Goal: Task Accomplishment & Management: Manage account settings

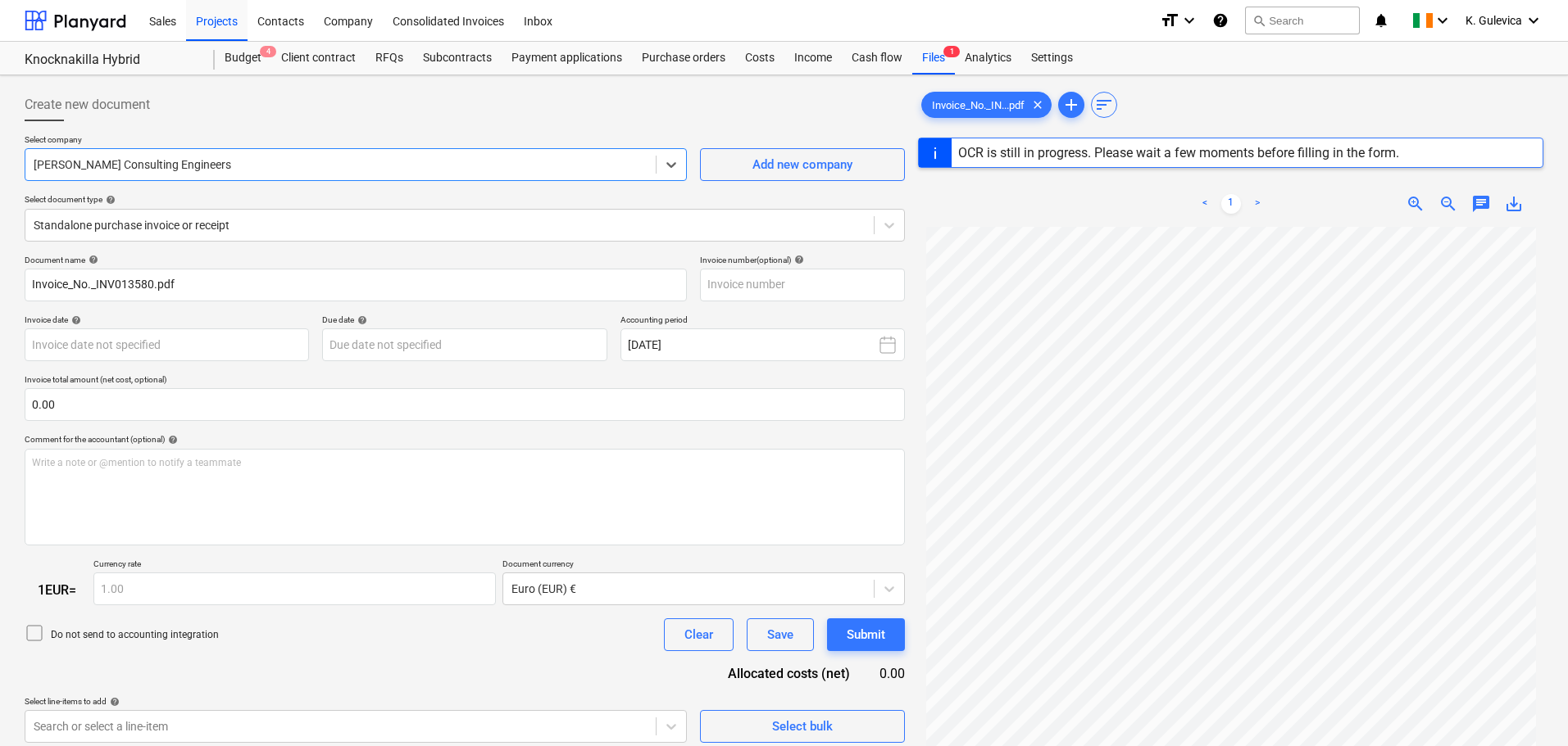
type input "INV013580"
type input "28 Aug 2023"
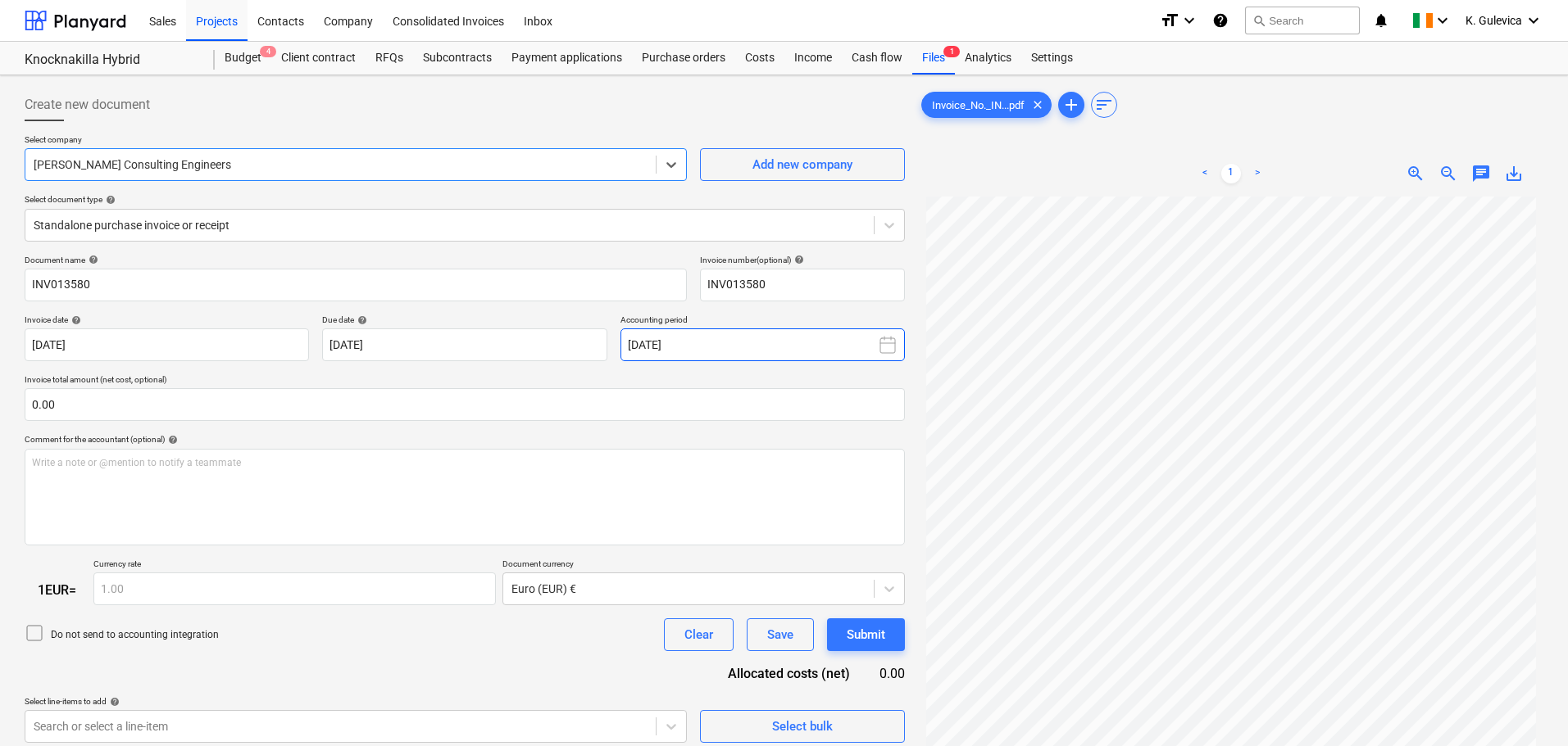
click at [719, 341] on button "September 2025" at bounding box center [763, 345] width 285 height 33
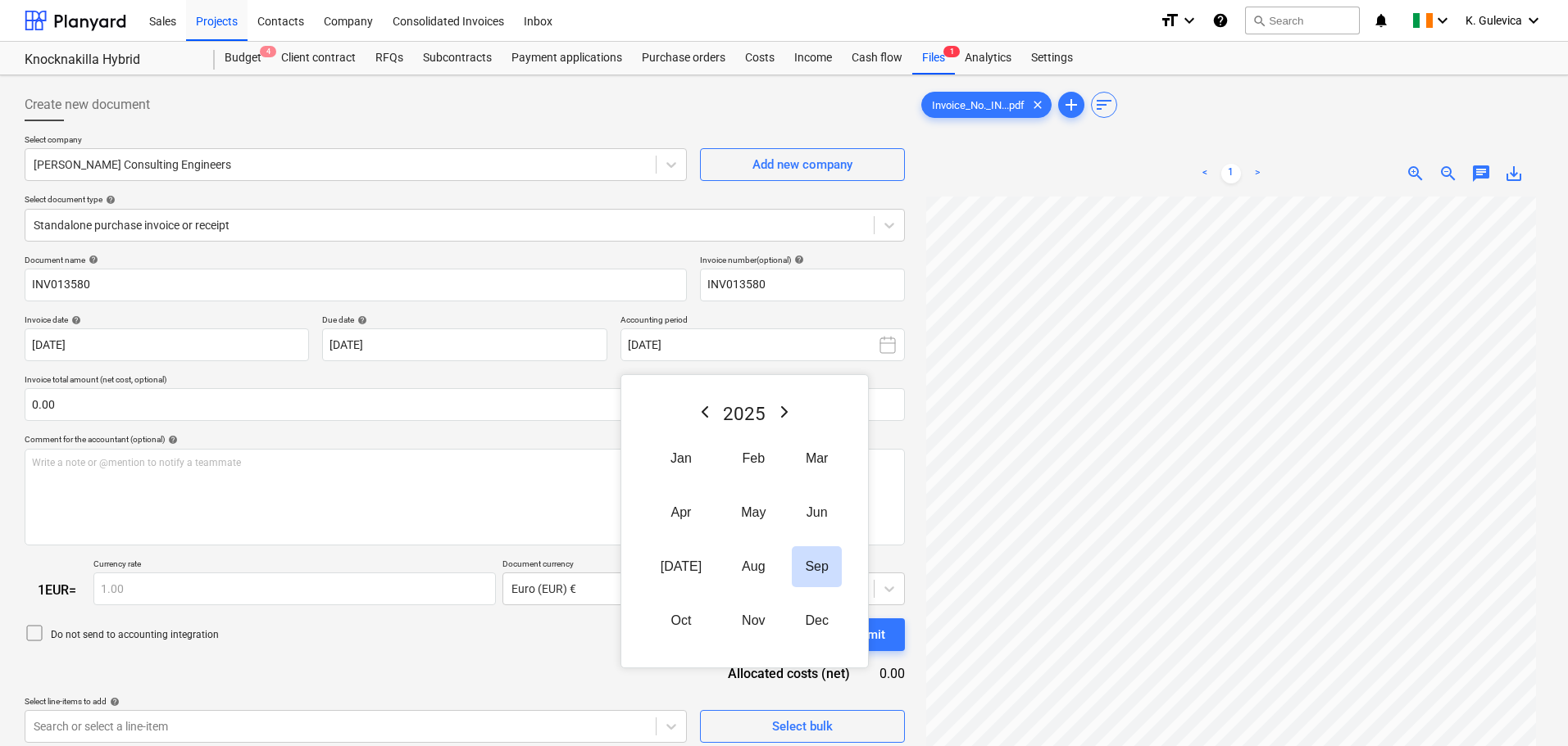
click at [695, 417] on icon "Previous Year" at bounding box center [704, 411] width 19 height 19
click at [698, 409] on icon "Previous Year" at bounding box center [704, 411] width 19 height 19
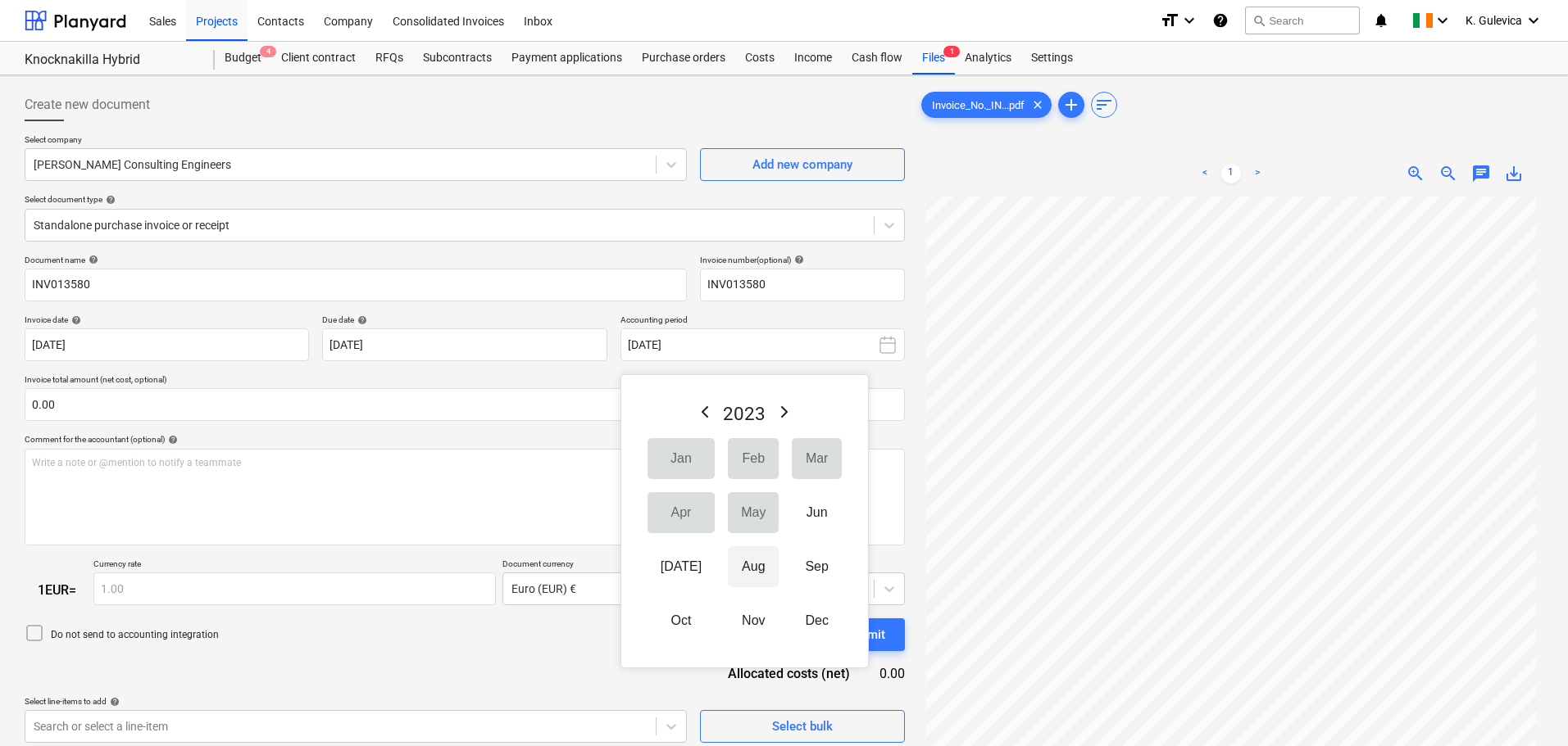
click at [733, 570] on button "Aug" at bounding box center [753, 567] width 50 height 41
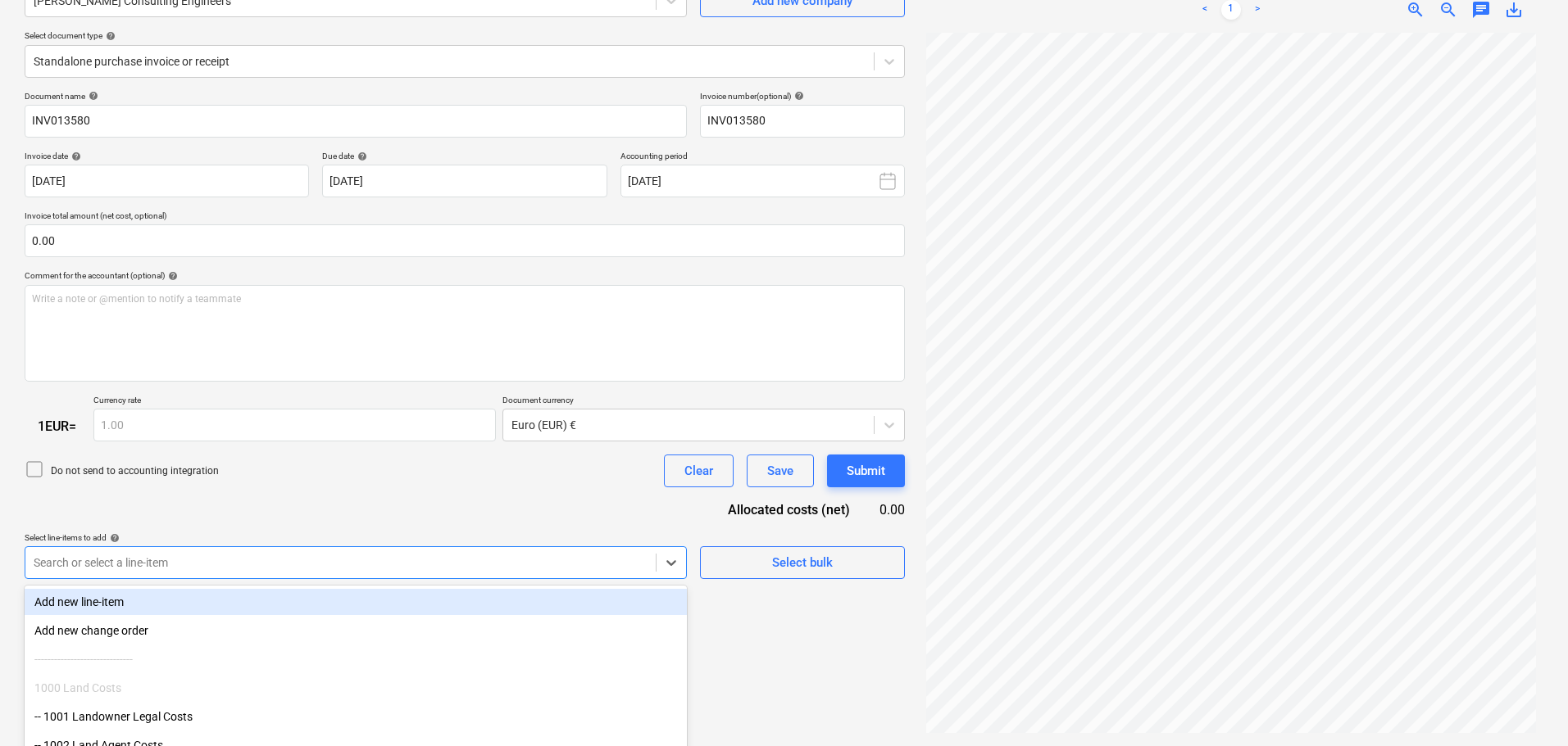
scroll to position [252, 0]
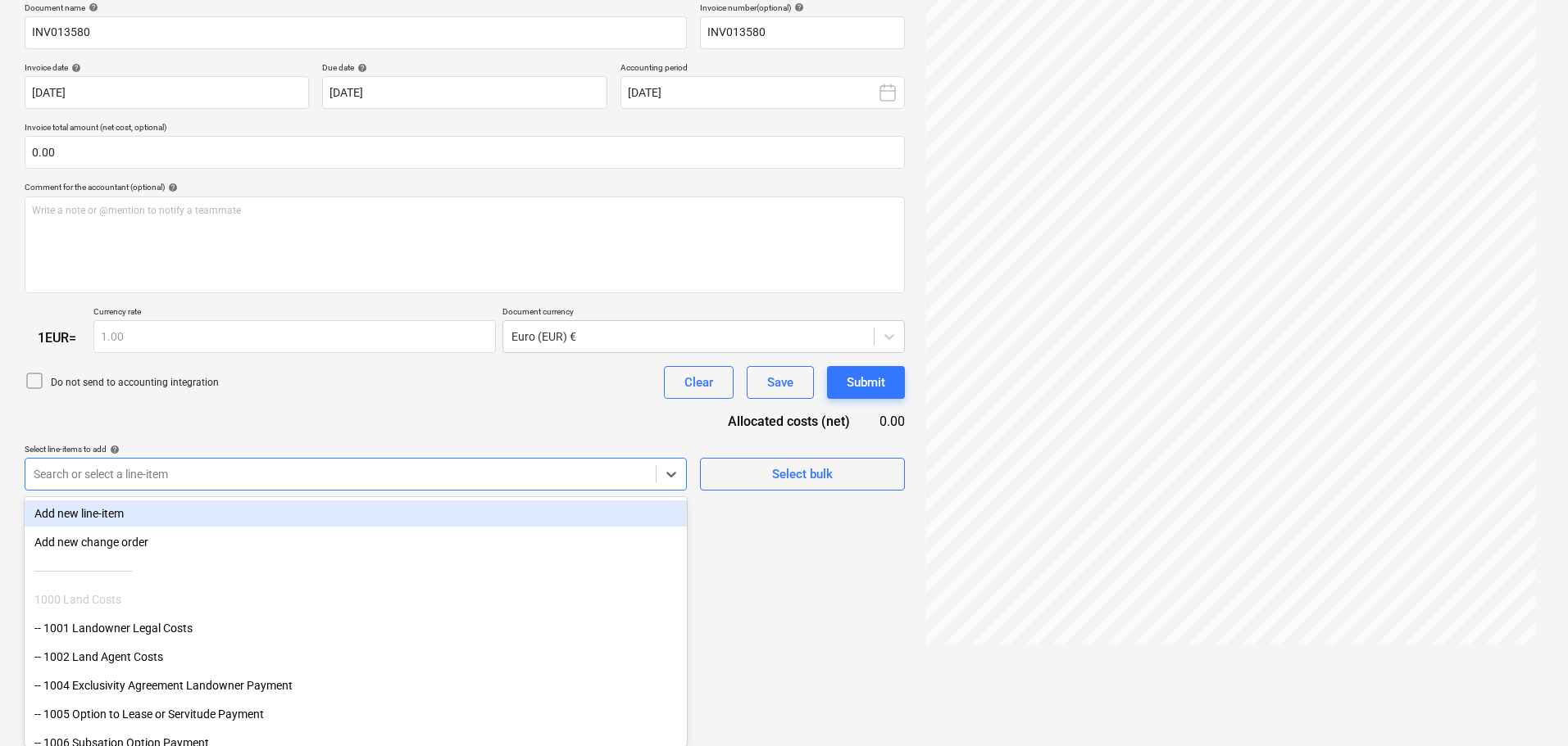
click at [216, 494] on body "Sales Projects Contacts Company Consolidated Invoices Inbox format_size keyboar…" at bounding box center [784, 120] width 1568 height 746
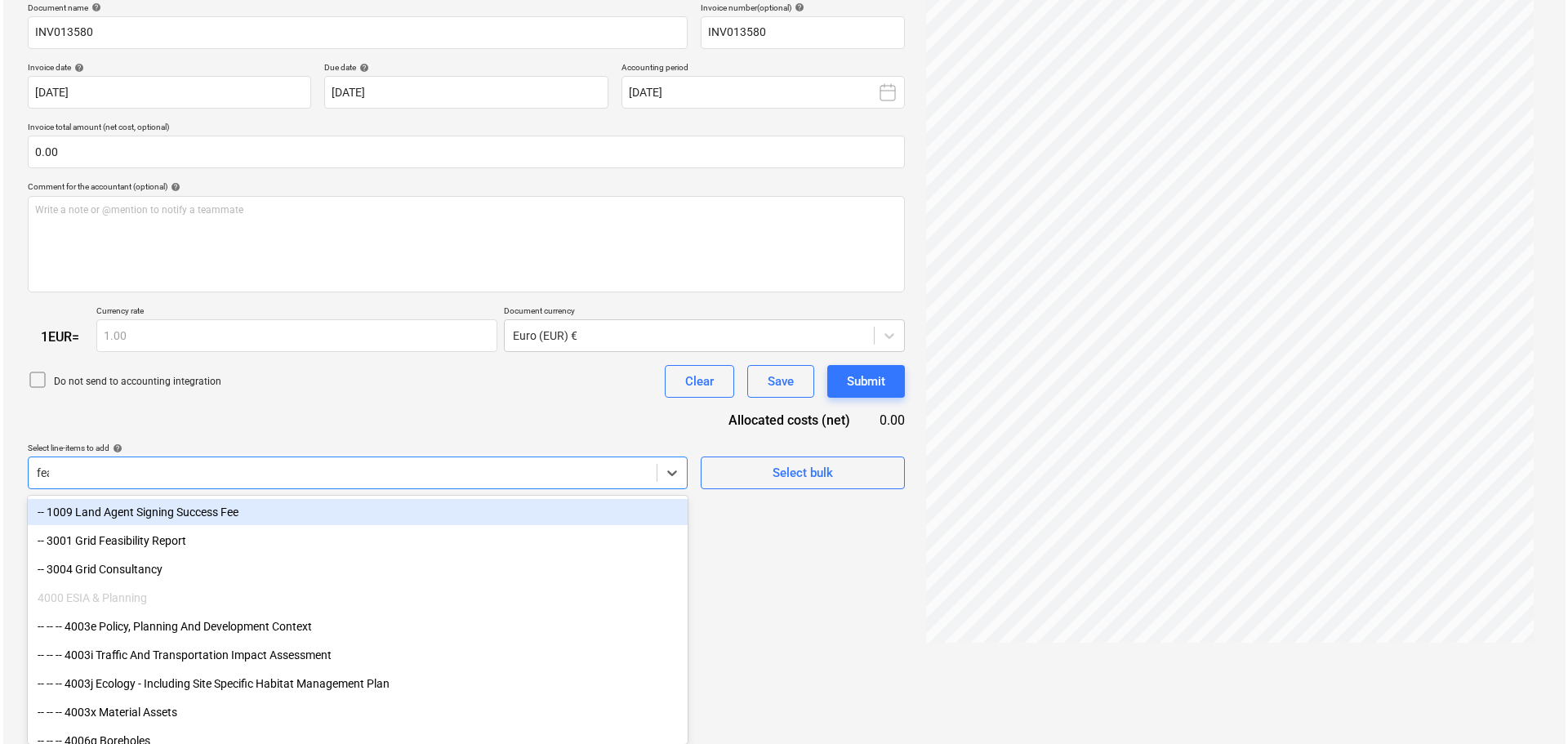
scroll to position [164, 0]
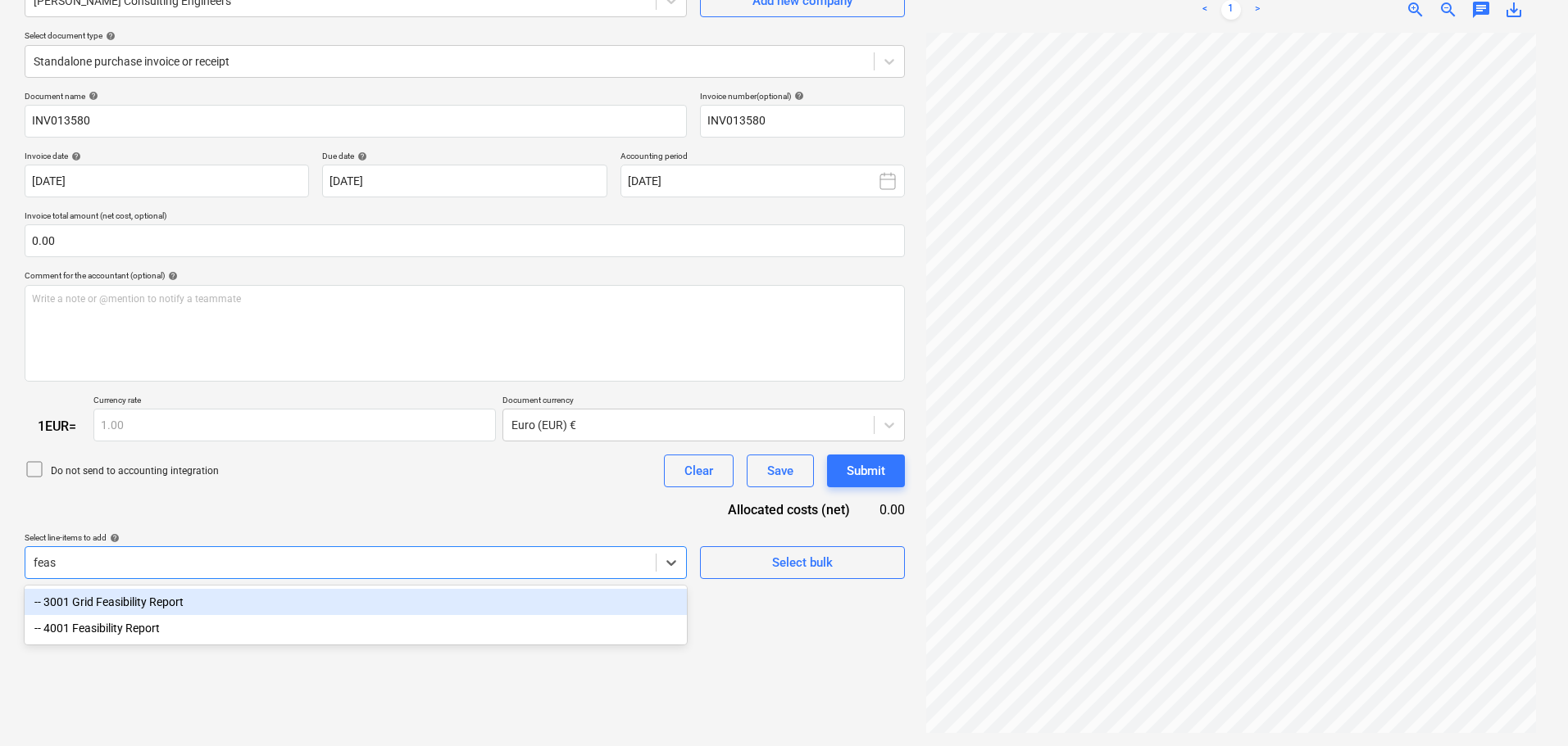
type input "feasi"
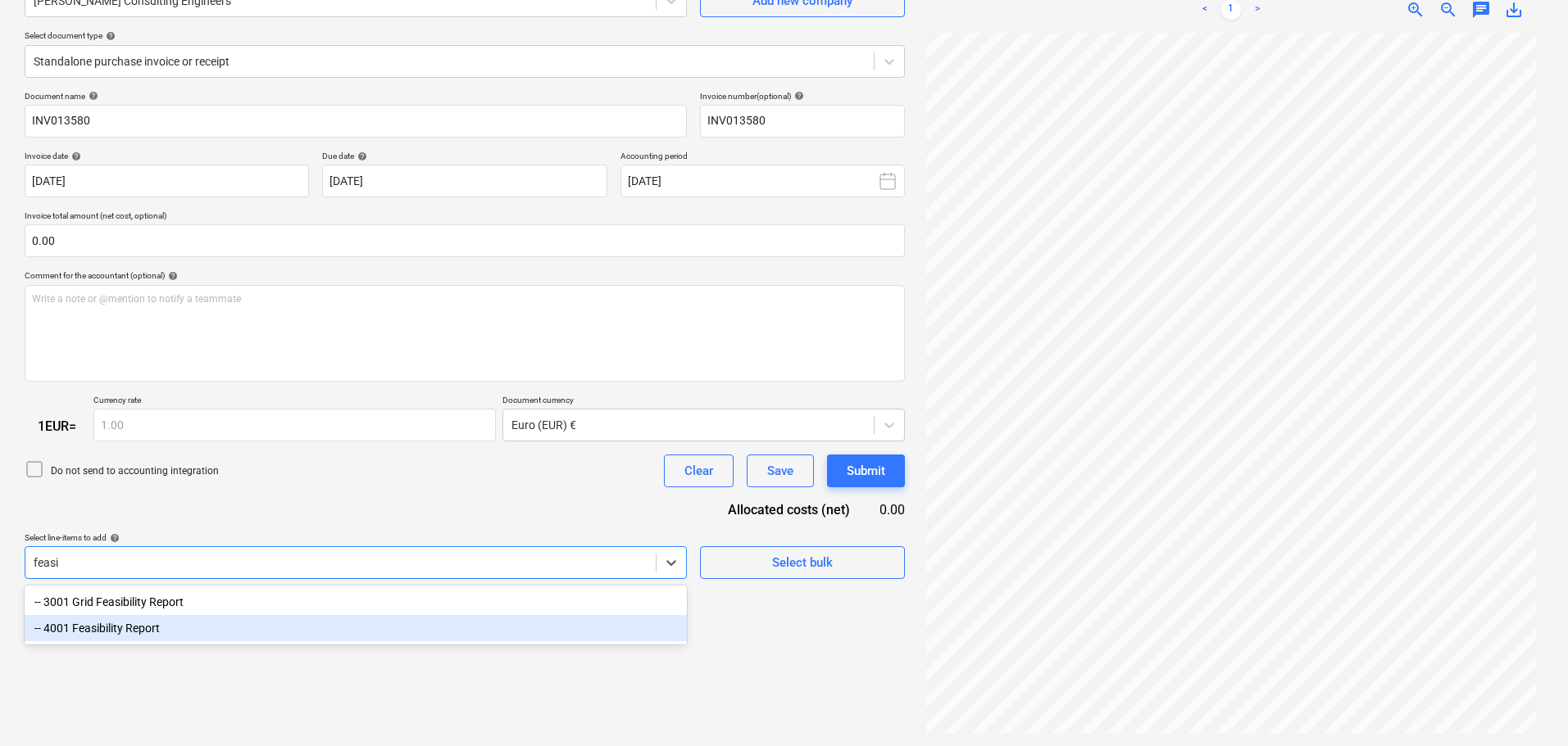
click at [176, 630] on div "-- 4001 Feasibility Report" at bounding box center [355, 629] width 662 height 27
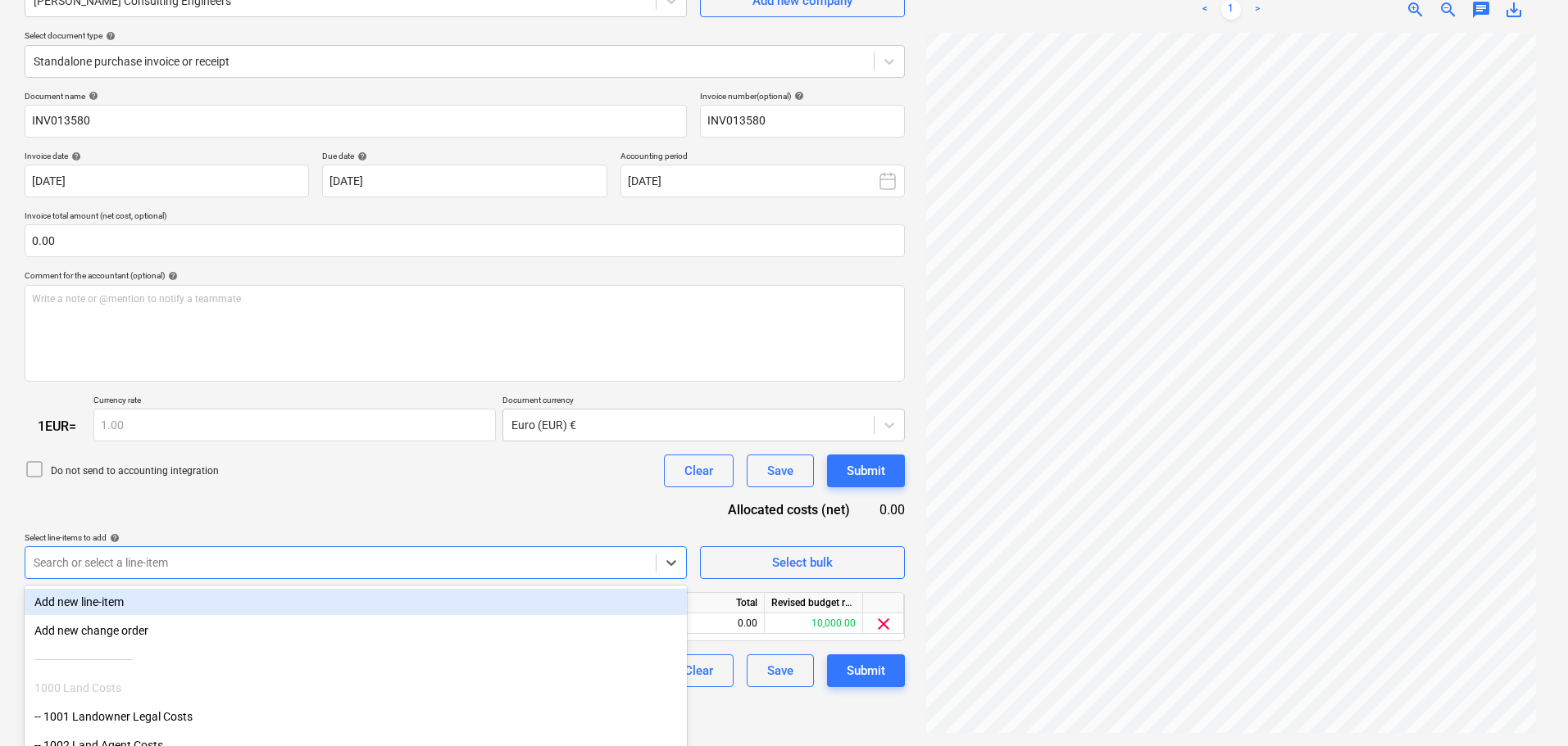
click at [279, 500] on div "Document name help INV013580 Invoice number (optional) help INV013580 Invoice d…" at bounding box center [465, 389] width 880 height 597
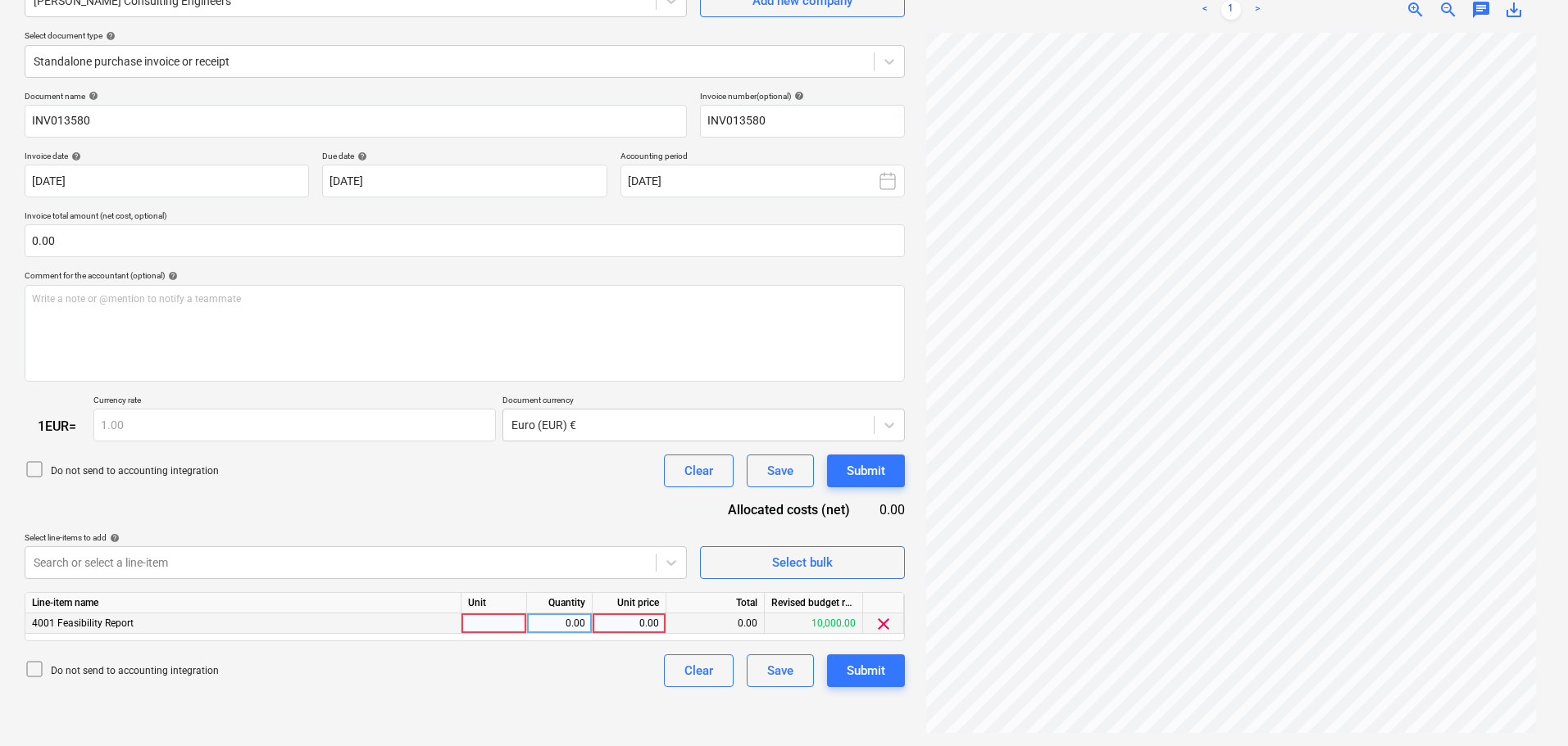
click at [647, 625] on div "0.00" at bounding box center [629, 624] width 60 height 20
type input "2935"
click at [39, 467] on icon at bounding box center [34, 469] width 19 height 19
click at [874, 671] on div "Submit" at bounding box center [866, 671] width 39 height 21
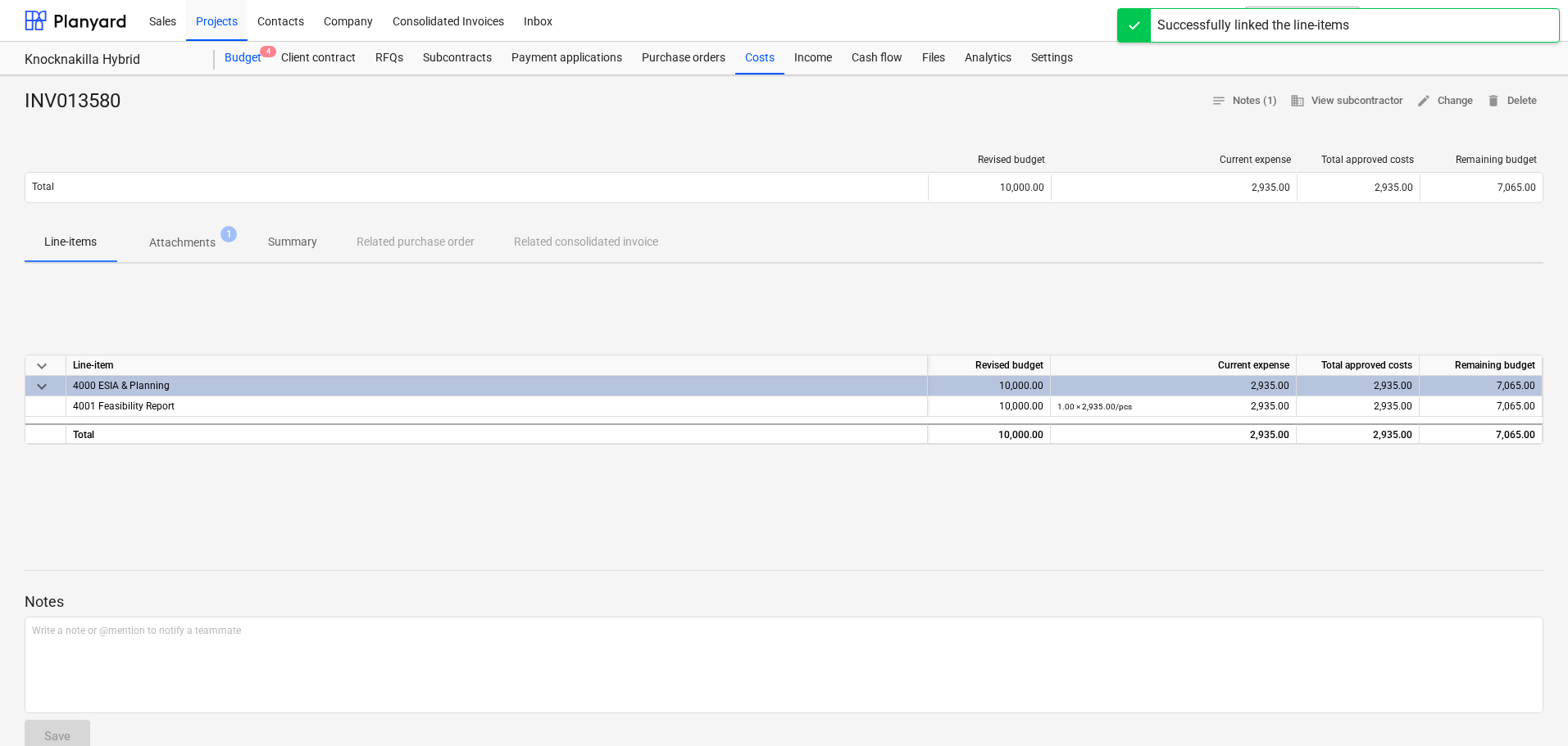
click at [249, 57] on div "Budget 4" at bounding box center [243, 59] width 57 height 33
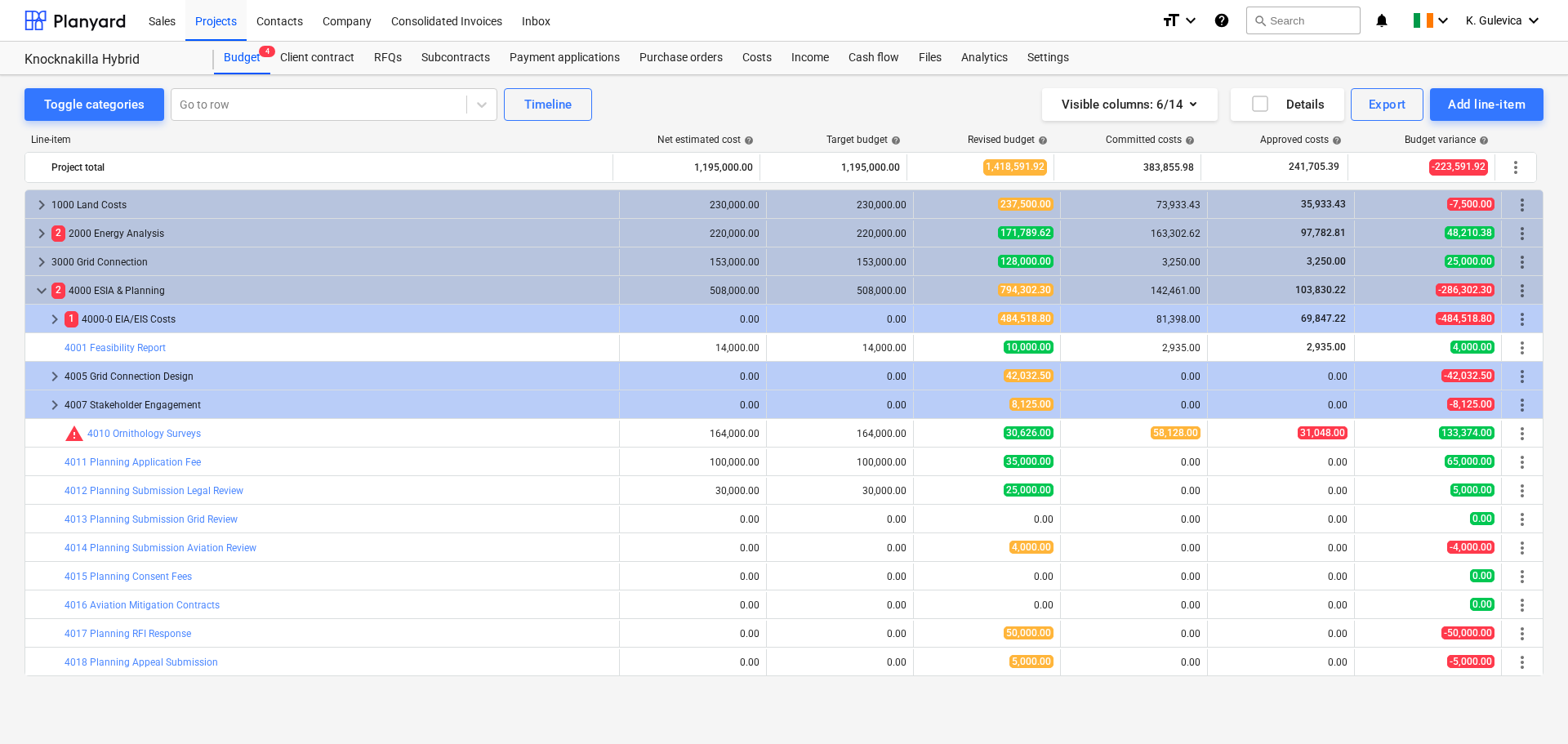
click at [54, 318] on span "keyboard_arrow_right" at bounding box center [54, 318] width 19 height 19
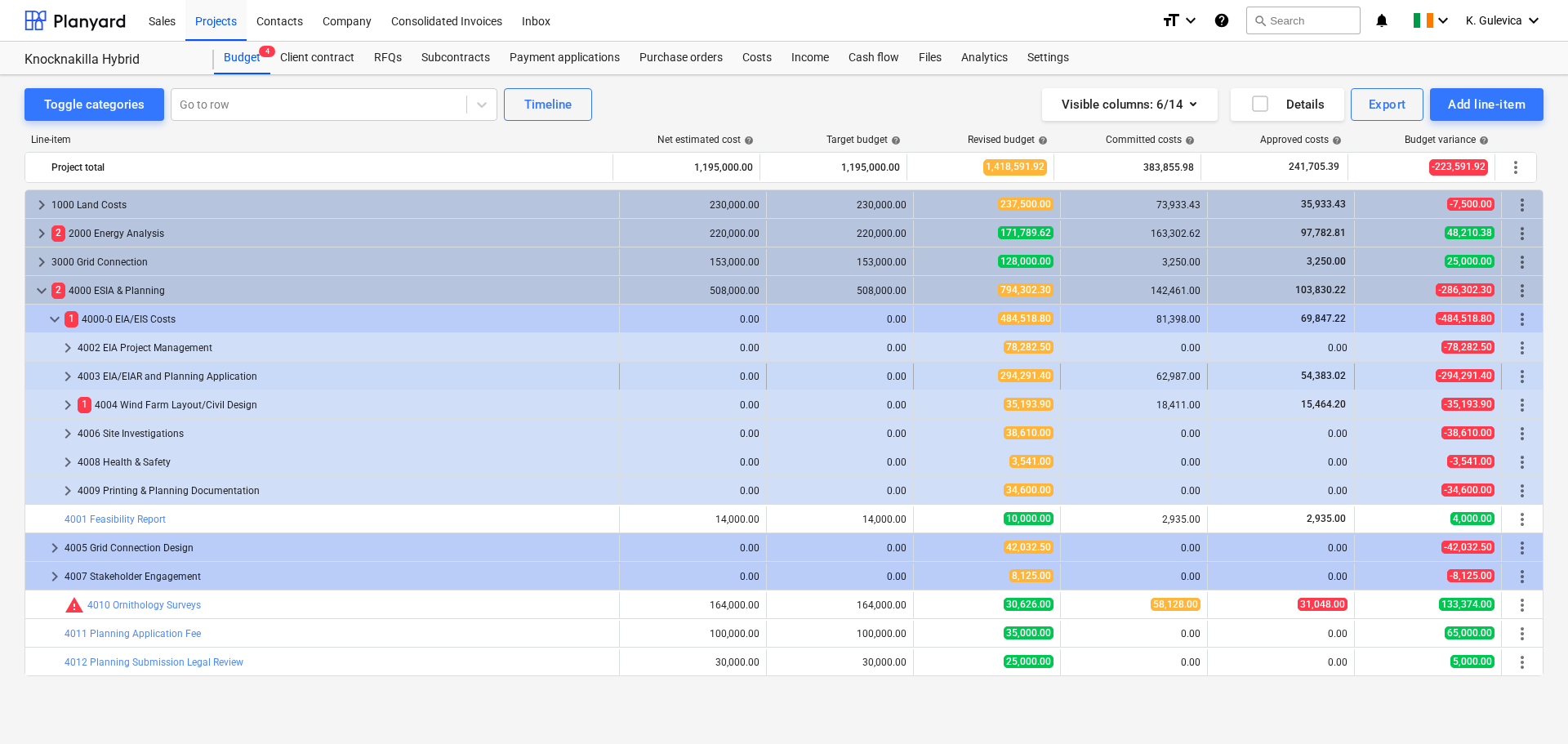
click at [206, 377] on div "4003 EIA/EIAR and Planning Application" at bounding box center [345, 376] width 535 height 27
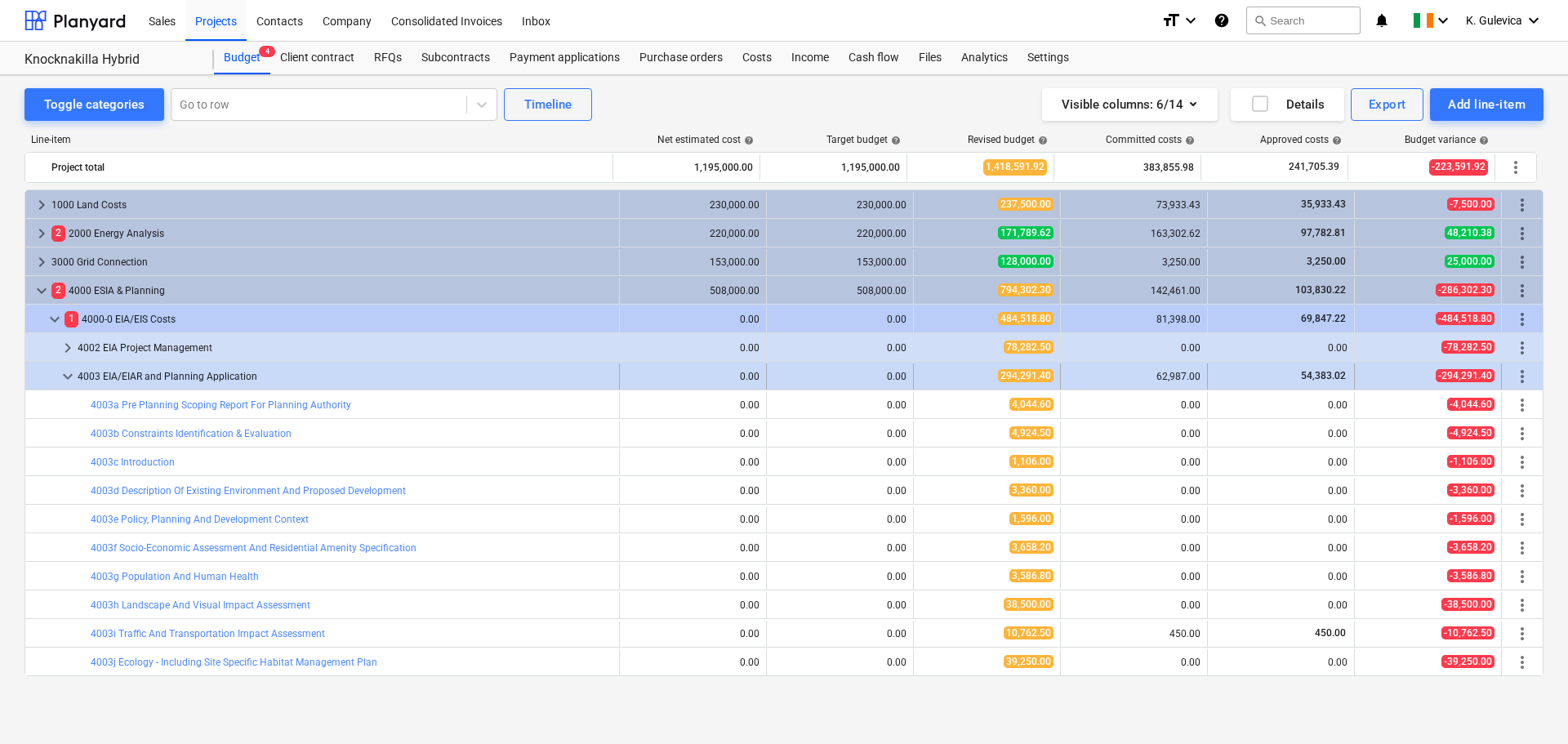
click at [195, 372] on div "4003 EIA/EIAR and Planning Application" at bounding box center [345, 376] width 535 height 27
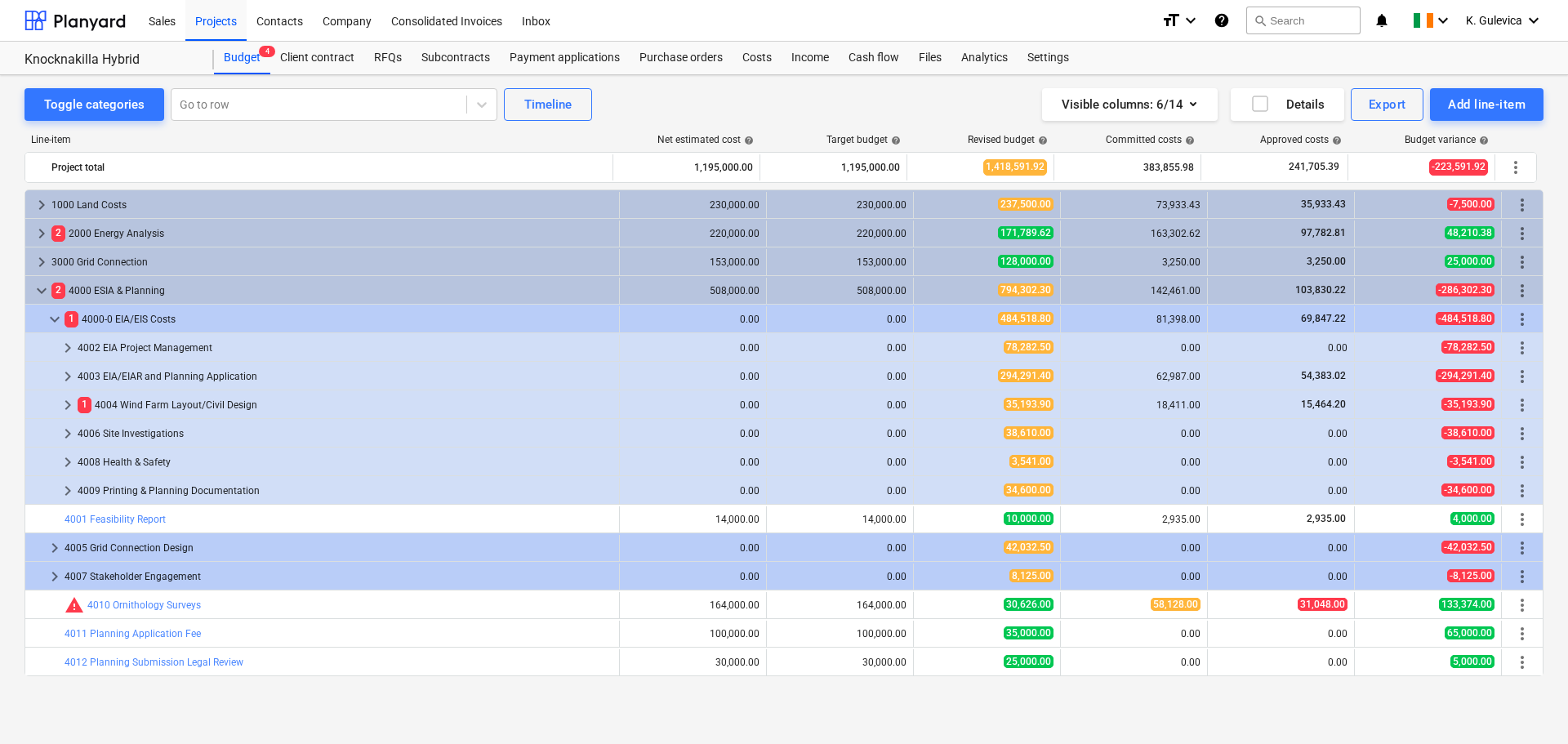
click at [195, 372] on div "4003 EIA/EIAR and Planning Application" at bounding box center [345, 376] width 535 height 27
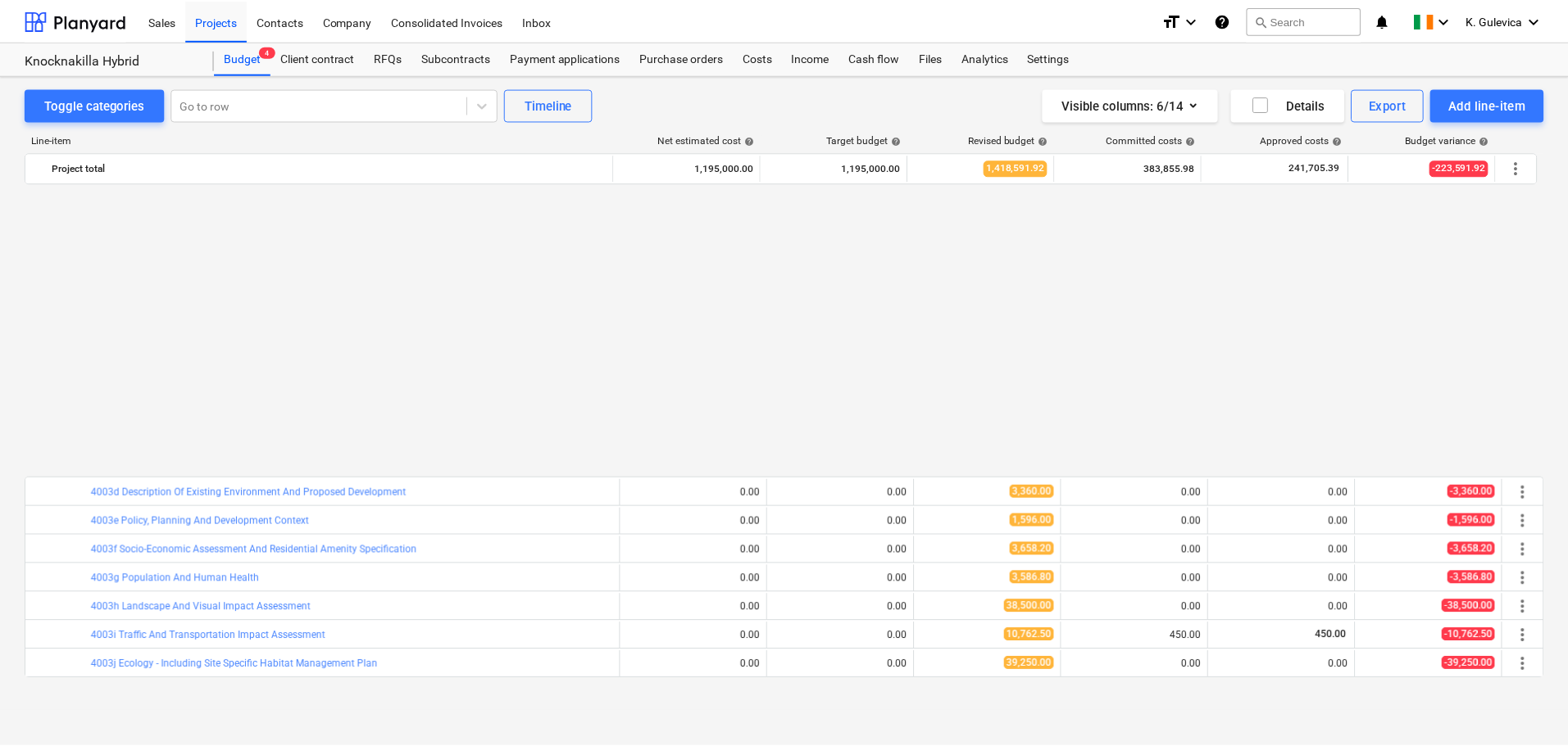
scroll to position [328, 0]
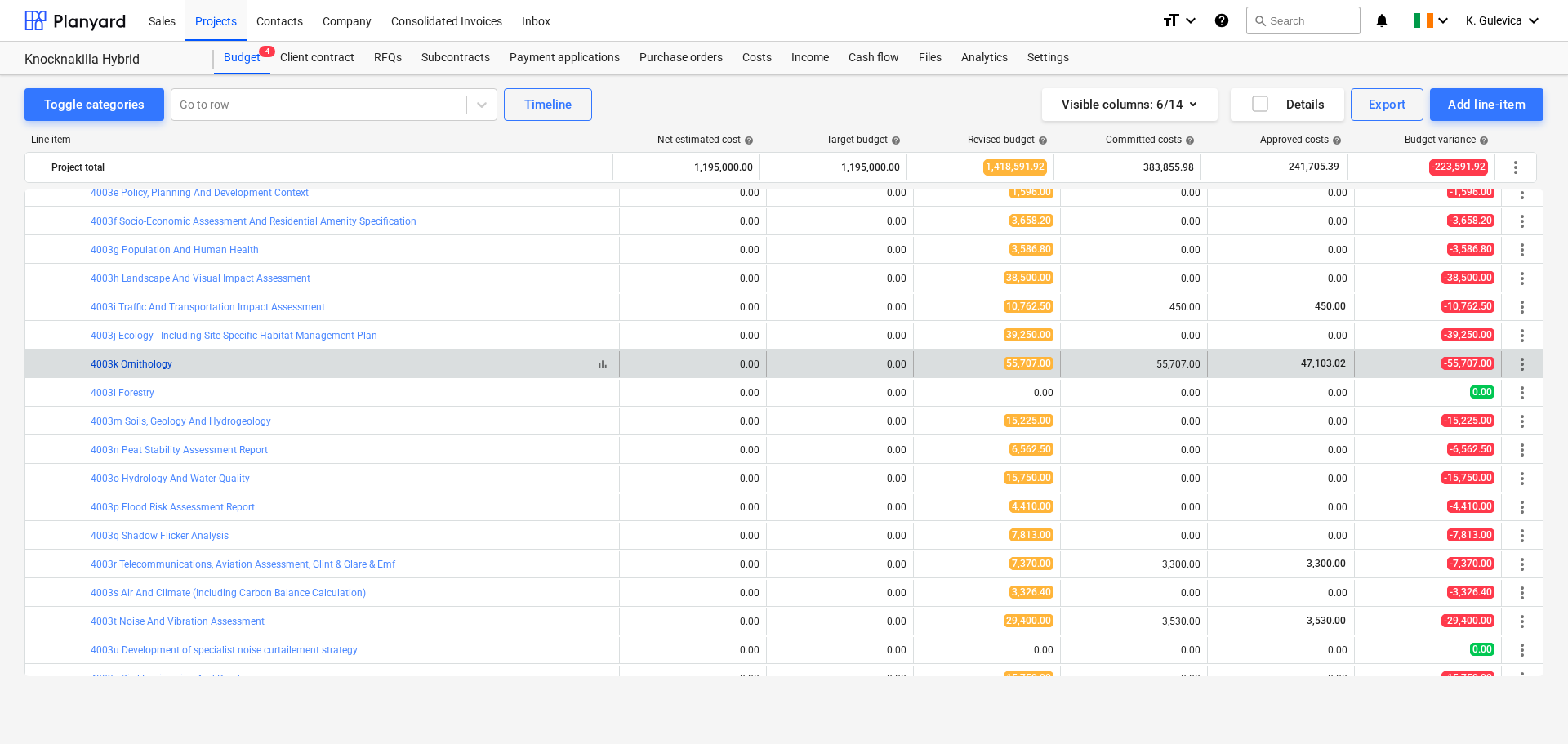
click at [145, 361] on link "4003k Ornithology" at bounding box center [131, 364] width 81 height 11
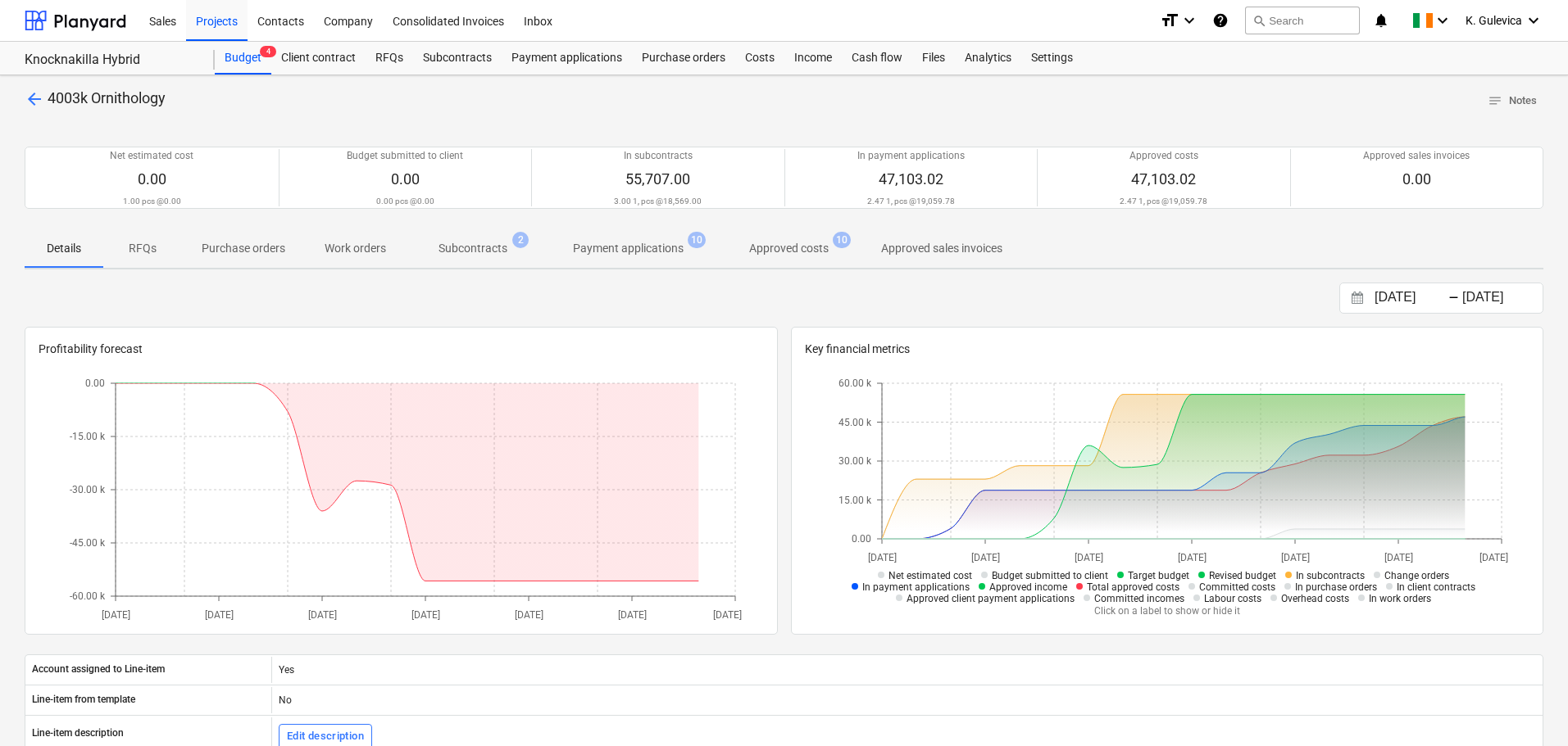
click at [795, 243] on p "Approved costs" at bounding box center [789, 249] width 80 height 17
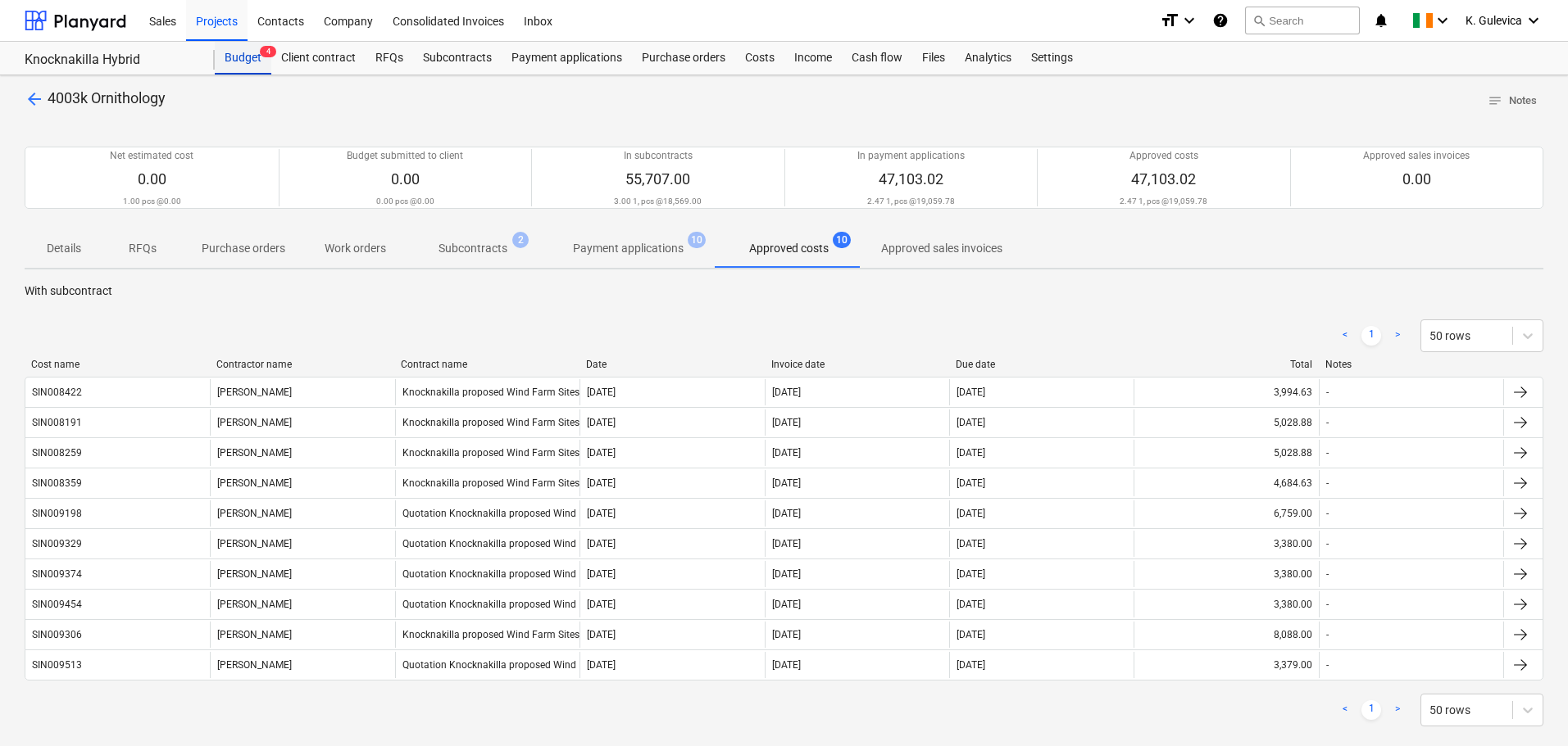
click at [249, 63] on div "Budget 4" at bounding box center [243, 59] width 57 height 33
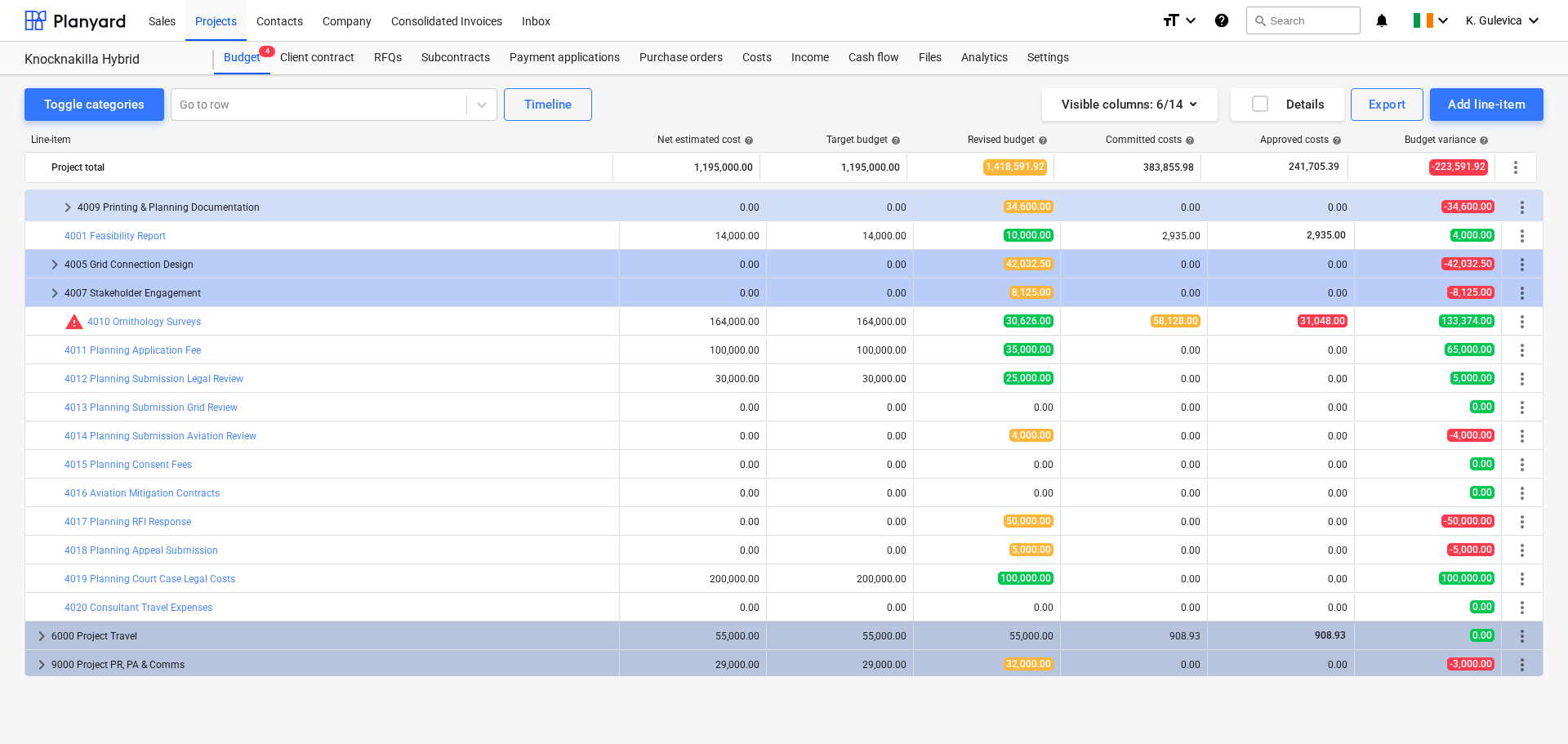
scroll to position [1029, 0]
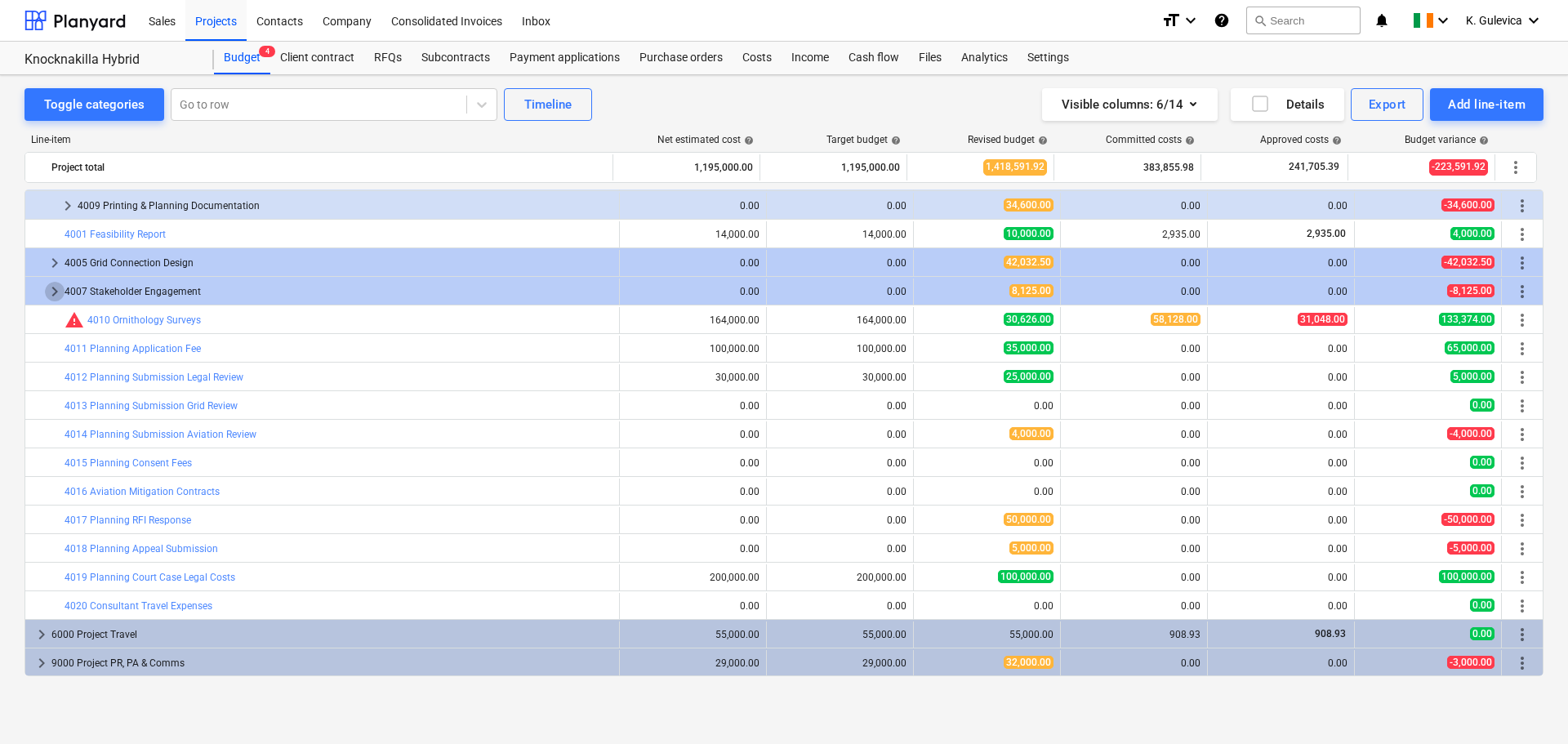
click at [55, 289] on span "keyboard_arrow_right" at bounding box center [54, 291] width 19 height 19
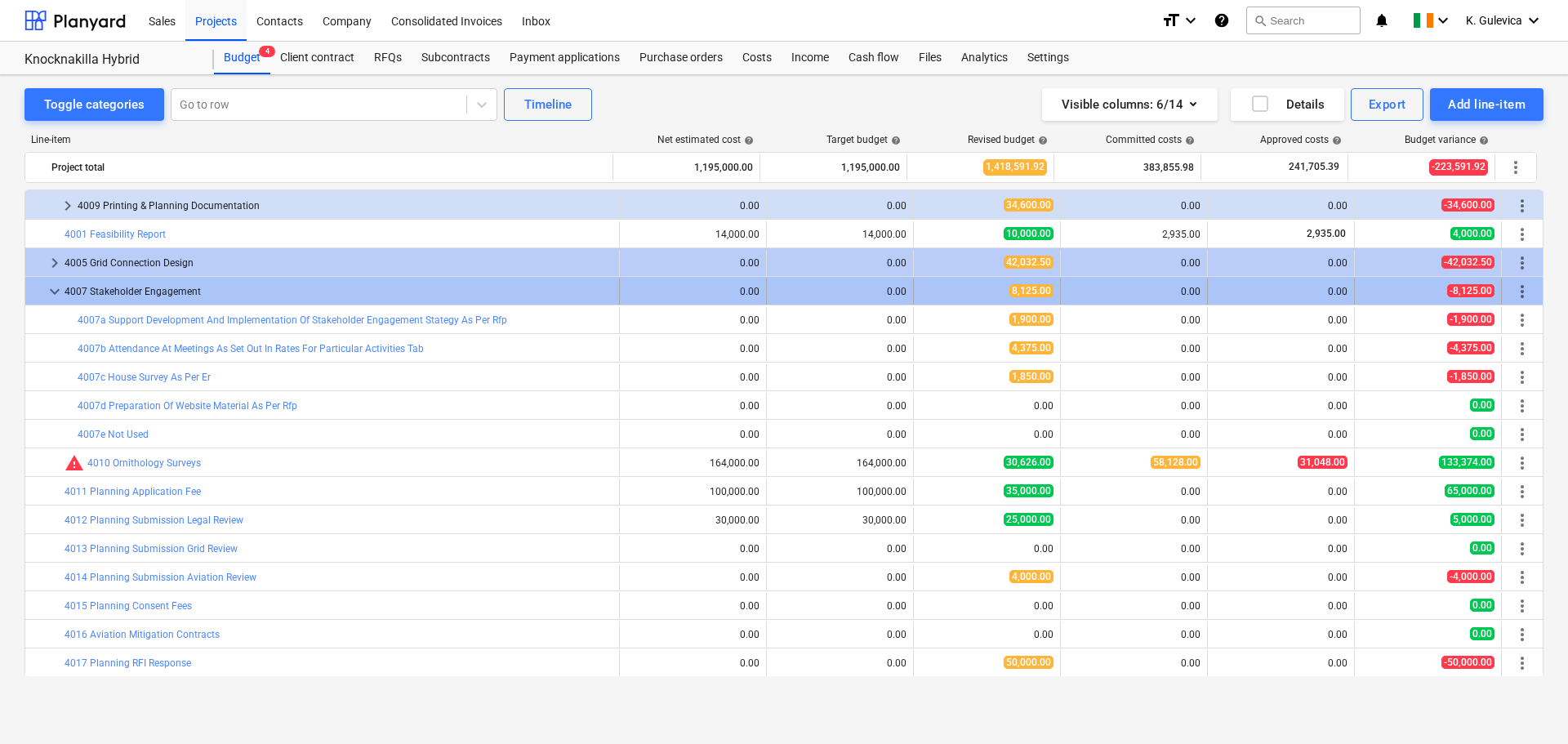
click at [49, 285] on span "keyboard_arrow_down" at bounding box center [54, 291] width 19 height 19
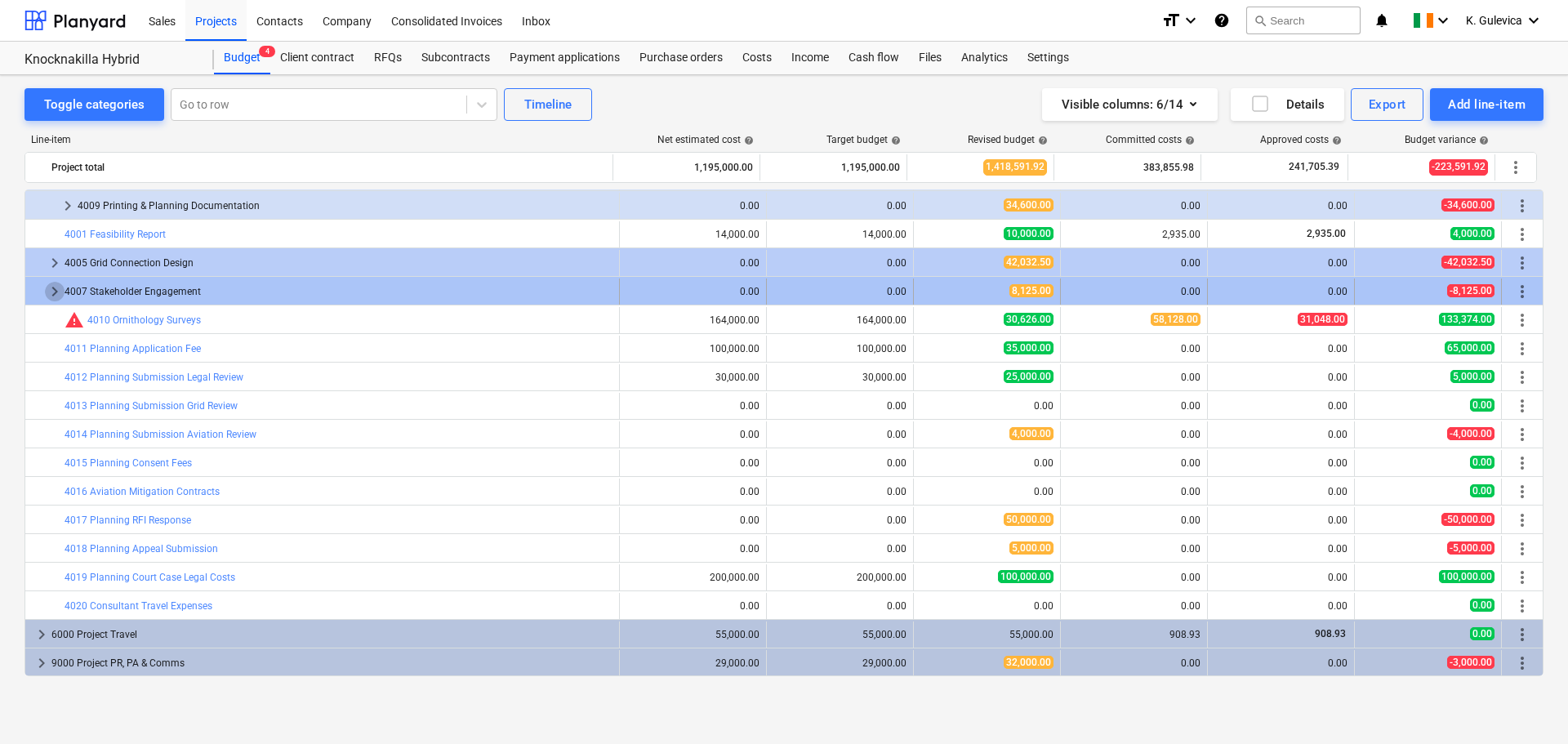
click at [50, 285] on span "keyboard_arrow_right" at bounding box center [54, 291] width 19 height 19
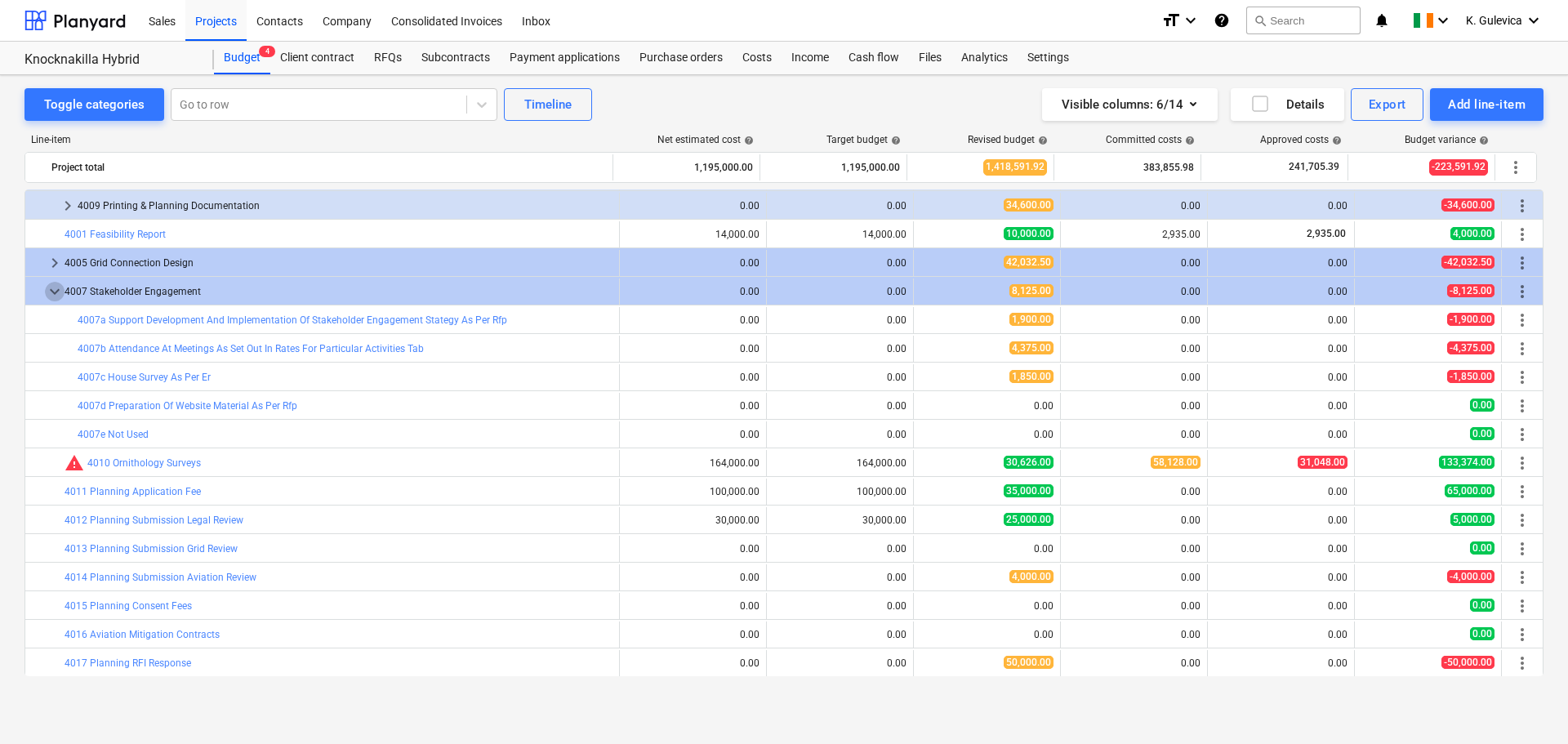
click at [50, 285] on span "keyboard_arrow_down" at bounding box center [54, 291] width 19 height 19
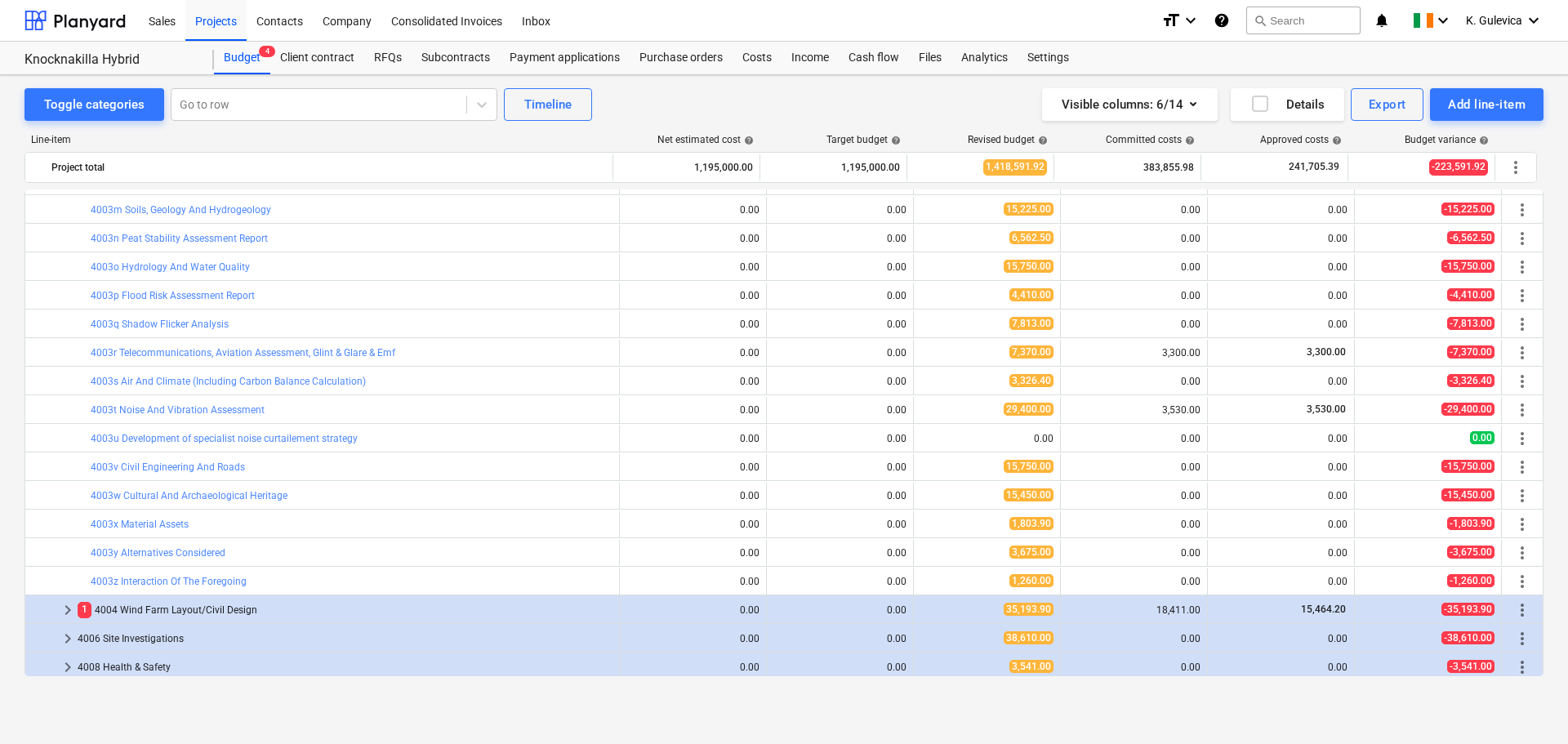
scroll to position [49, 0]
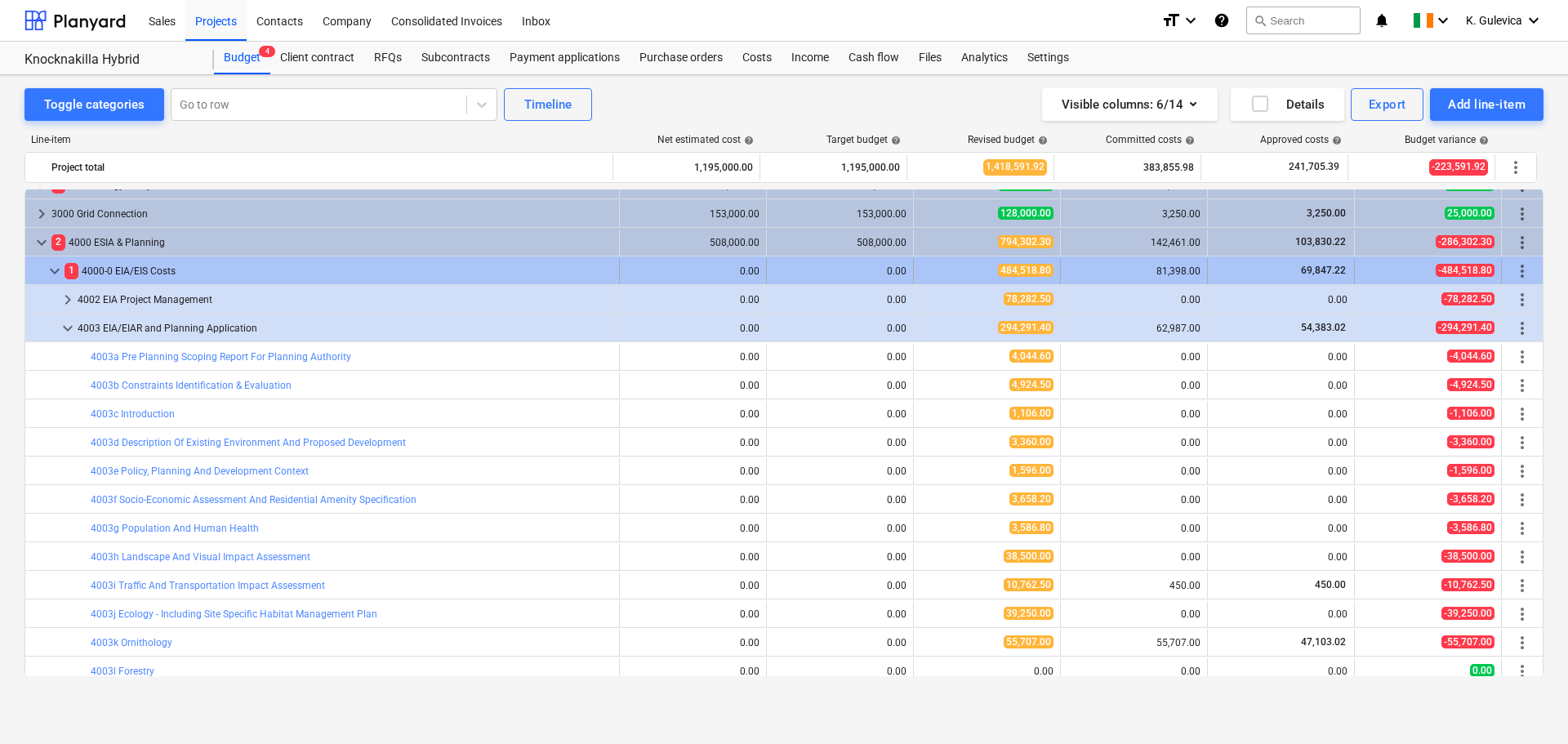
click at [50, 271] on span "keyboard_arrow_down" at bounding box center [54, 271] width 19 height 19
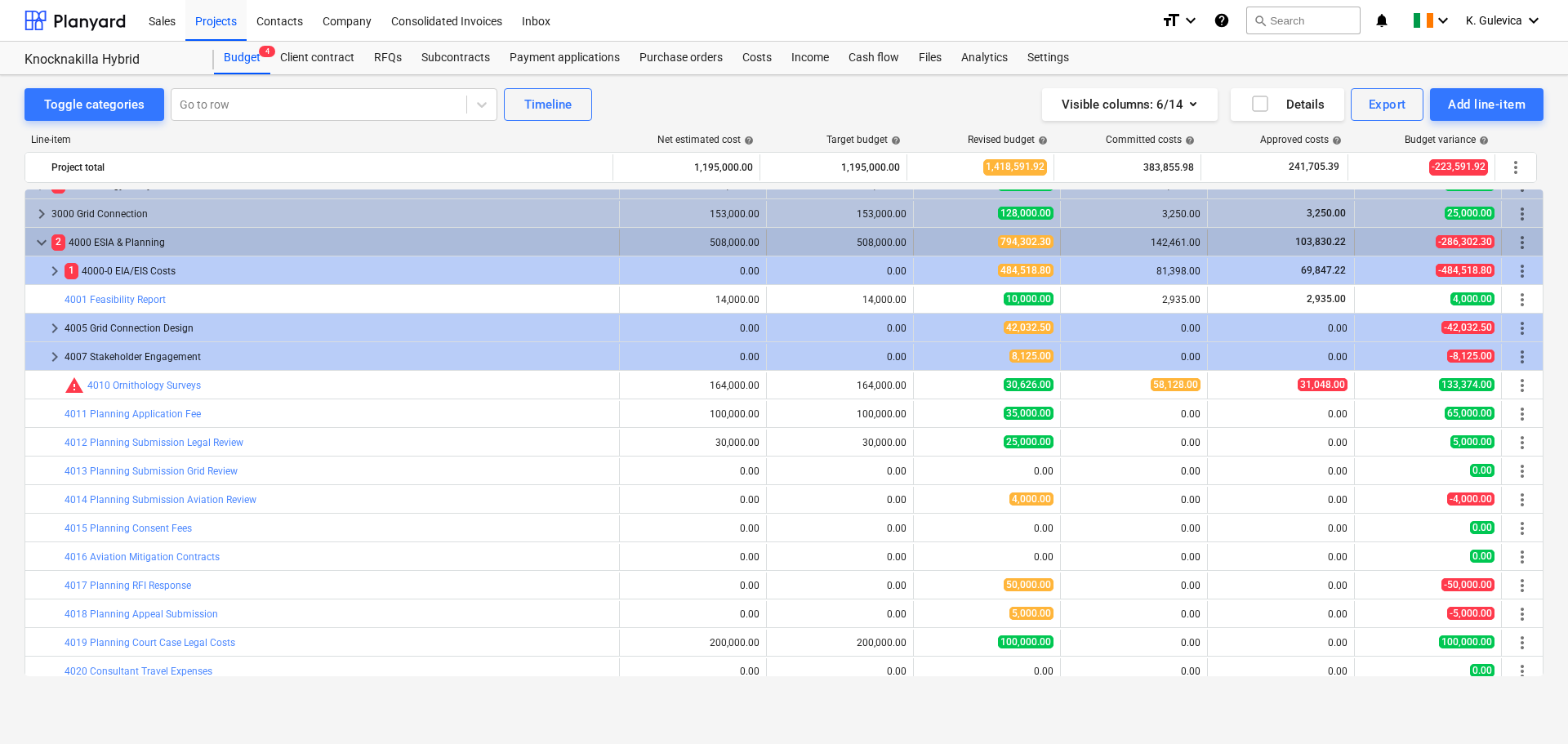
click at [36, 243] on span "keyboard_arrow_down" at bounding box center [41, 242] width 19 height 19
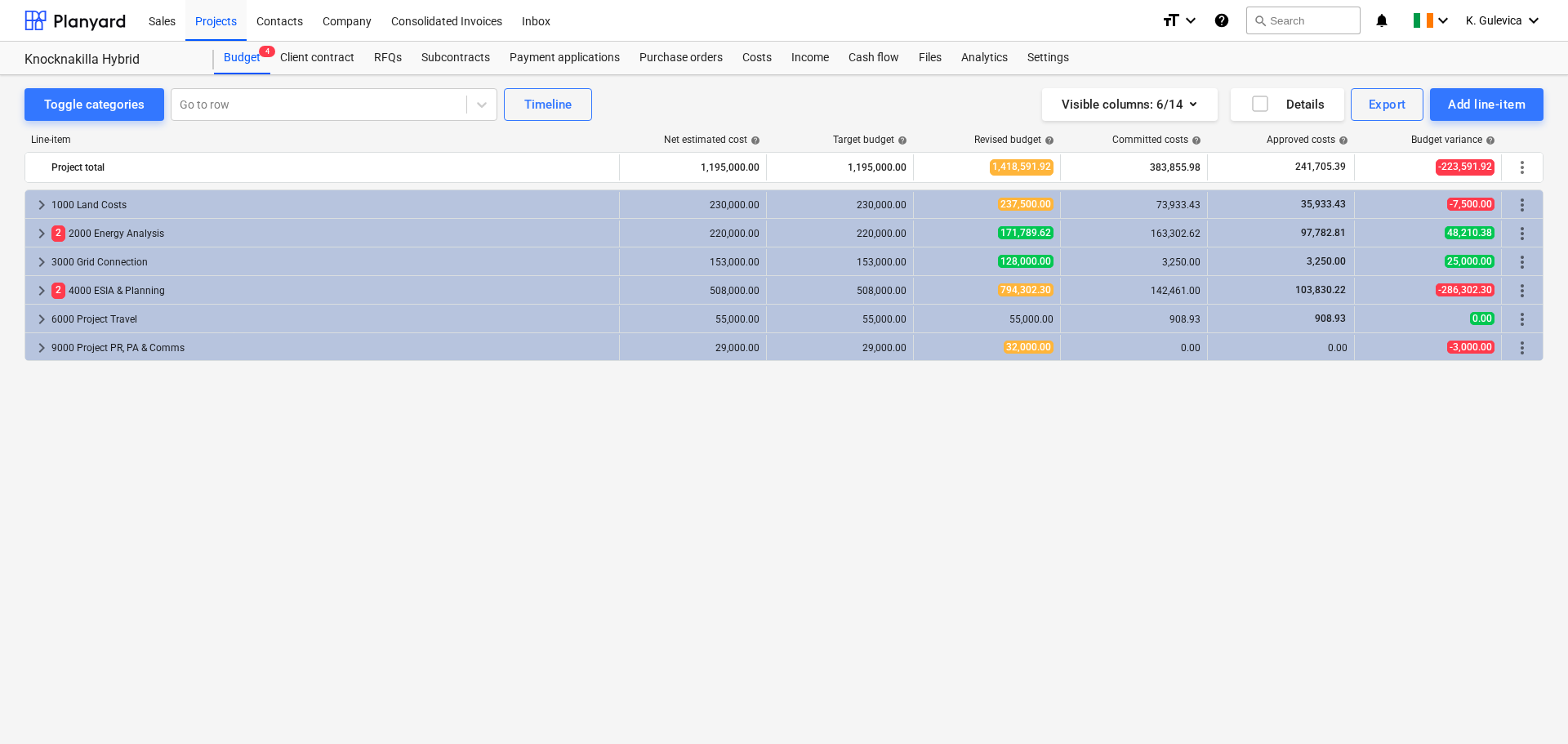
scroll to position [0, 0]
click at [758, 58] on div "Costs" at bounding box center [757, 59] width 49 height 33
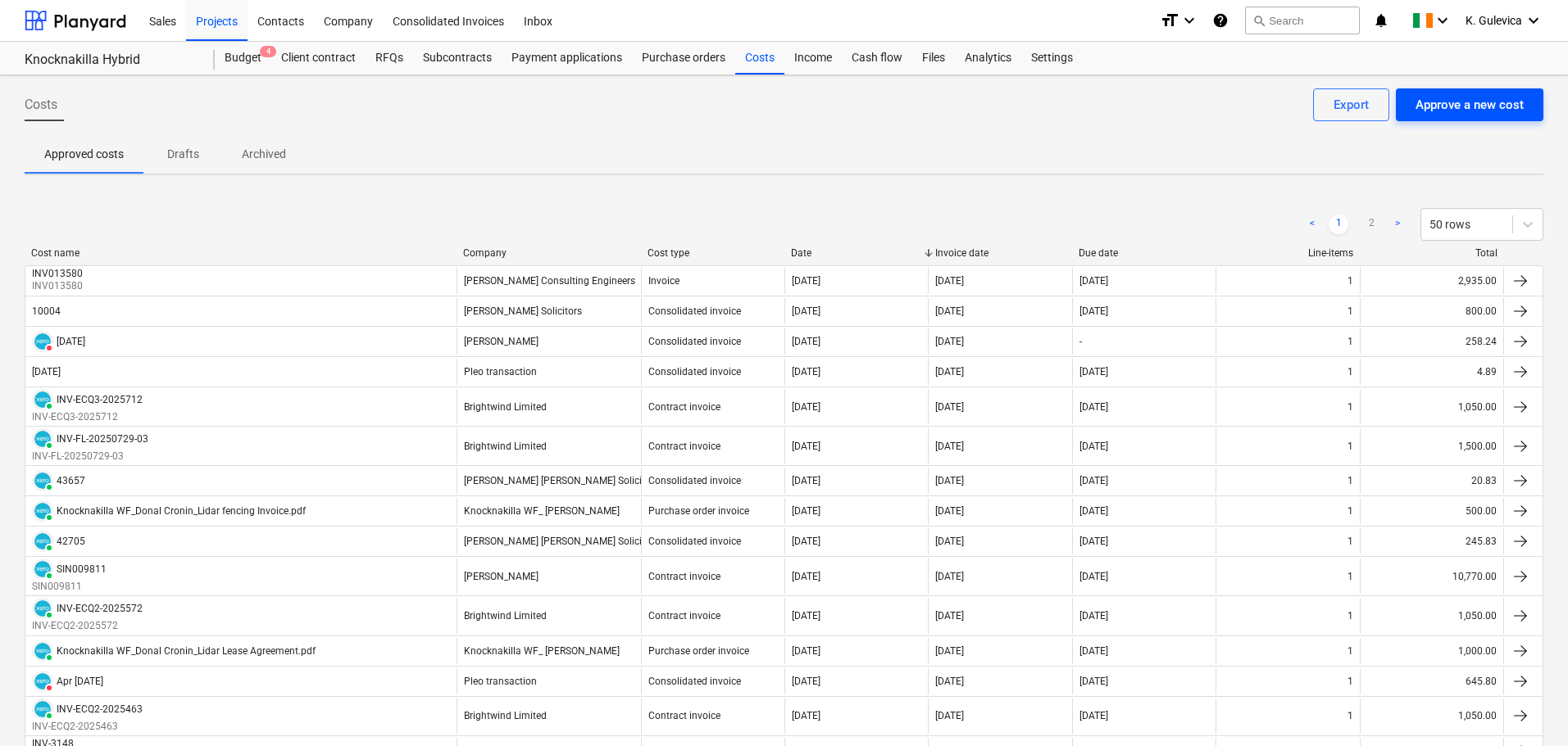
click at [1462, 109] on div "Approve a new cost" at bounding box center [1470, 105] width 108 height 21
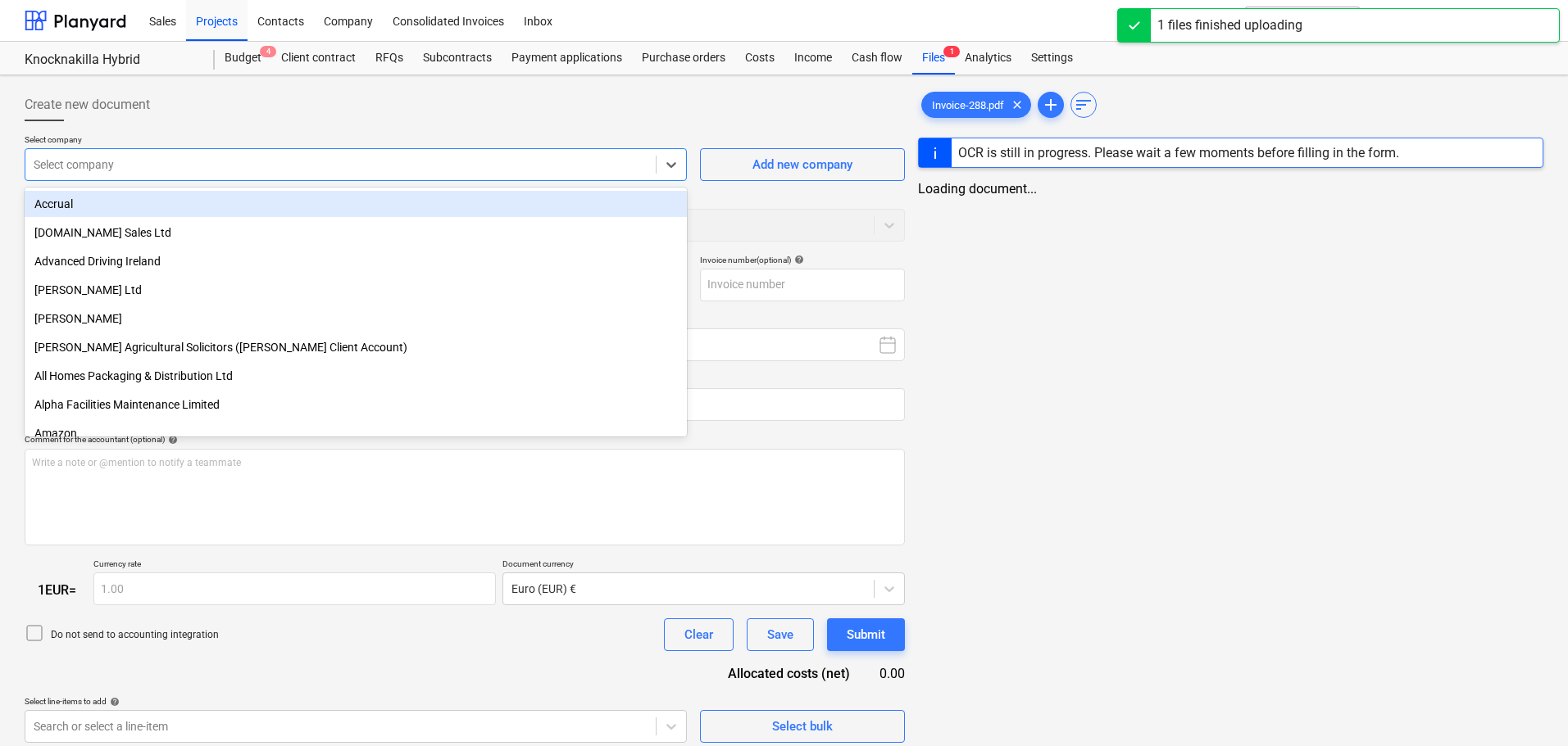
type input "Invoice-288.pdf"
click at [230, 162] on div at bounding box center [341, 165] width 614 height 17
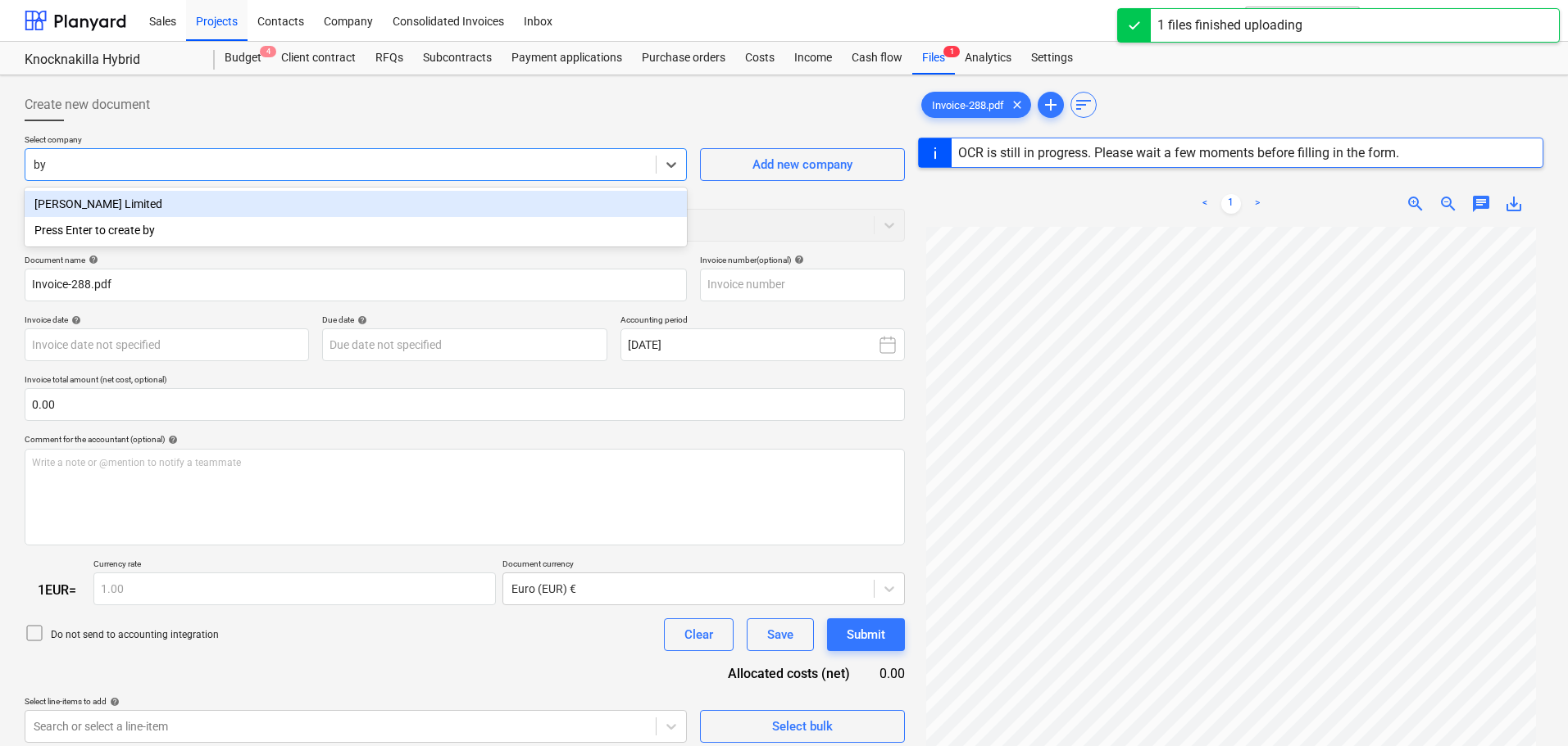
type input "byr"
type input "288"
type input "22 Aug 2023"
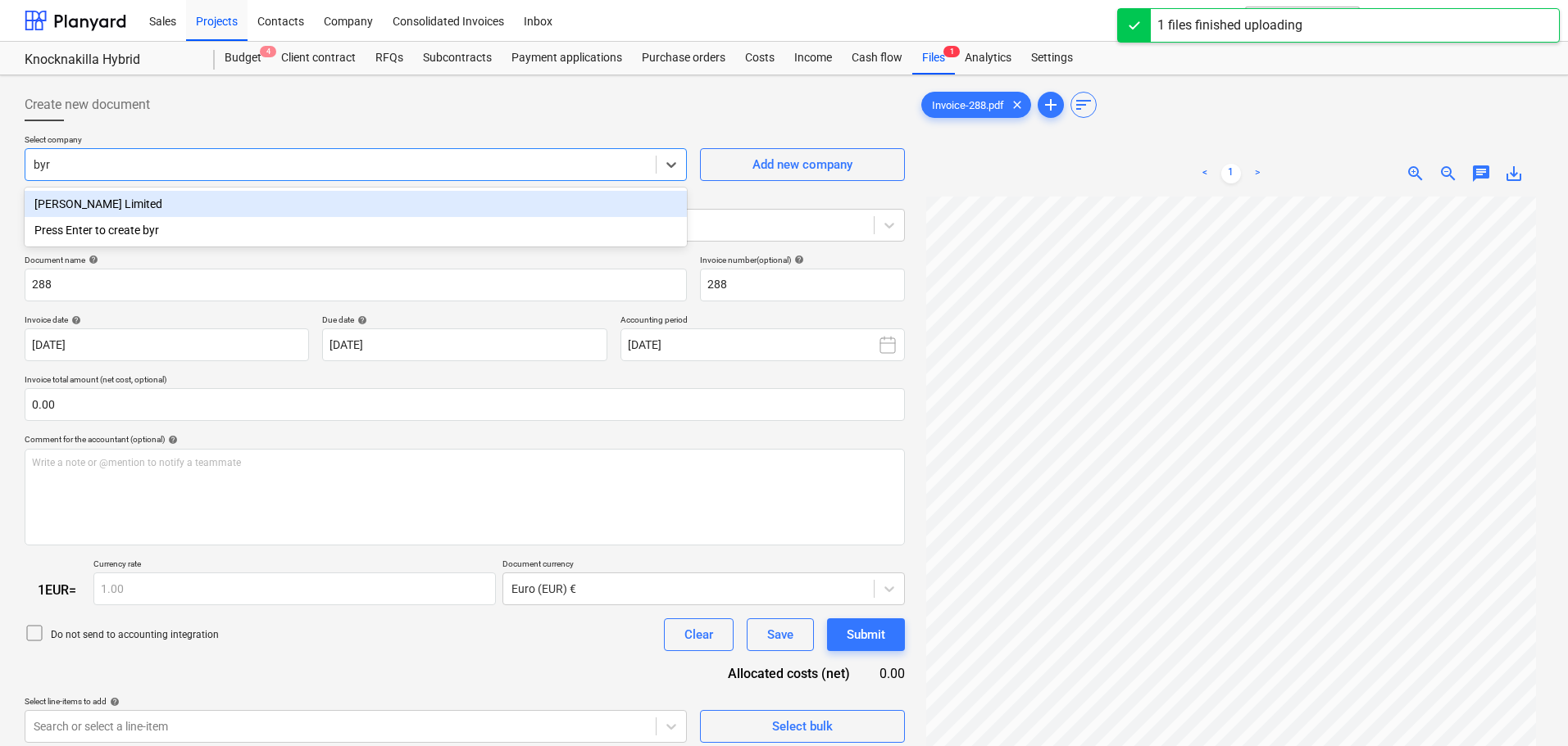
type input "byru"
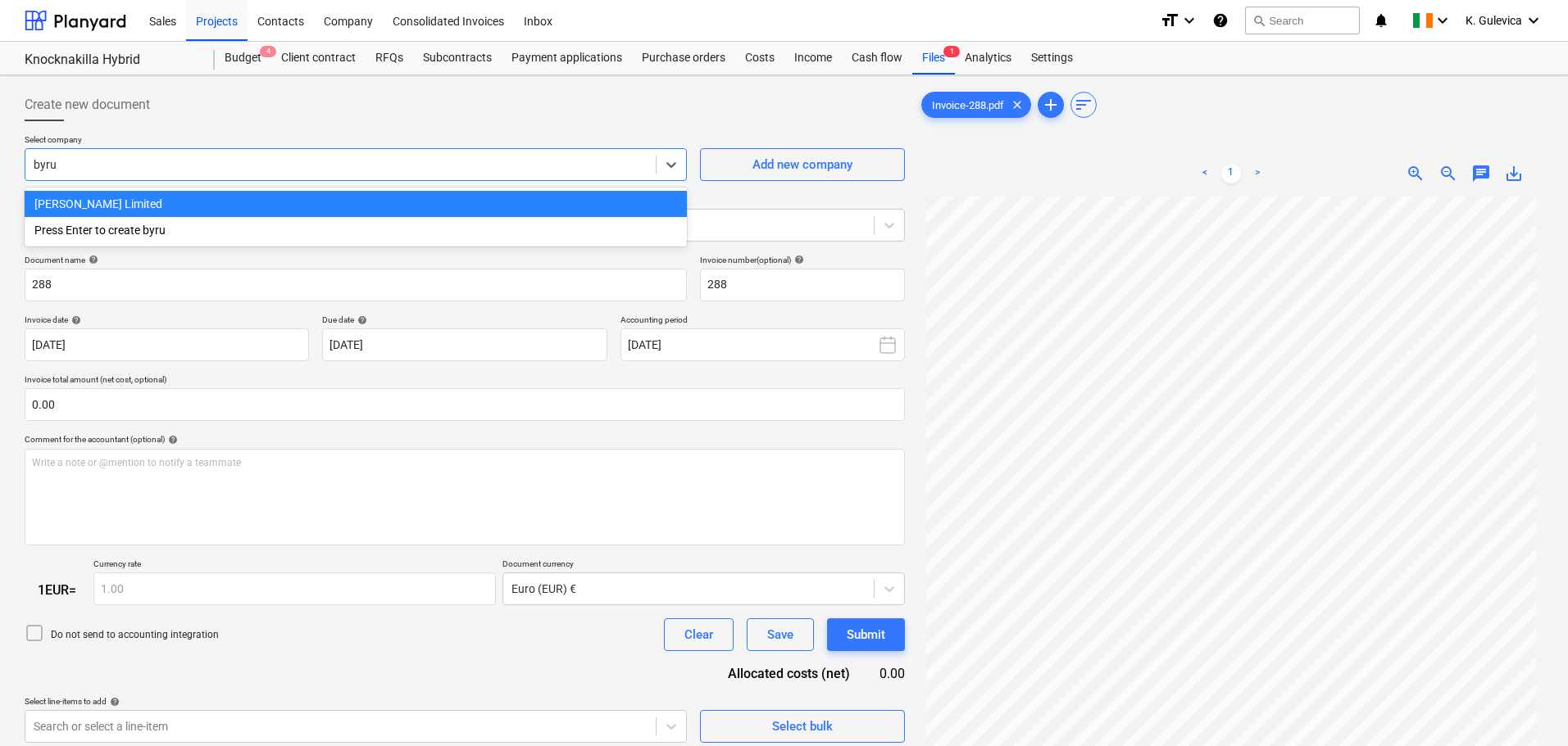
click at [229, 212] on div "Byrum Limited" at bounding box center [355, 204] width 662 height 27
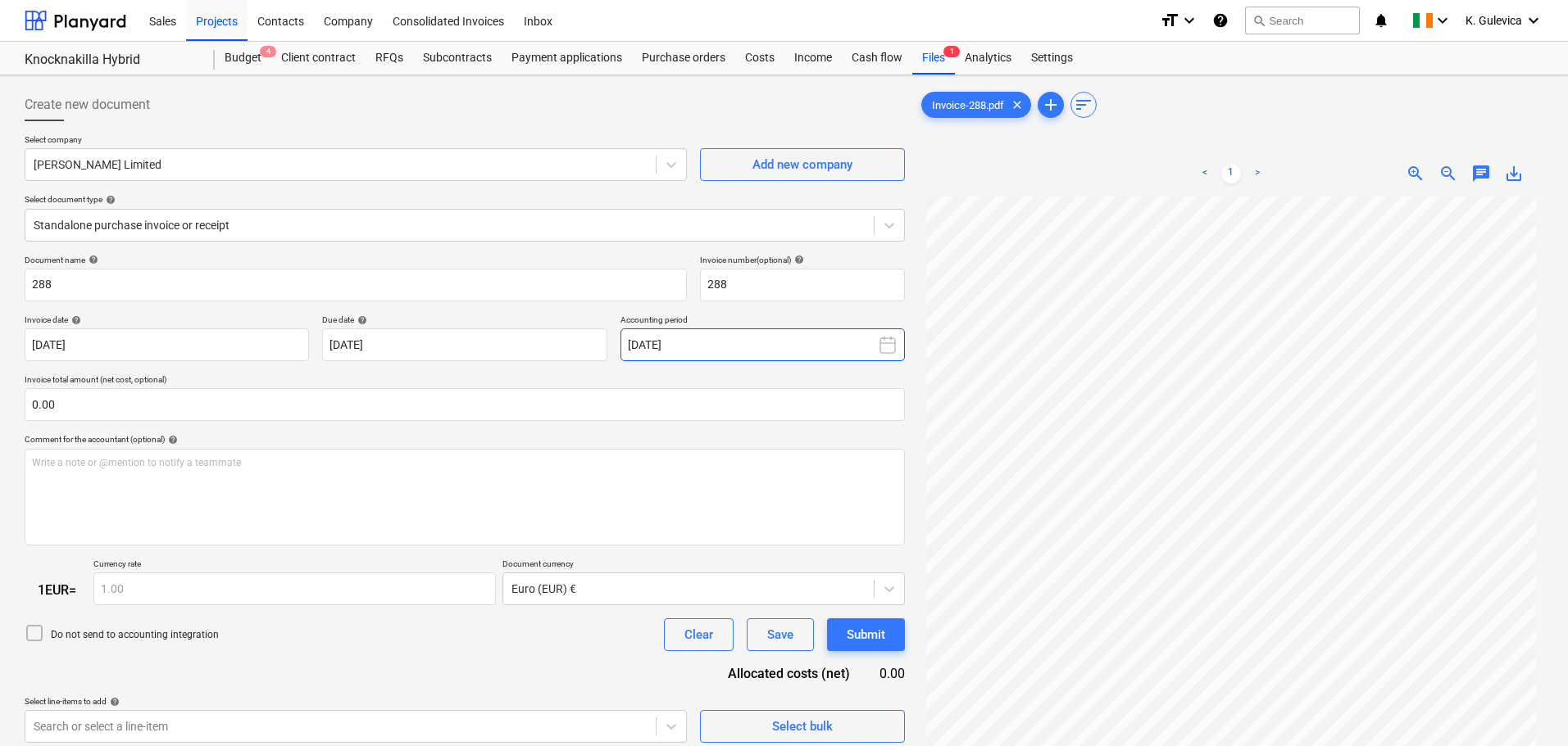
click at [768, 336] on button "September 2025" at bounding box center [763, 345] width 285 height 33
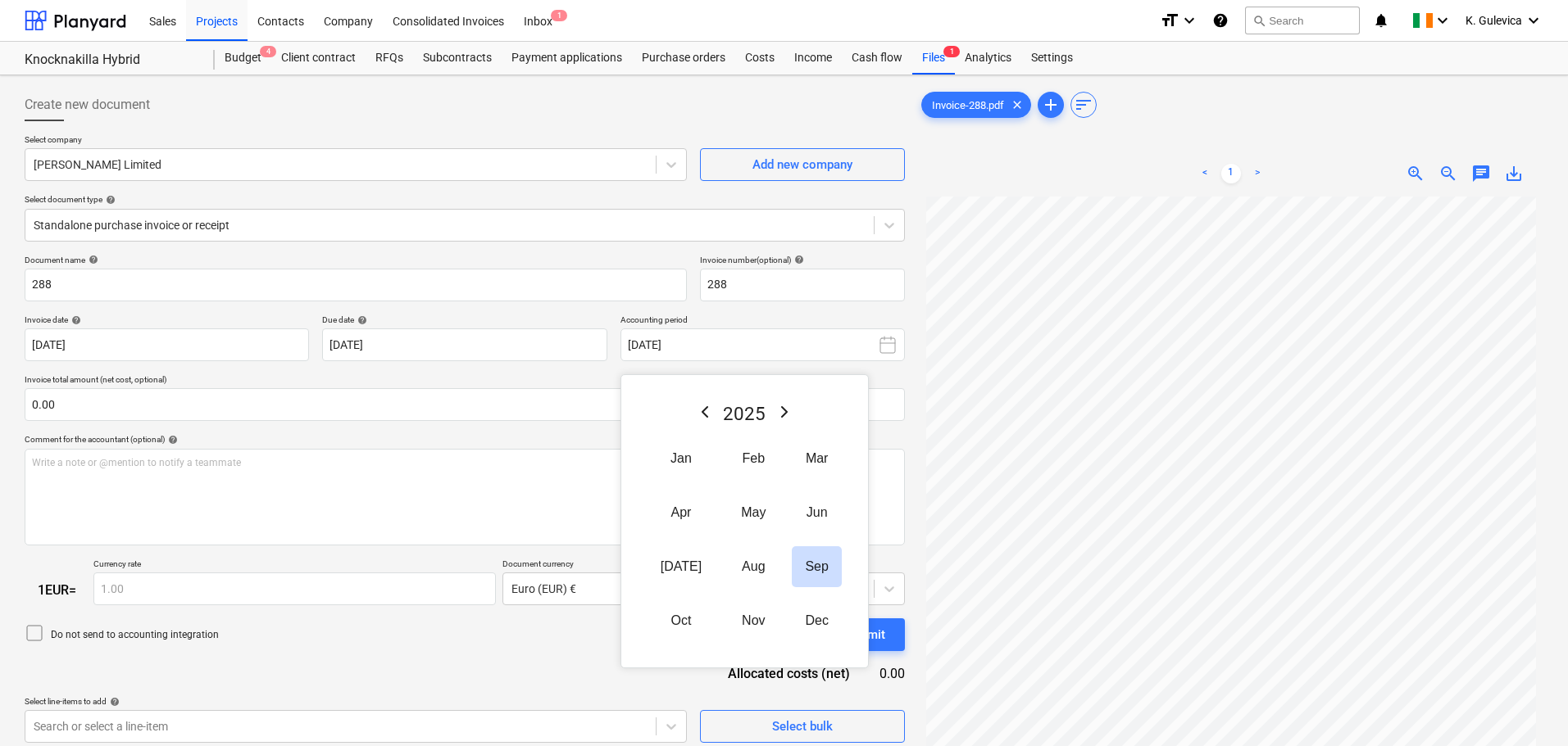
click at [695, 414] on icon "Previous Year" at bounding box center [704, 411] width 19 height 19
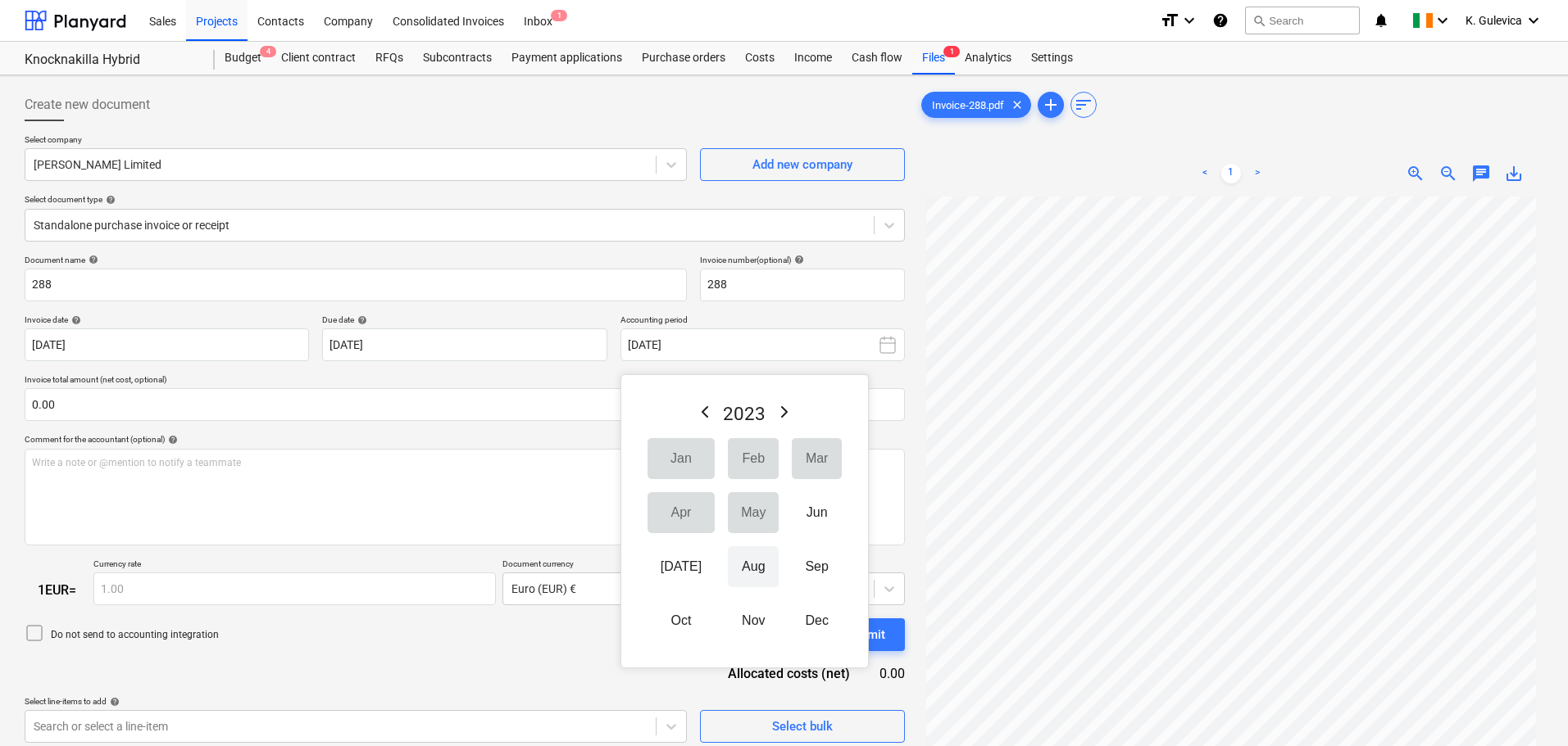
click at [728, 570] on button "Aug" at bounding box center [753, 567] width 50 height 41
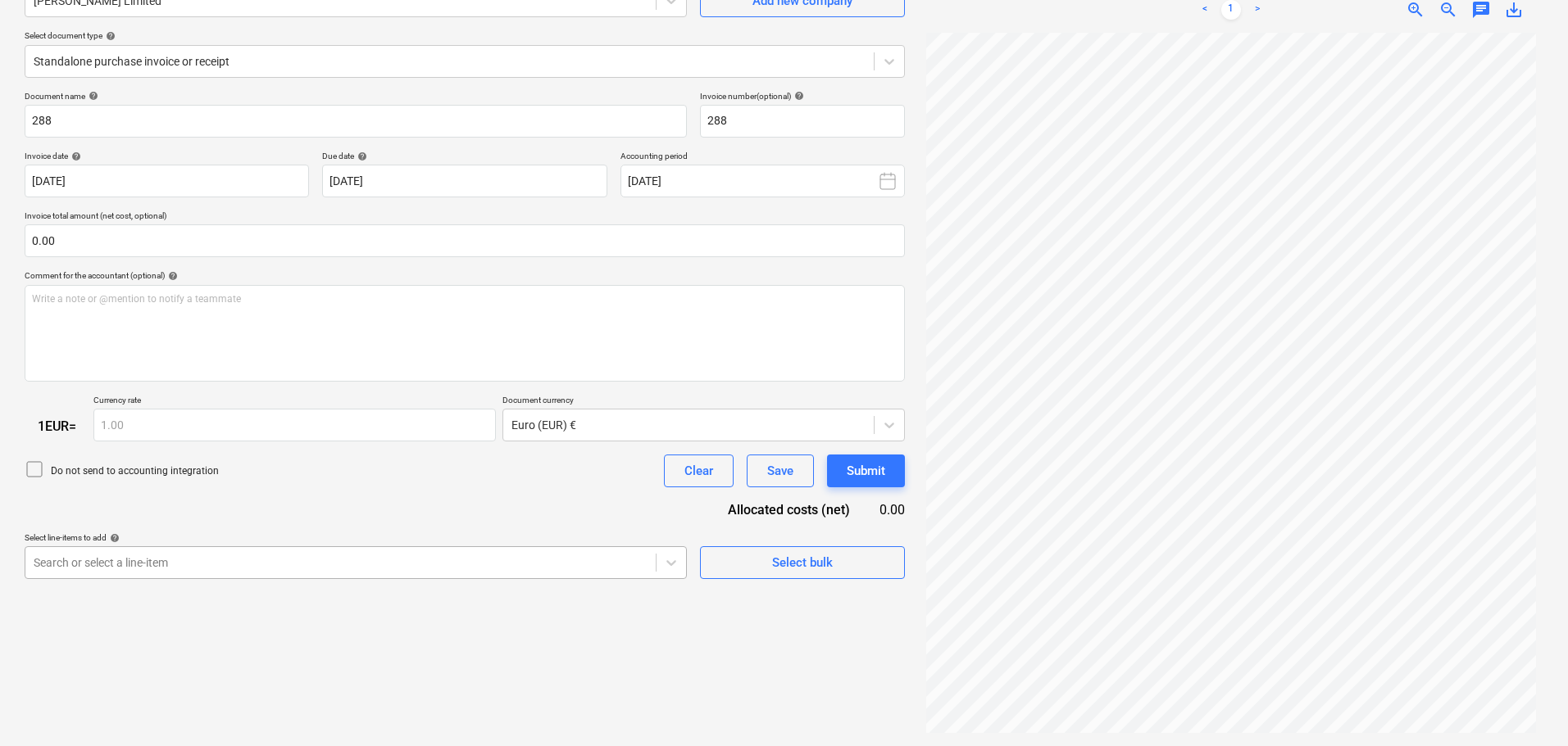
click at [291, 570] on body "Sales Projects Contacts Company Consolidated Invoices Inbox 1 format_size keybo…" at bounding box center [784, 208] width 1568 height 746
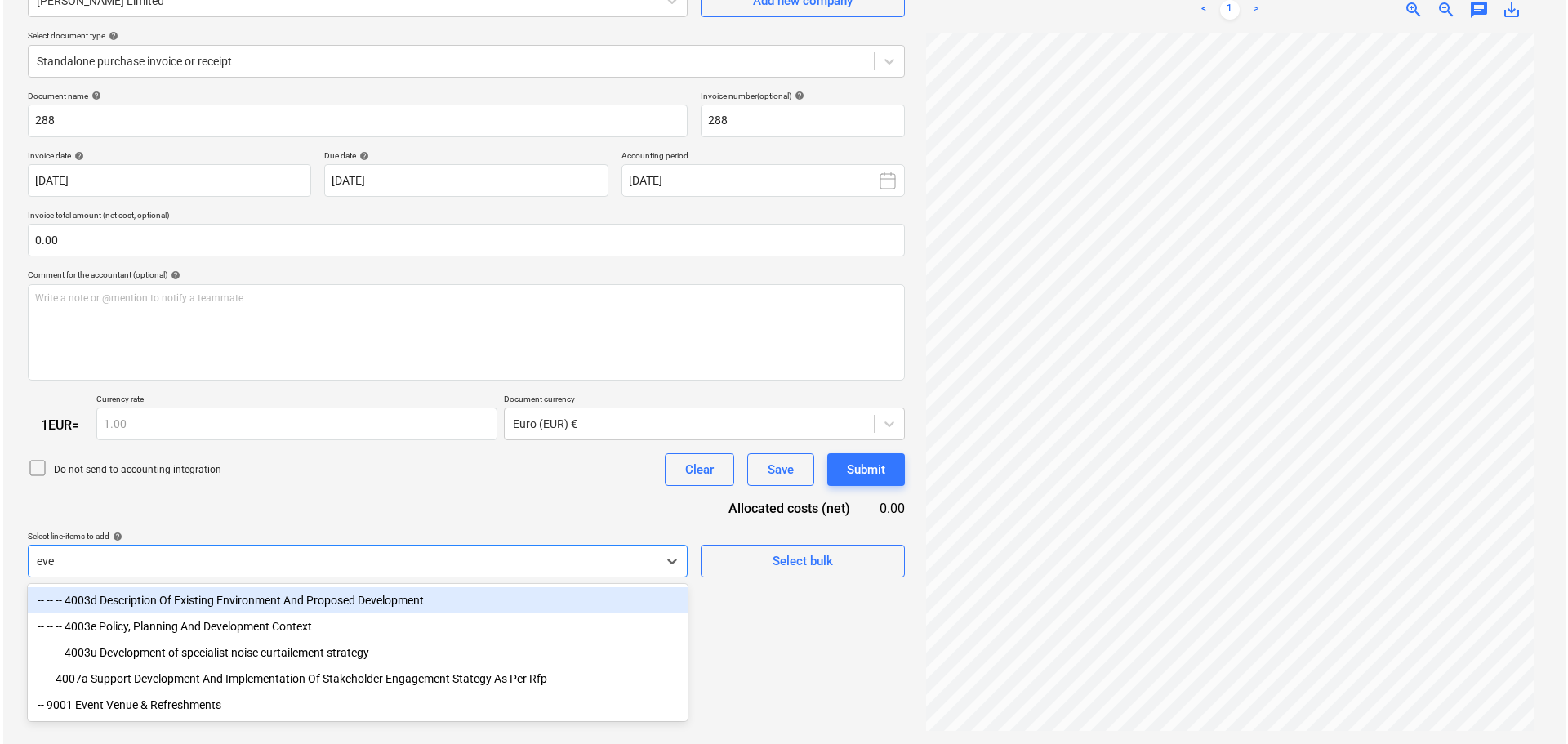
scroll to position [164, 0]
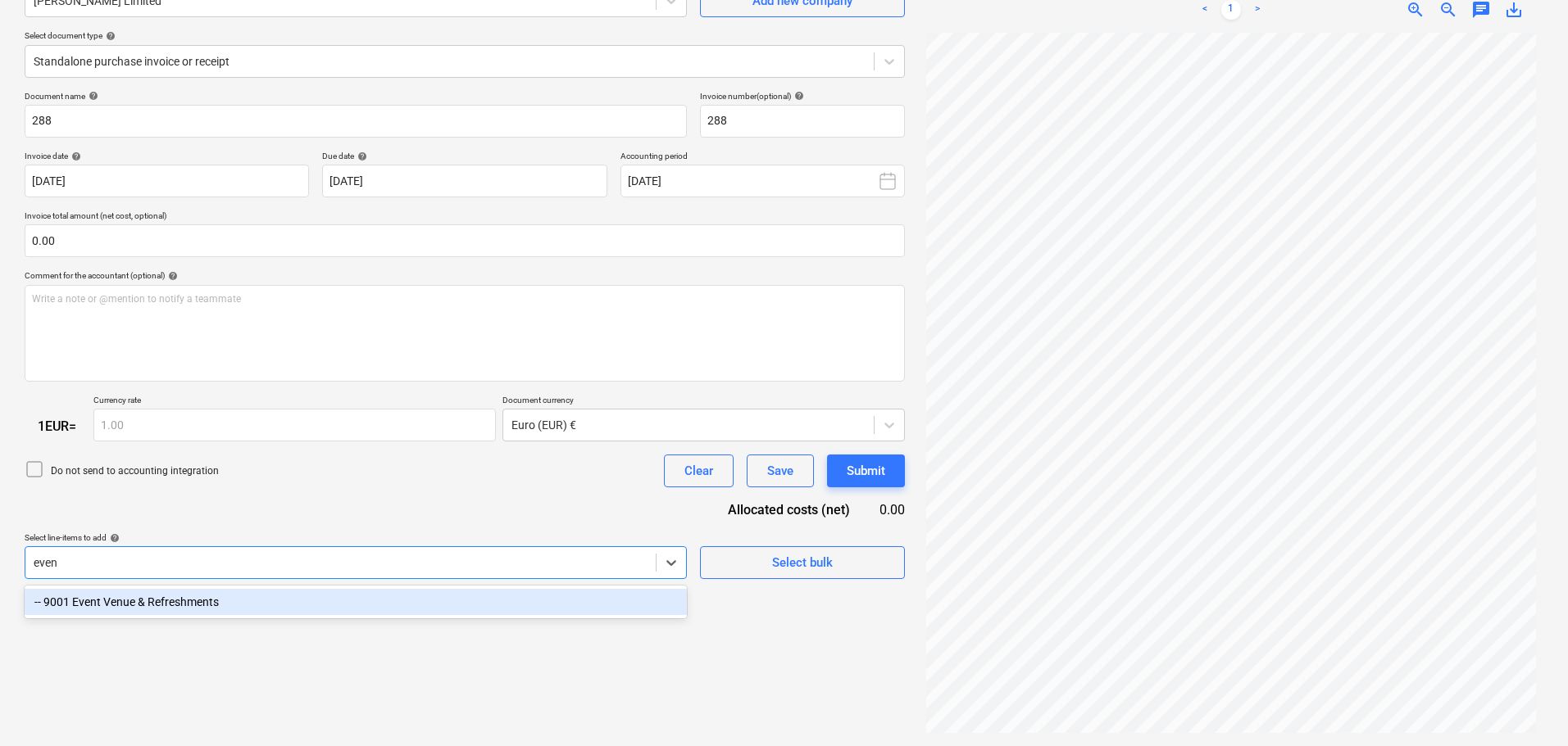
type input "event"
click at [235, 601] on div "-- 9001 Event Venue & Refreshments" at bounding box center [355, 602] width 662 height 27
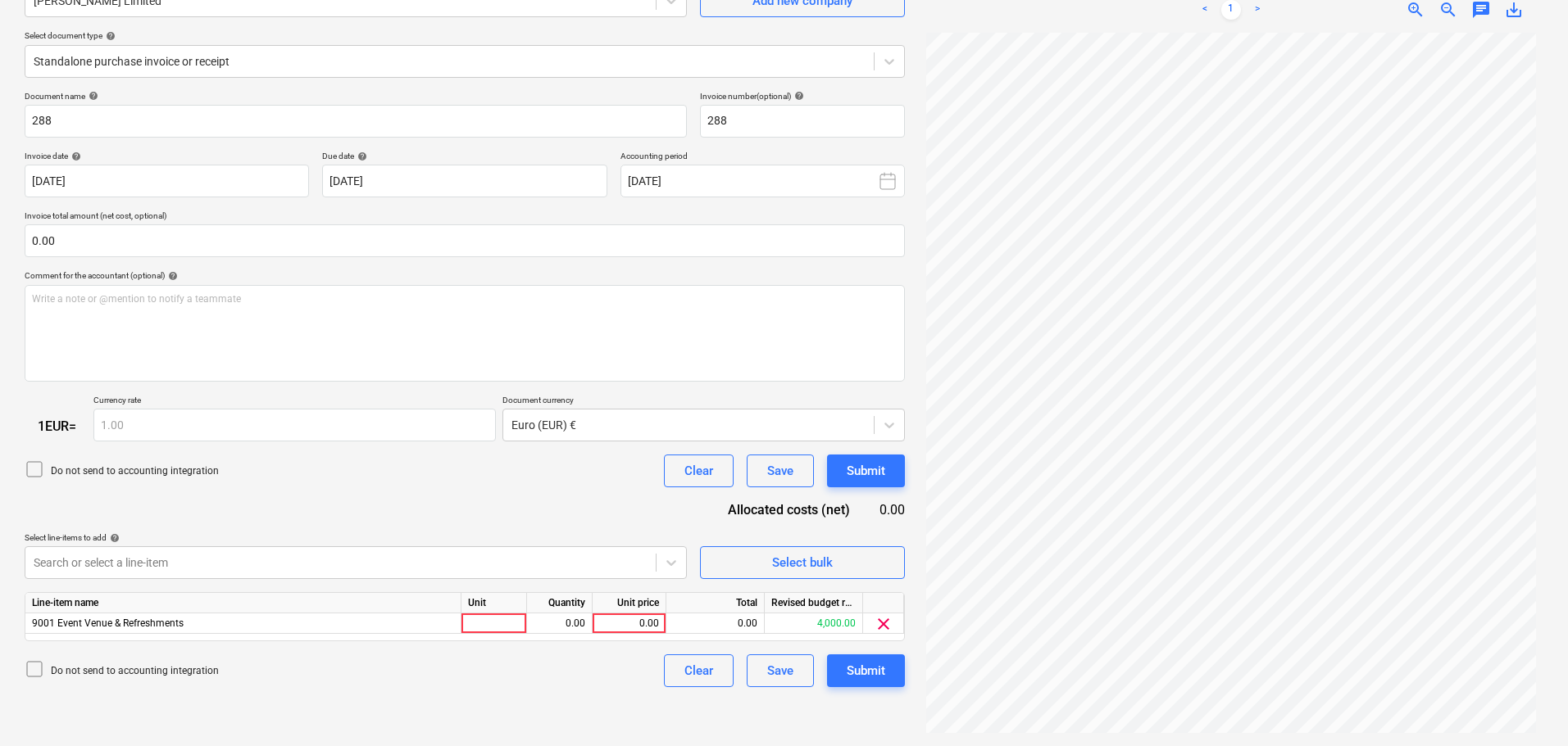
click at [234, 487] on div "Do not send to accounting integration Clear Save Submit" at bounding box center [465, 472] width 880 height 33
click at [641, 623] on div "0.00" at bounding box center [629, 624] width 60 height 20
type input "250"
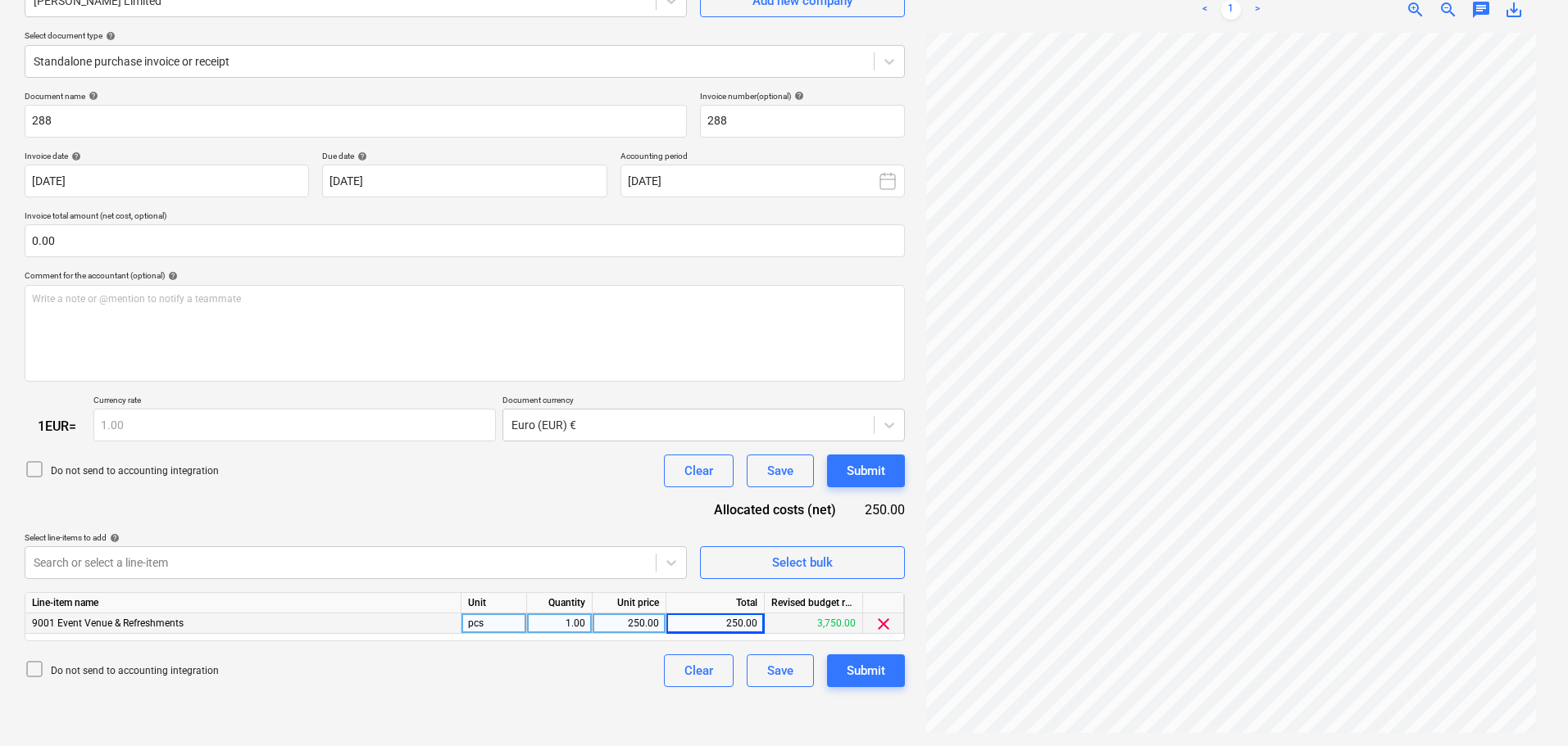
click at [36, 471] on icon at bounding box center [34, 469] width 19 height 19
click at [875, 665] on div "Submit" at bounding box center [866, 671] width 39 height 21
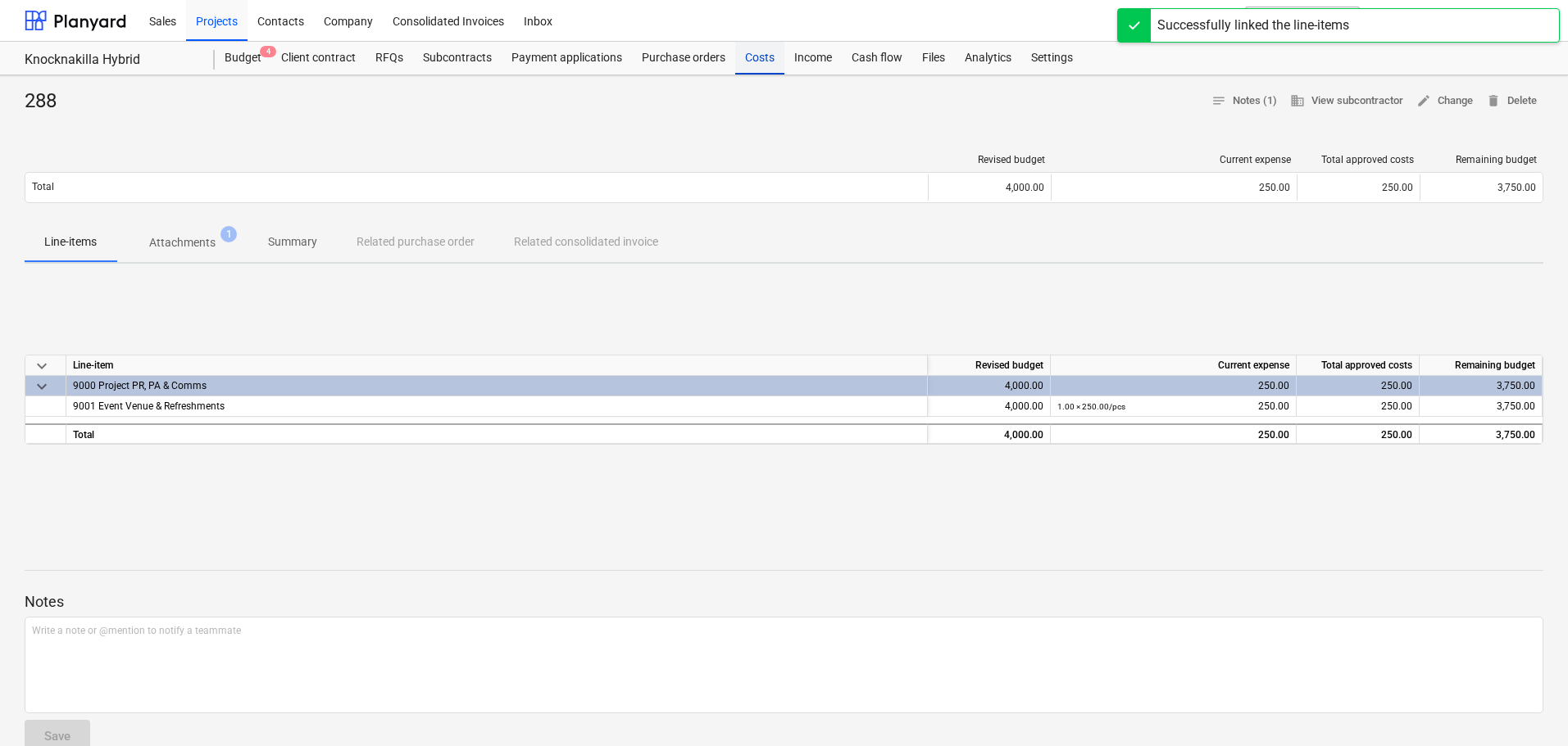
drag, startPoint x: 742, startPoint y: 53, endPoint x: 748, endPoint y: 61, distance: 10.0
click at [742, 55] on div "Costs" at bounding box center [760, 59] width 50 height 33
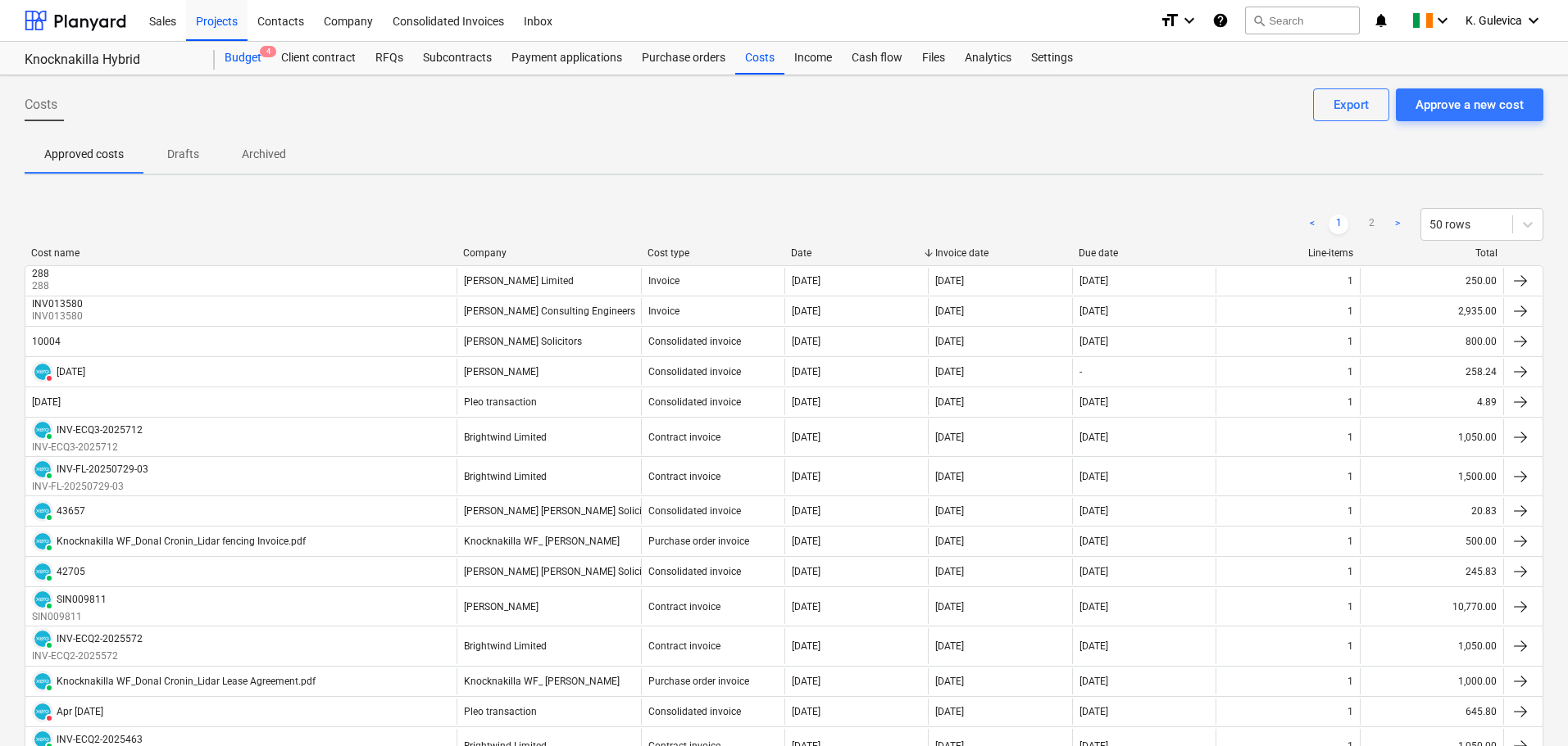
click at [219, 56] on div "Budget 4" at bounding box center [243, 59] width 57 height 33
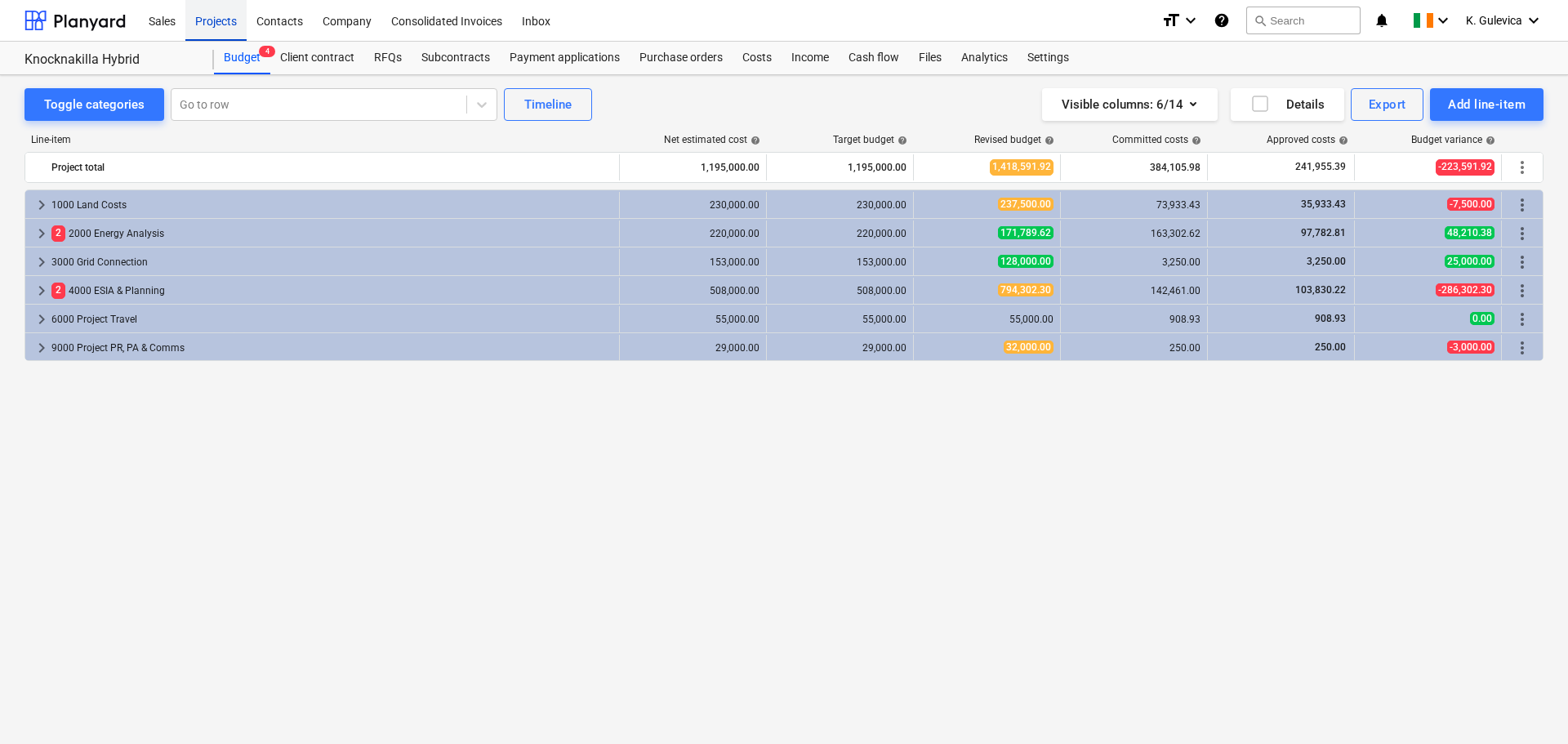
click at [216, 20] on div "Projects" at bounding box center [216, 20] width 61 height 42
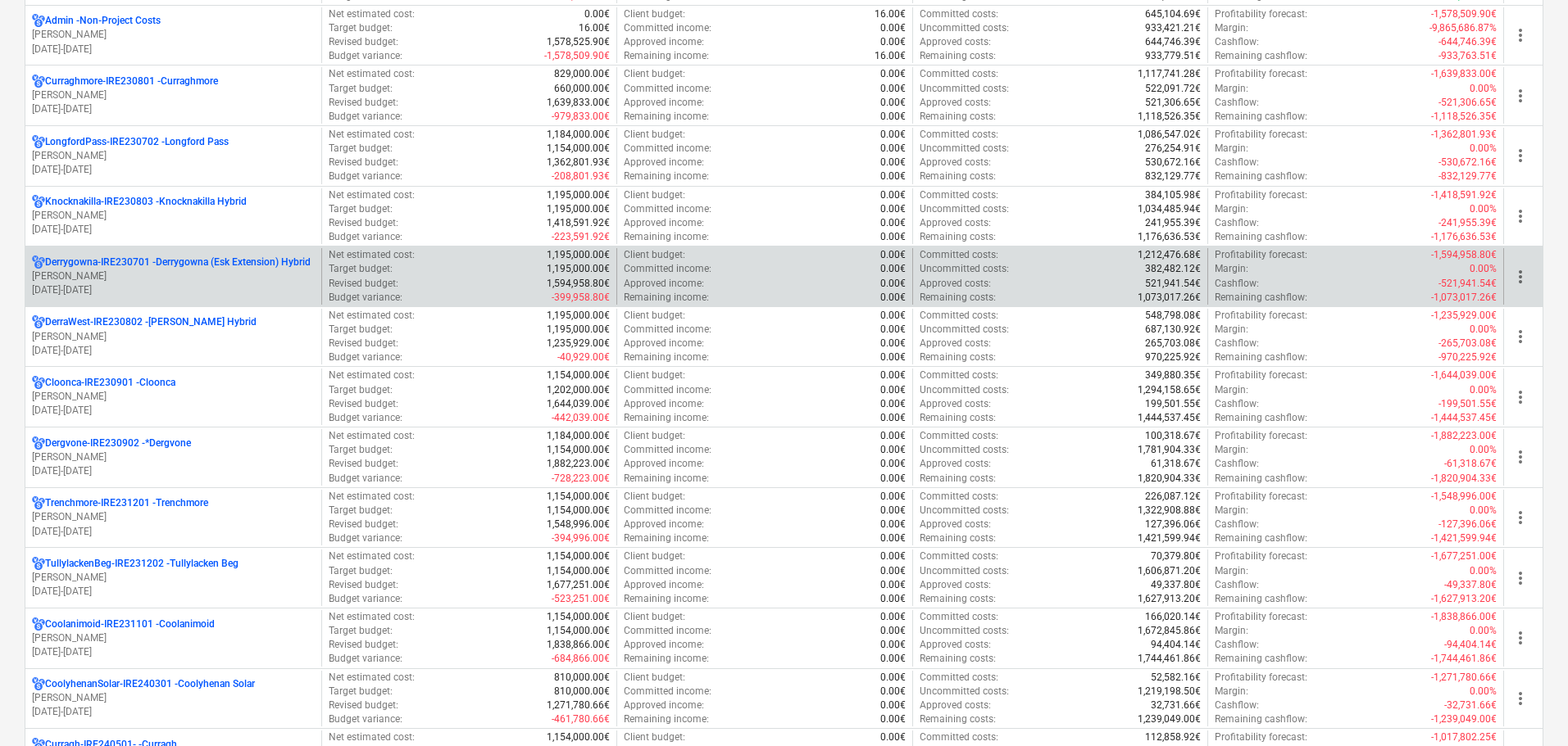
scroll to position [328, 0]
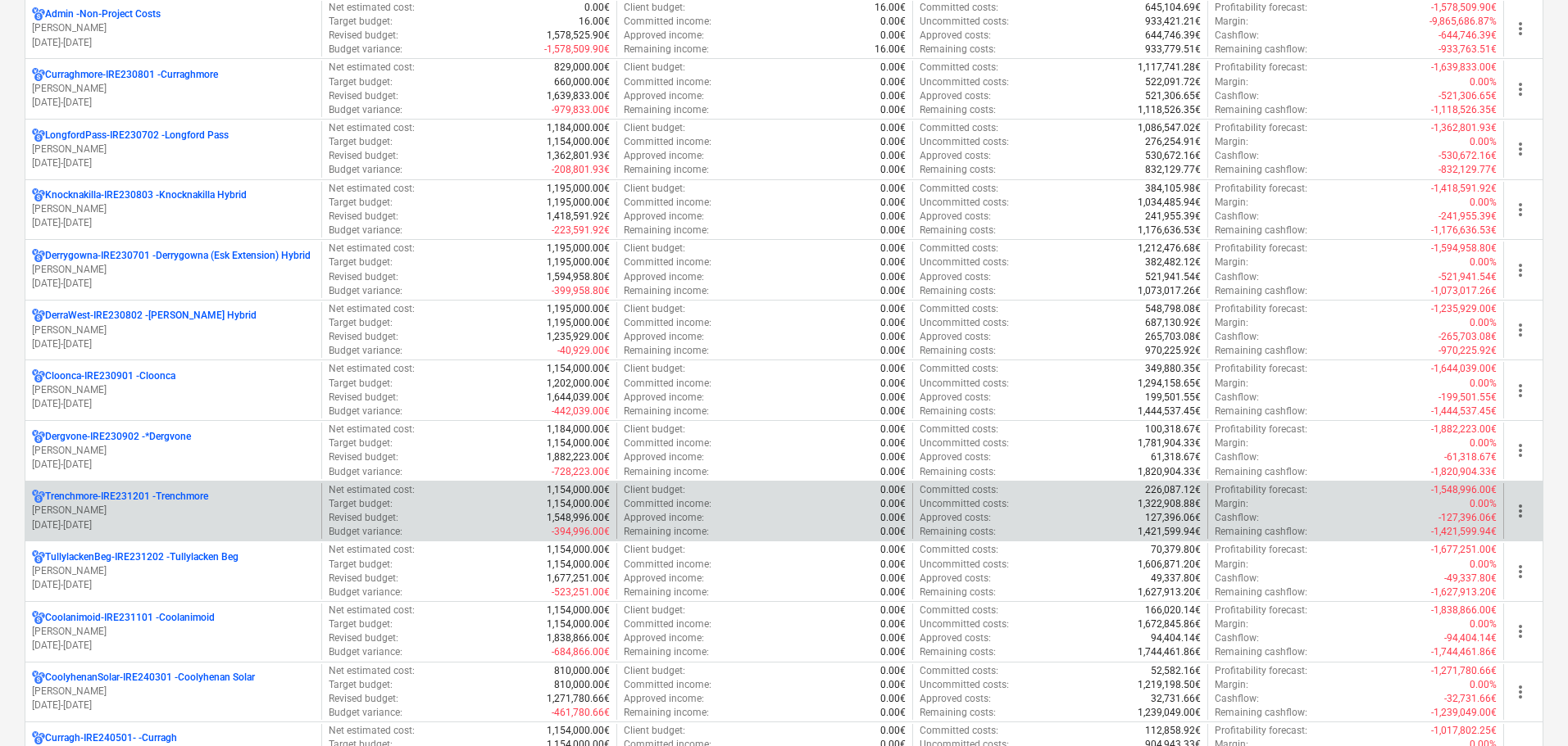
click at [182, 494] on p "Trenchmore-IRE231201 - Trenchmore" at bounding box center [127, 496] width 163 height 14
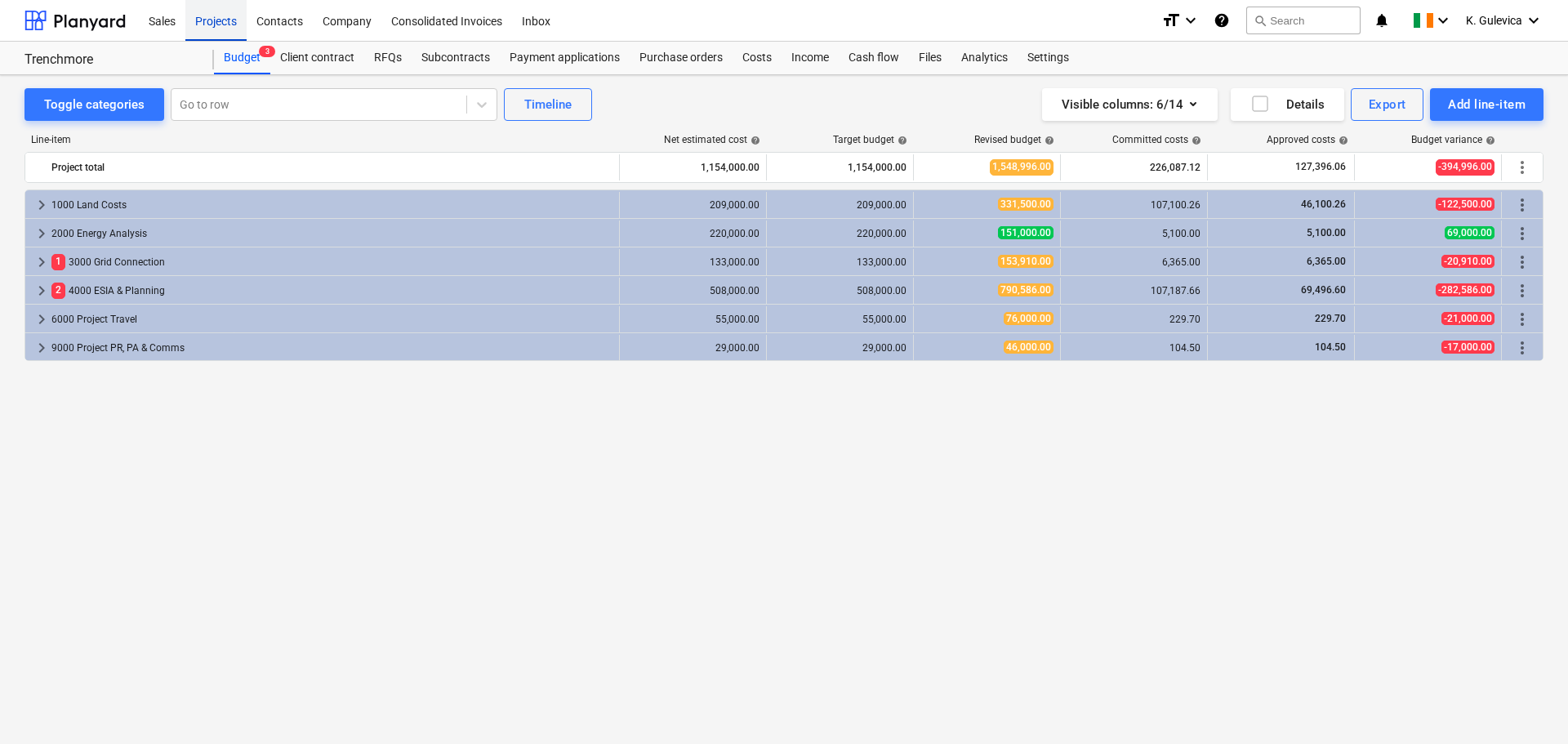
click at [220, 27] on div "Projects" at bounding box center [216, 20] width 61 height 42
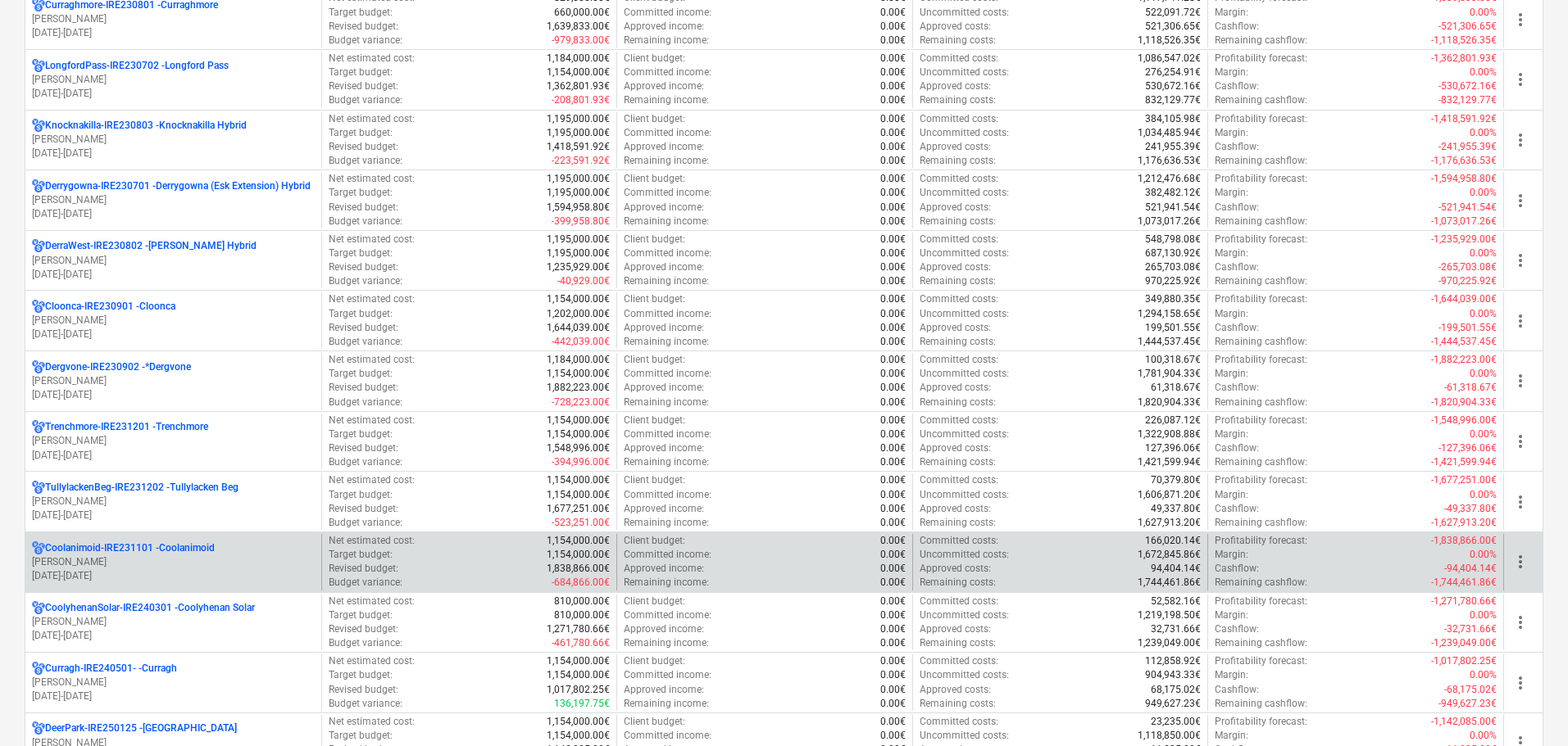
scroll to position [409, 0]
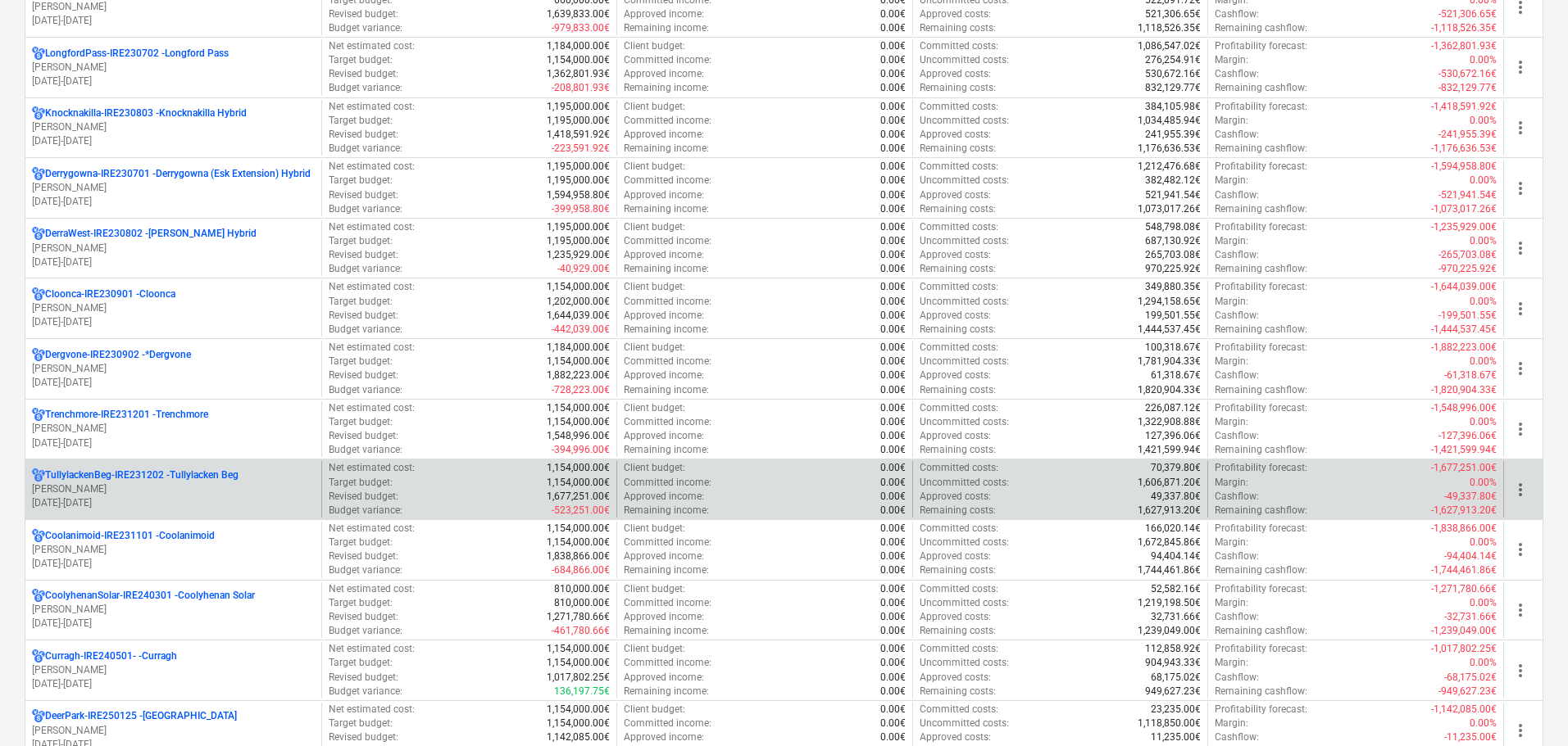
click at [149, 500] on p "01.01.2024 - 31.03.2027" at bounding box center [174, 503] width 283 height 14
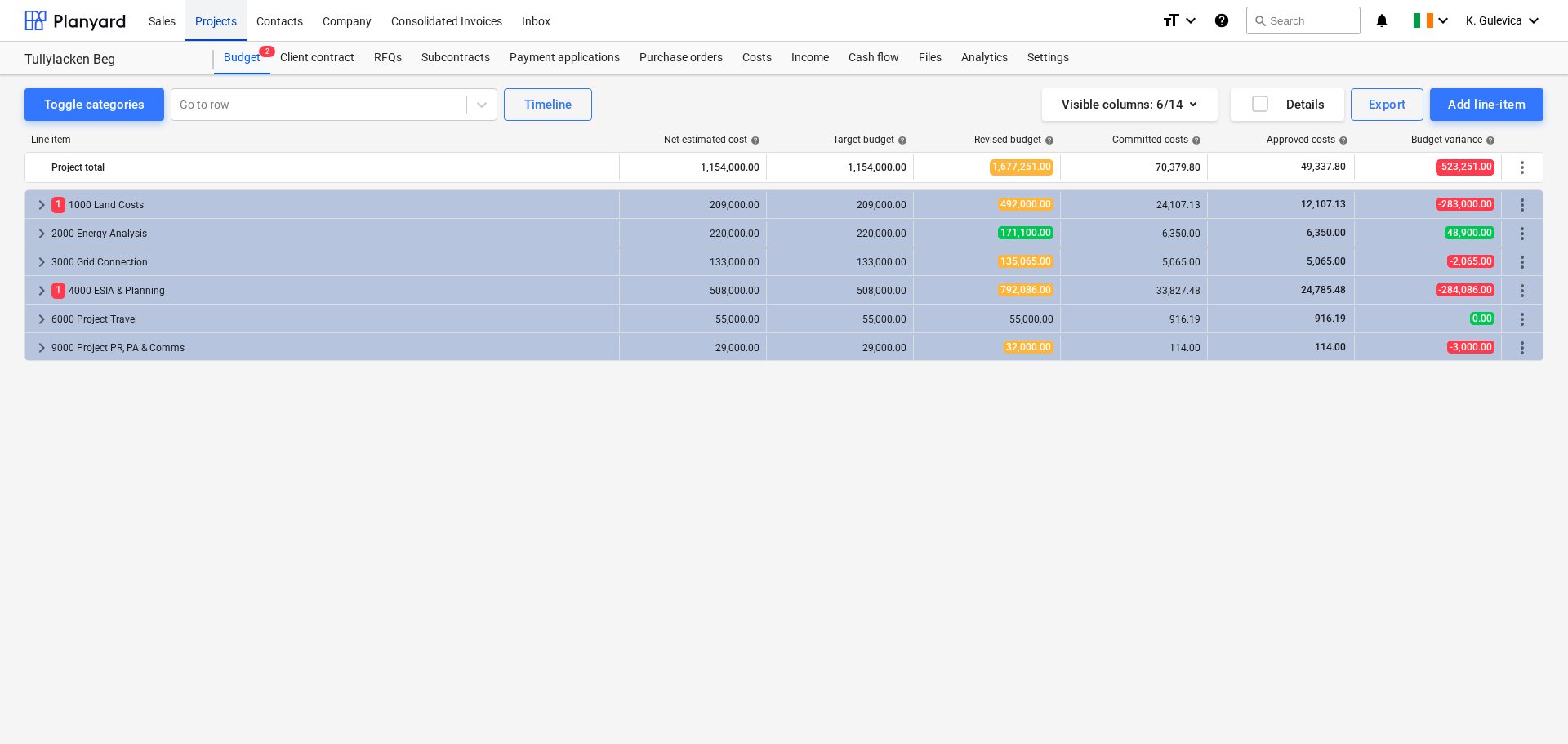
click at [209, 8] on div "Projects" at bounding box center [216, 20] width 61 height 42
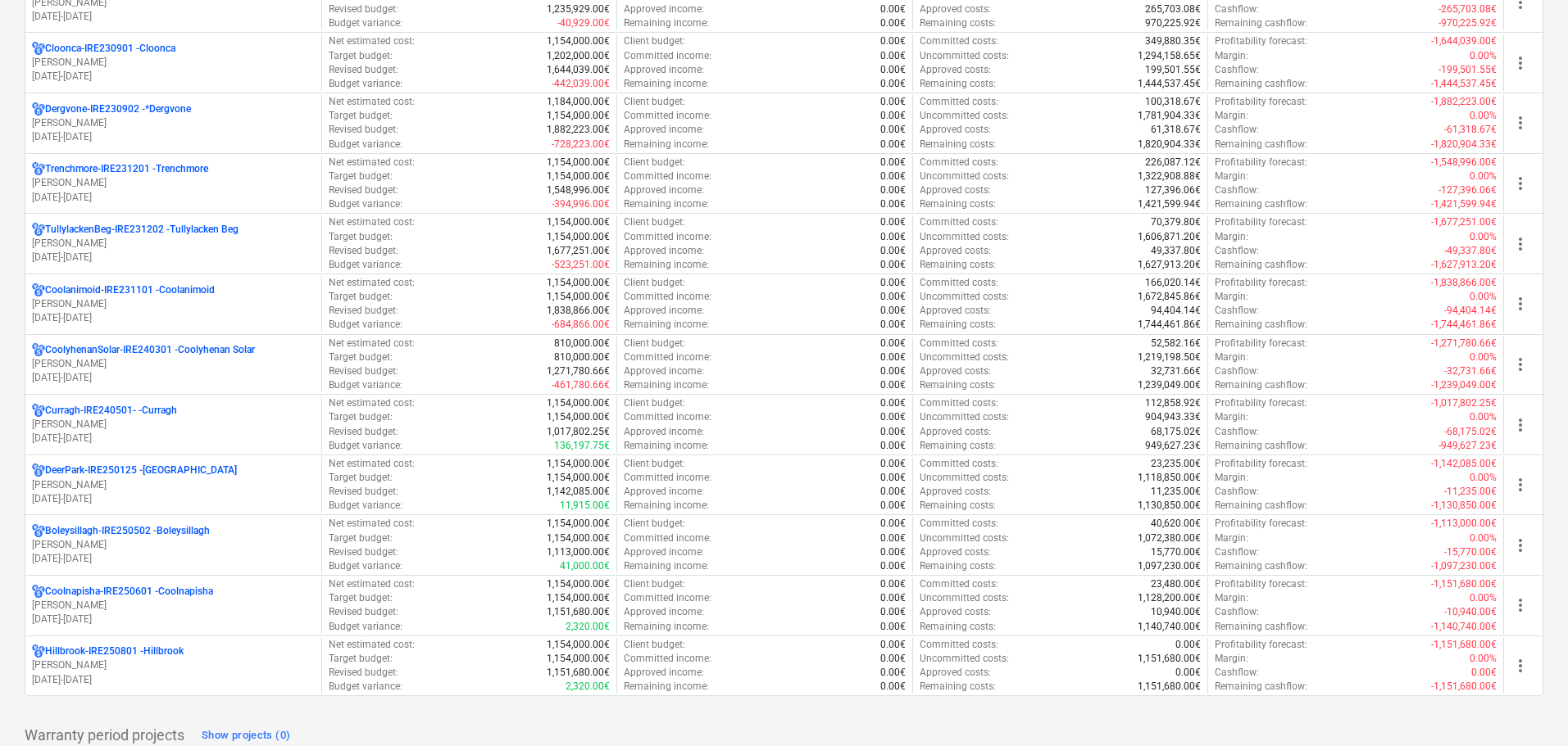
scroll to position [738, 0]
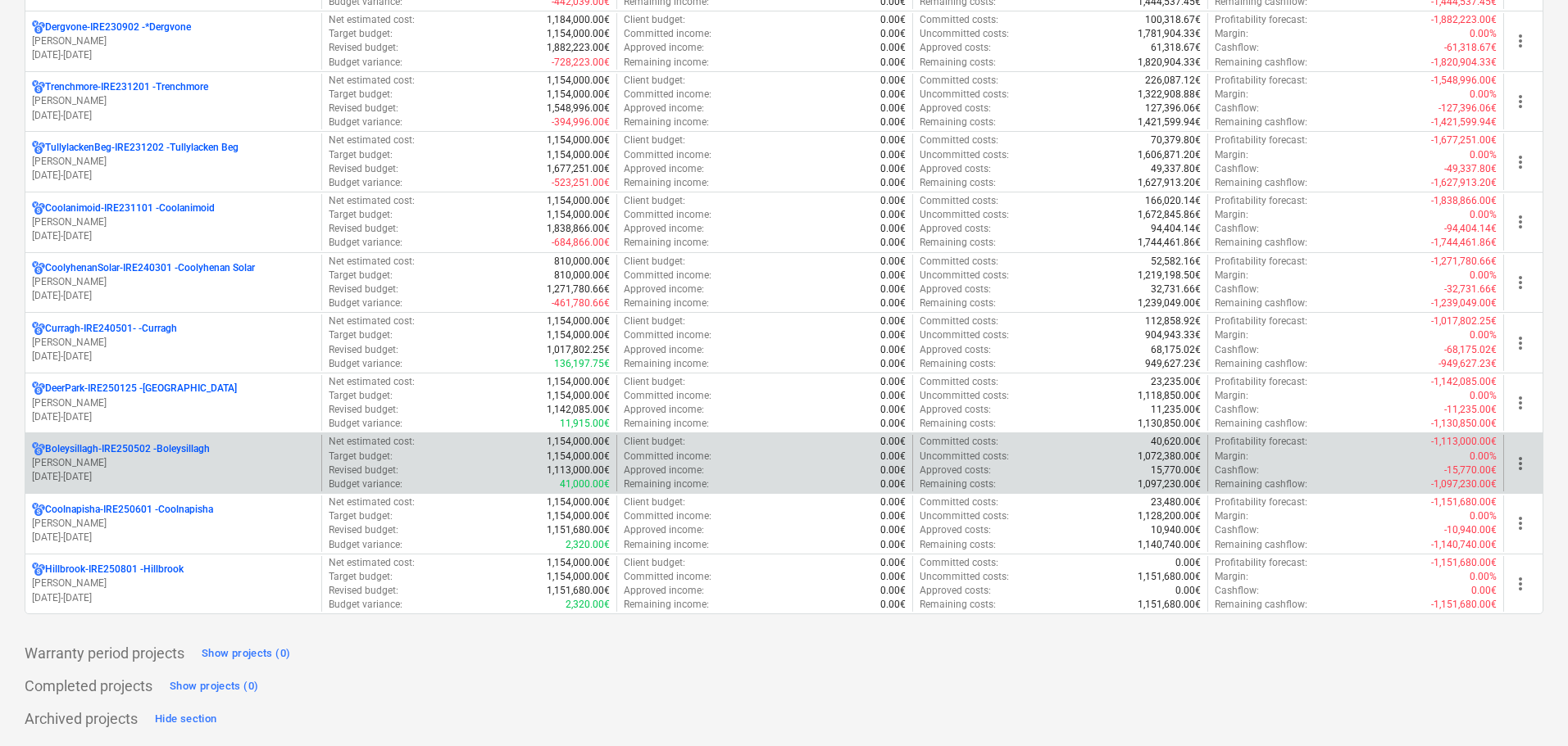
click at [148, 444] on p "Boleysillagh-IRE250502 - Boleysillagh" at bounding box center [127, 449] width 164 height 14
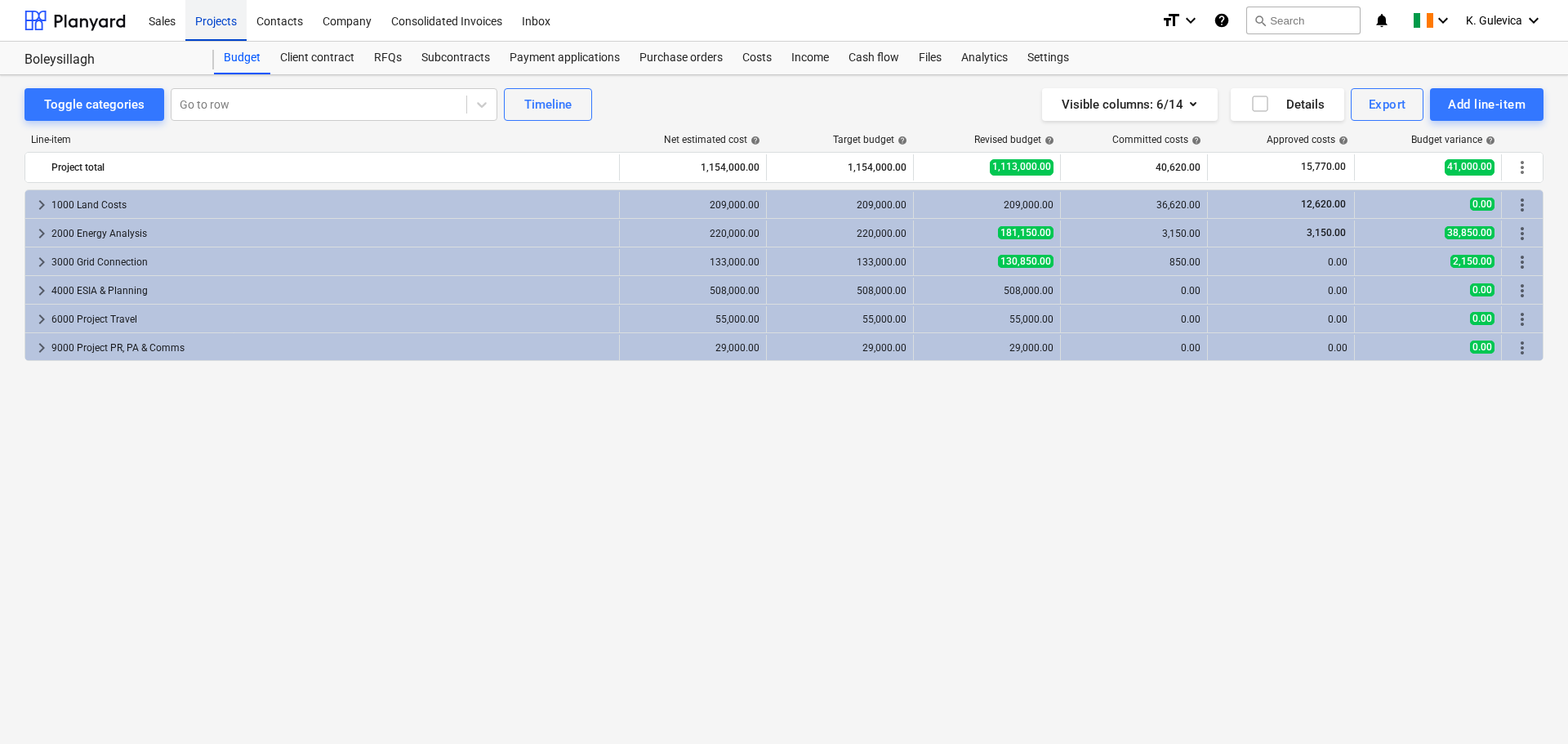
click at [209, 27] on div "Projects" at bounding box center [216, 20] width 61 height 42
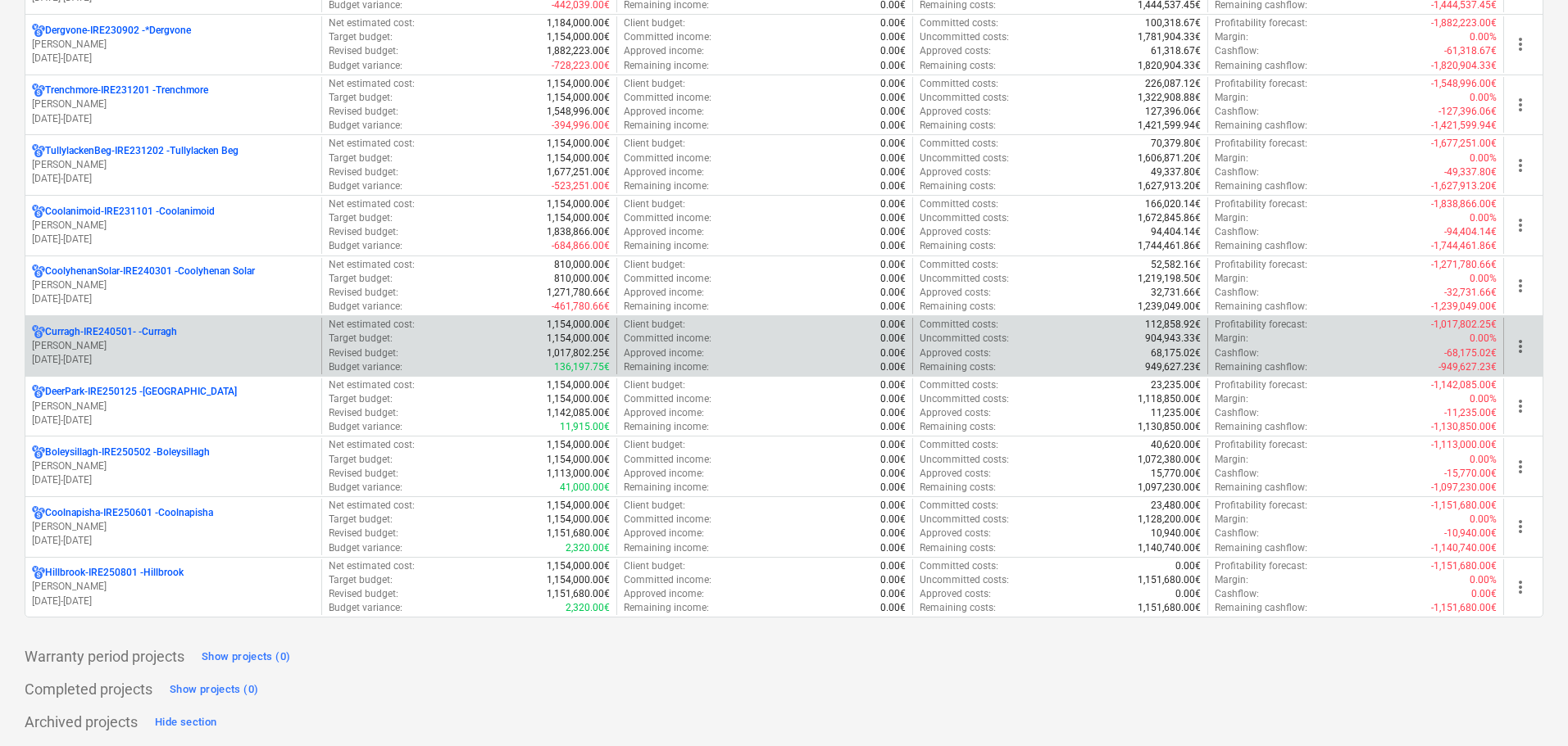
scroll to position [738, 0]
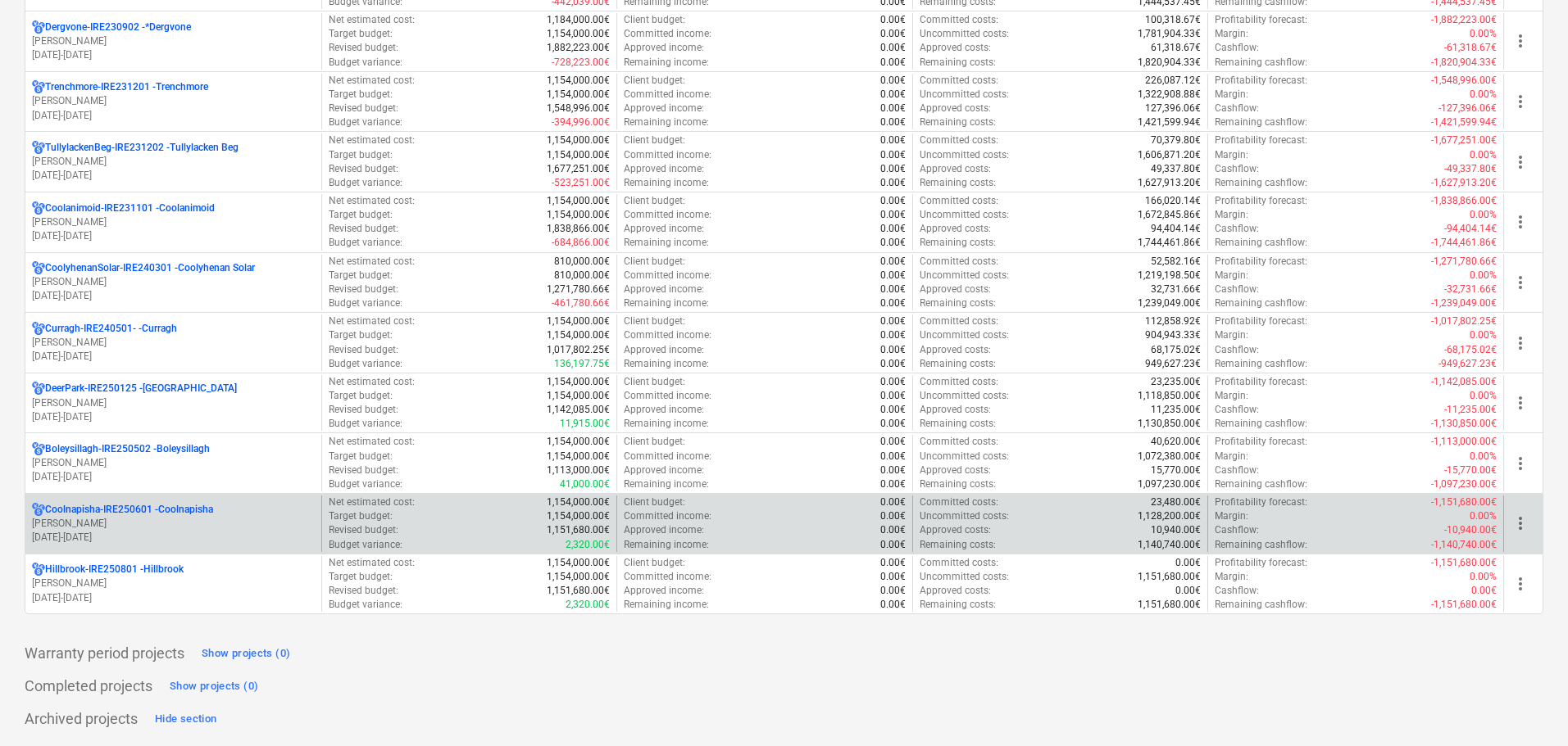
click at [129, 513] on p "Coolnapisha-IRE250601 - Coolnapisha" at bounding box center [129, 509] width 168 height 14
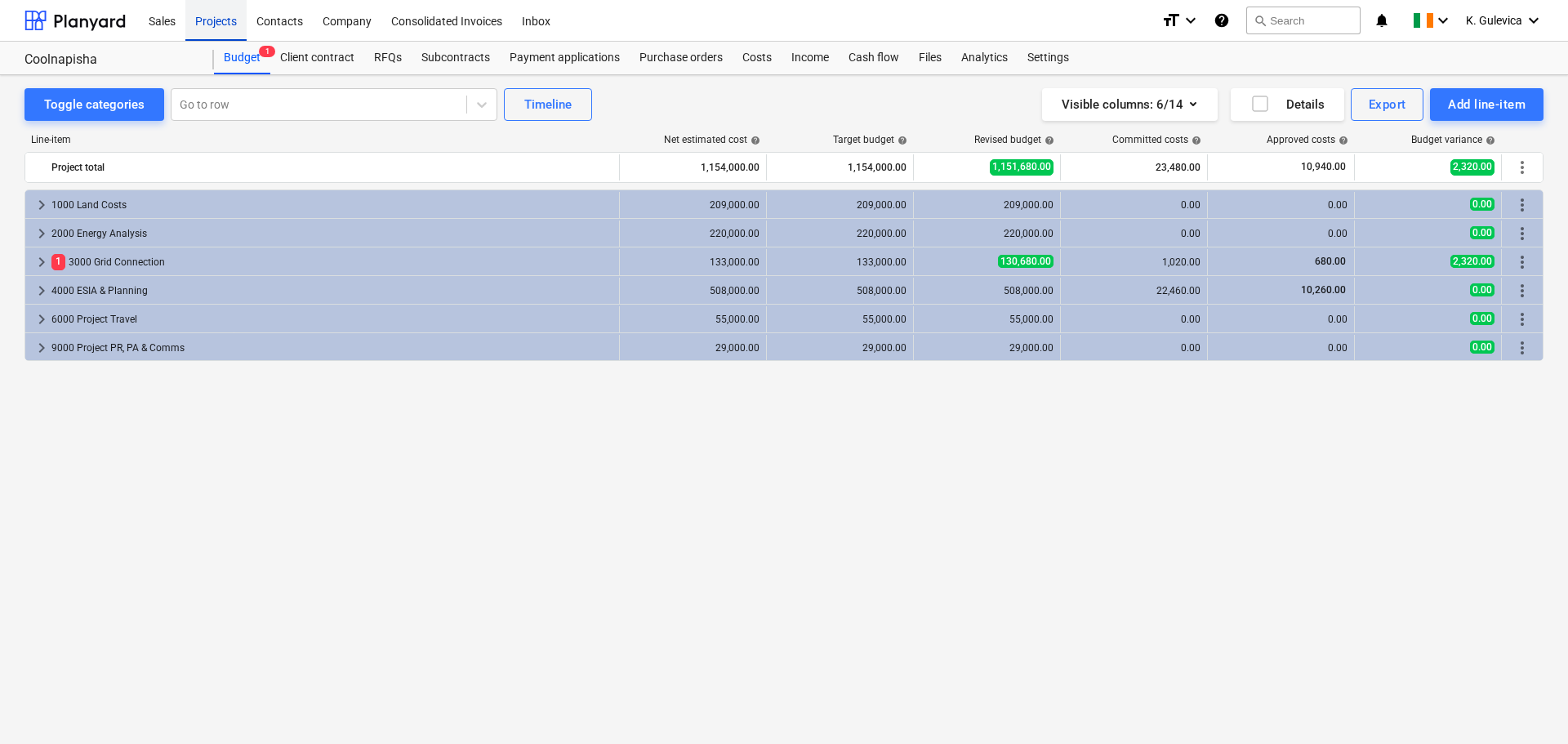
click at [212, 20] on div "Projects" at bounding box center [216, 20] width 61 height 42
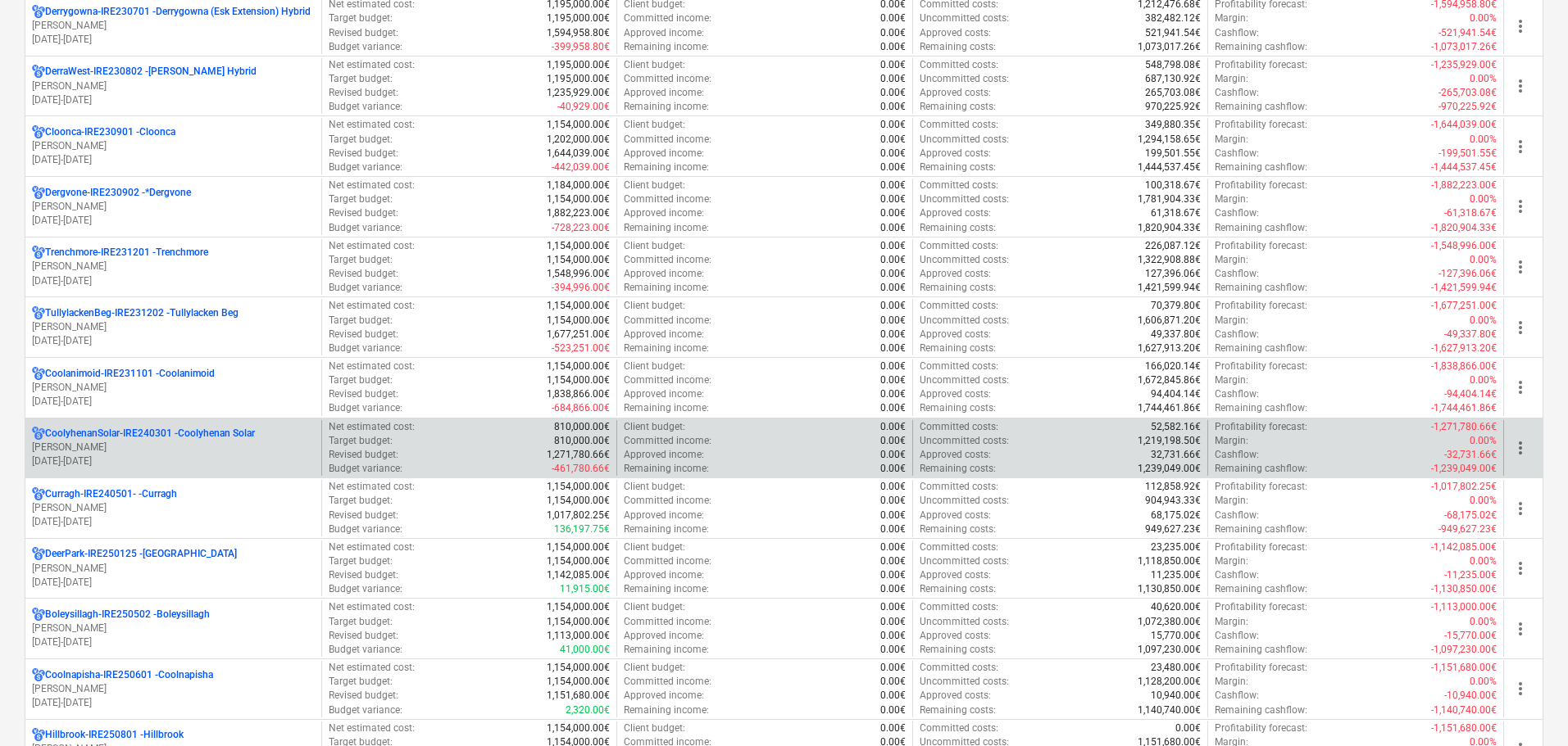
scroll to position [901, 0]
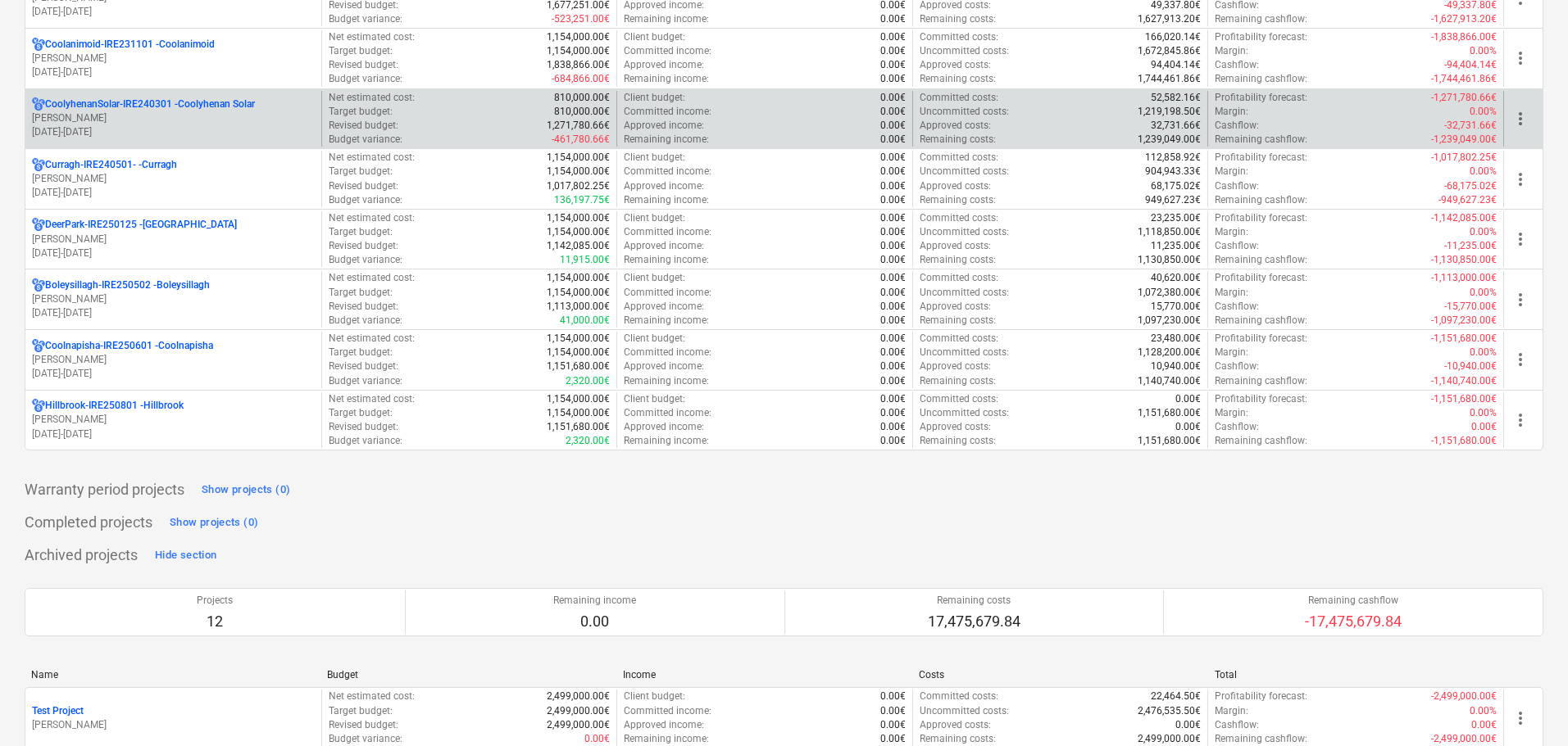
click at [197, 123] on p "A. O'Leary" at bounding box center [174, 117] width 283 height 14
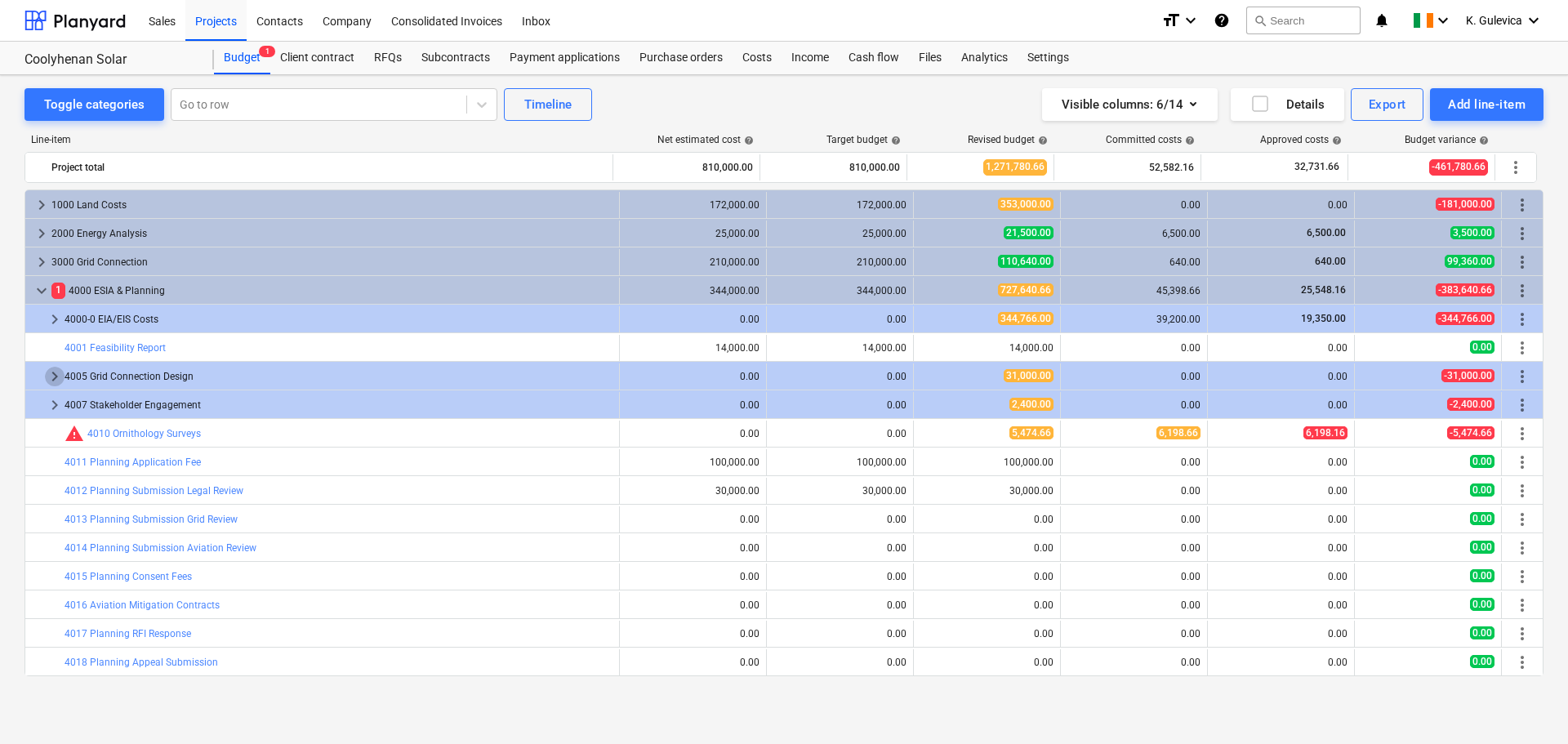
click at [52, 377] on span "keyboard_arrow_right" at bounding box center [54, 376] width 19 height 19
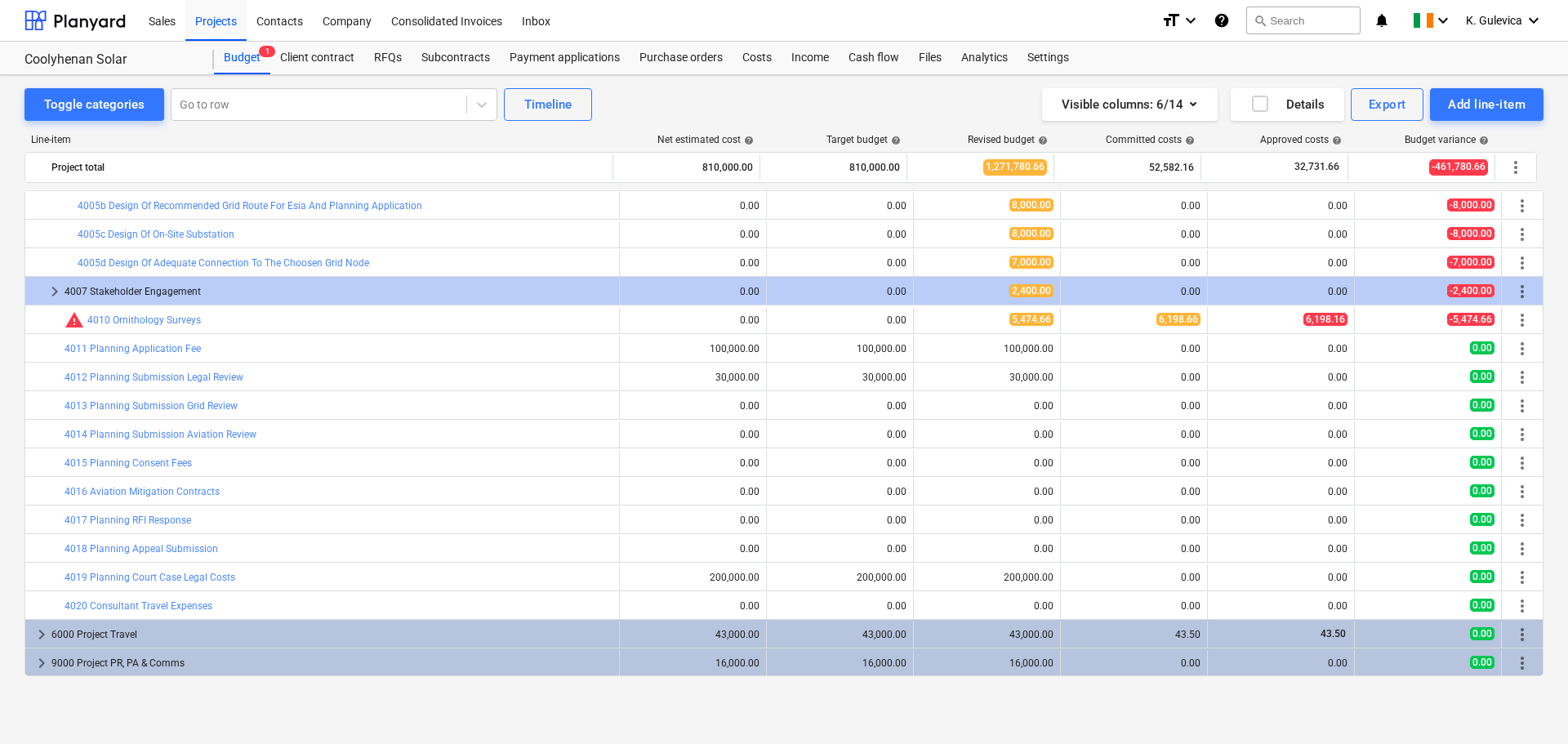
scroll to position [65, 0]
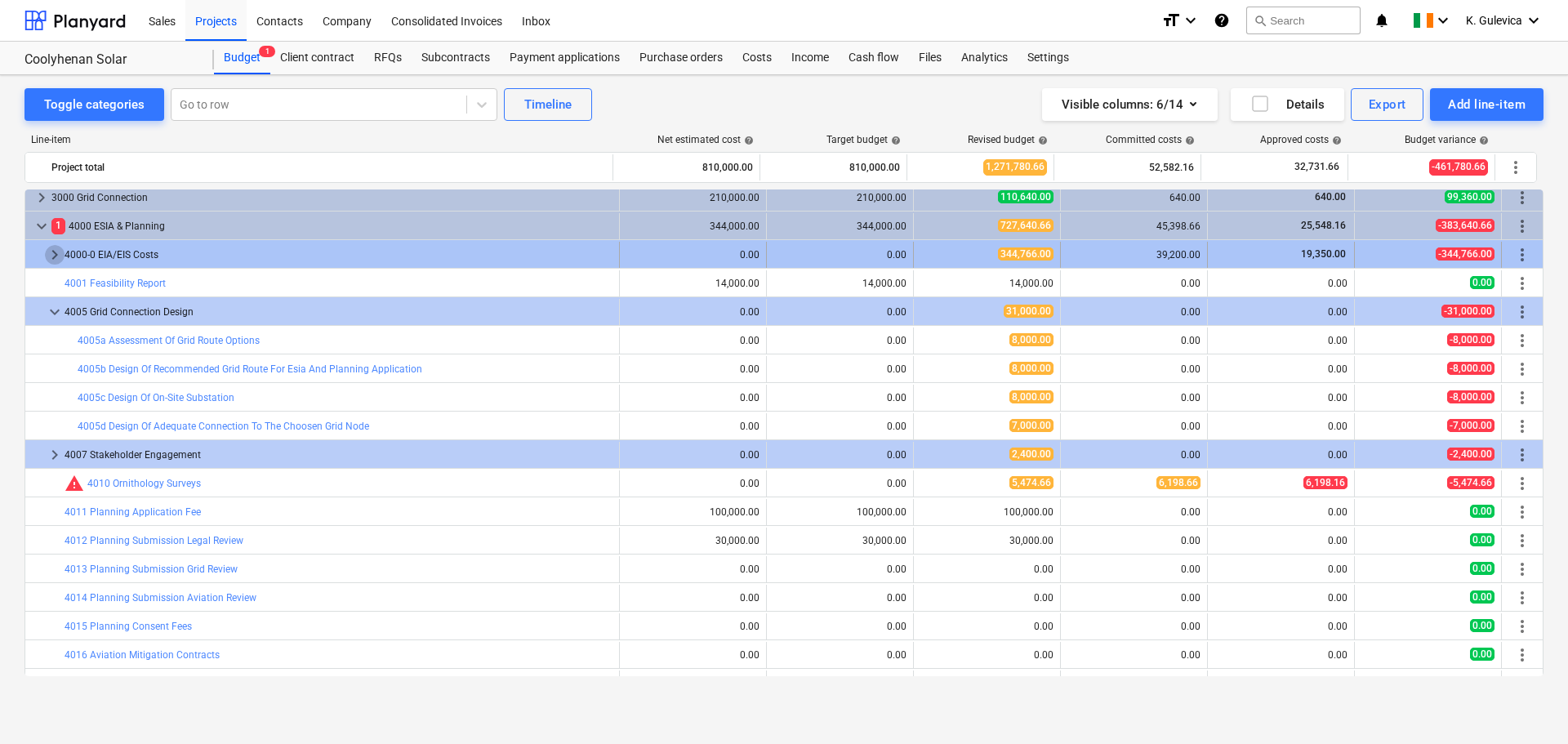
click at [51, 253] on span "keyboard_arrow_right" at bounding box center [54, 254] width 19 height 19
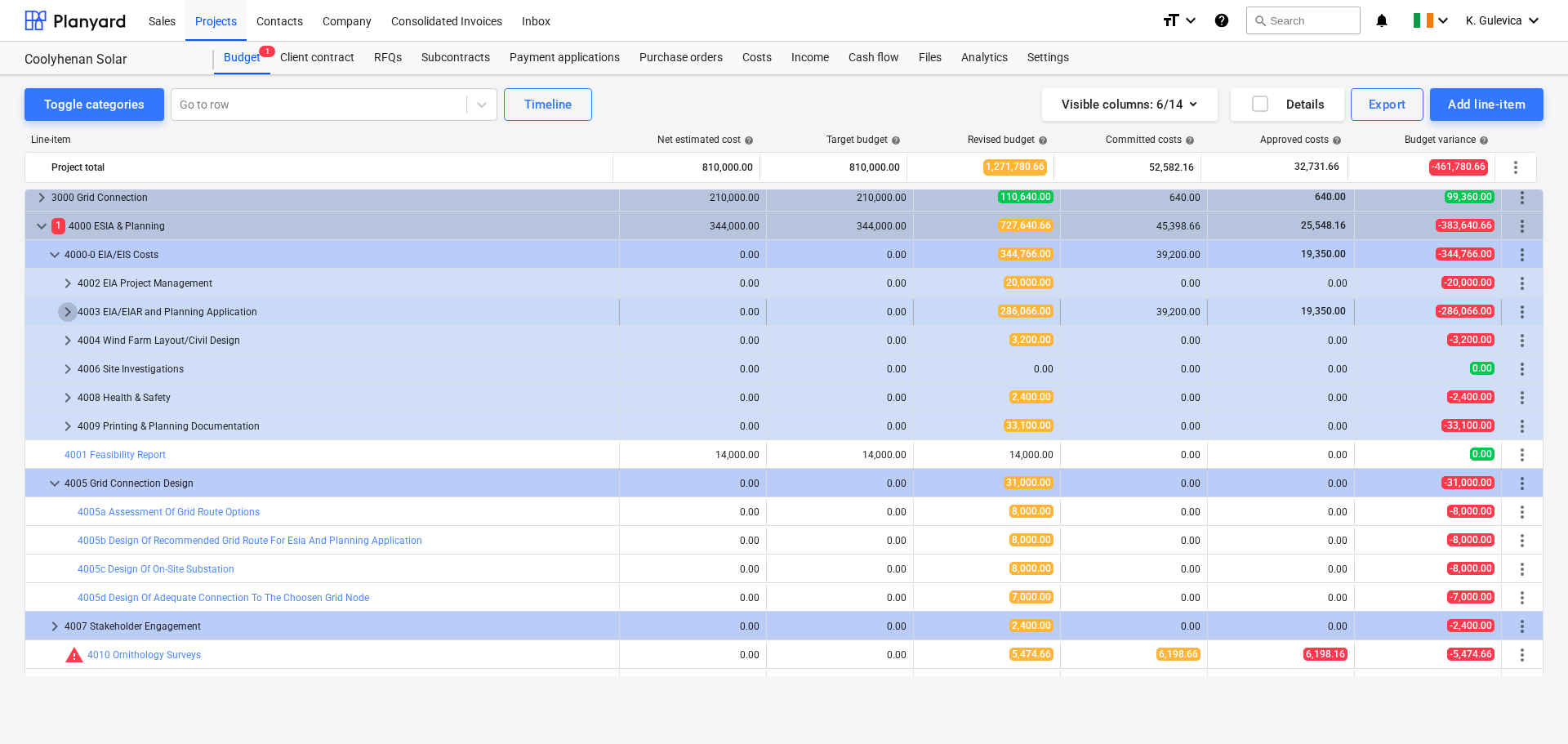
click at [64, 309] on span "keyboard_arrow_right" at bounding box center [67, 311] width 19 height 19
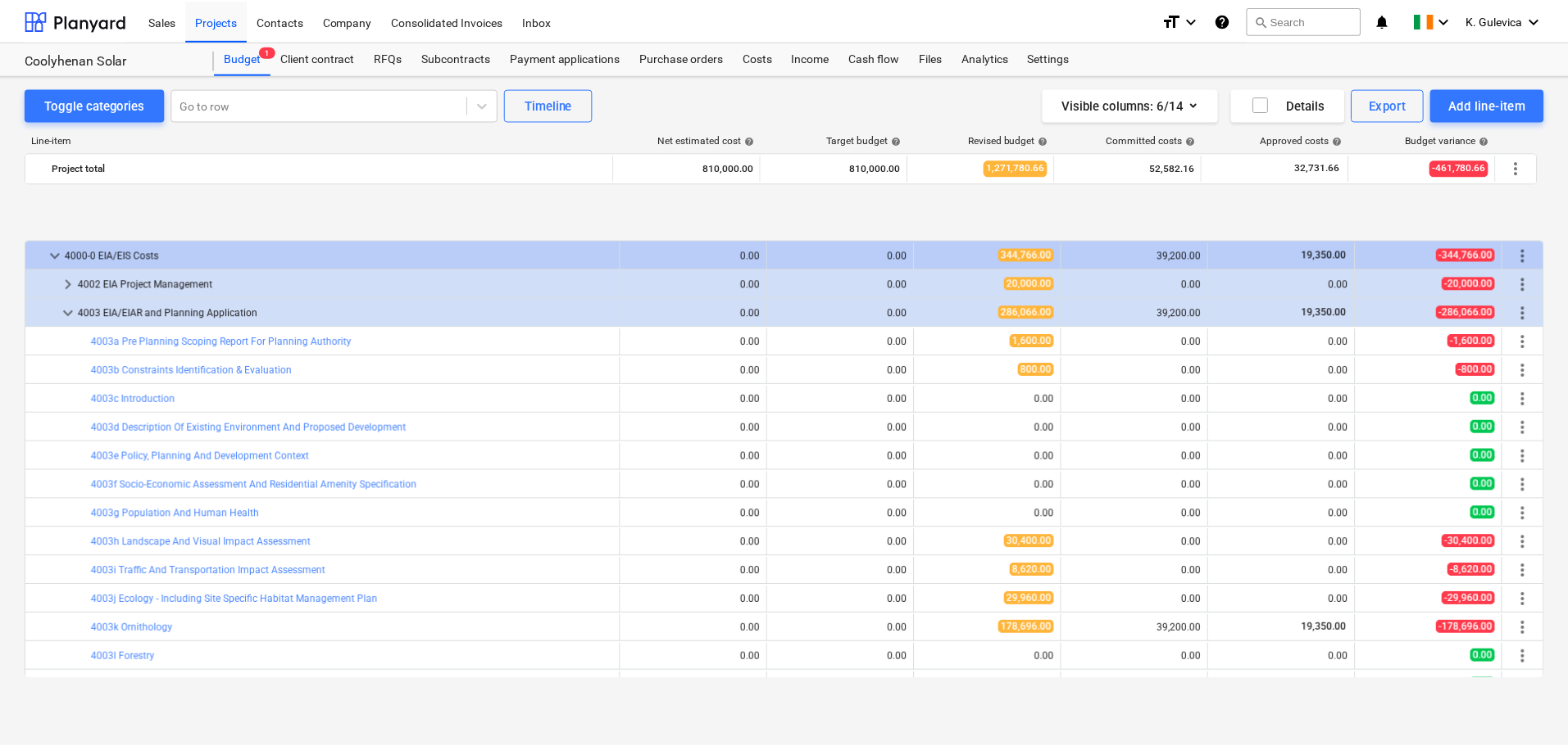
scroll to position [310, 0]
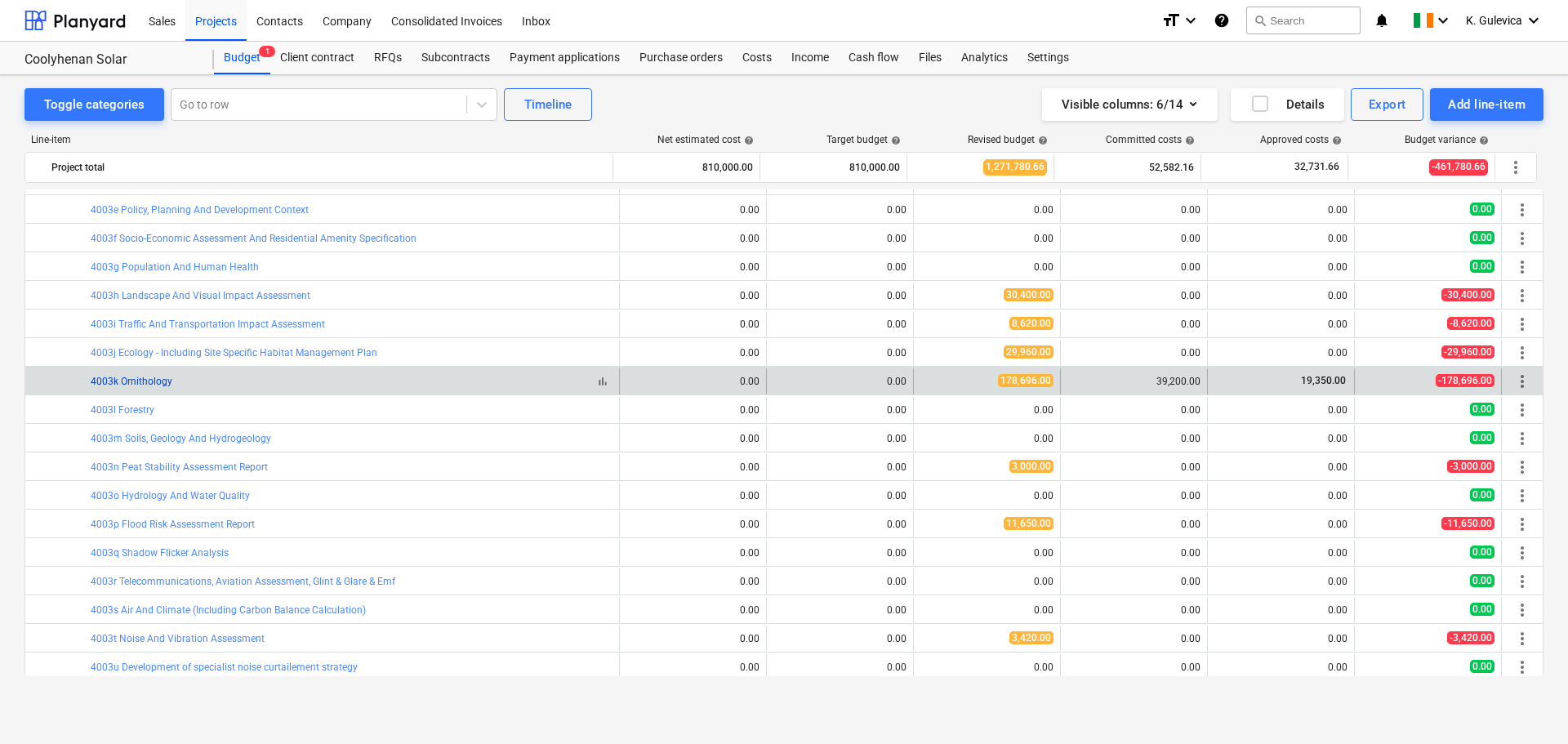
click at [151, 383] on link "4003k Ornithology" at bounding box center [131, 382] width 81 height 11
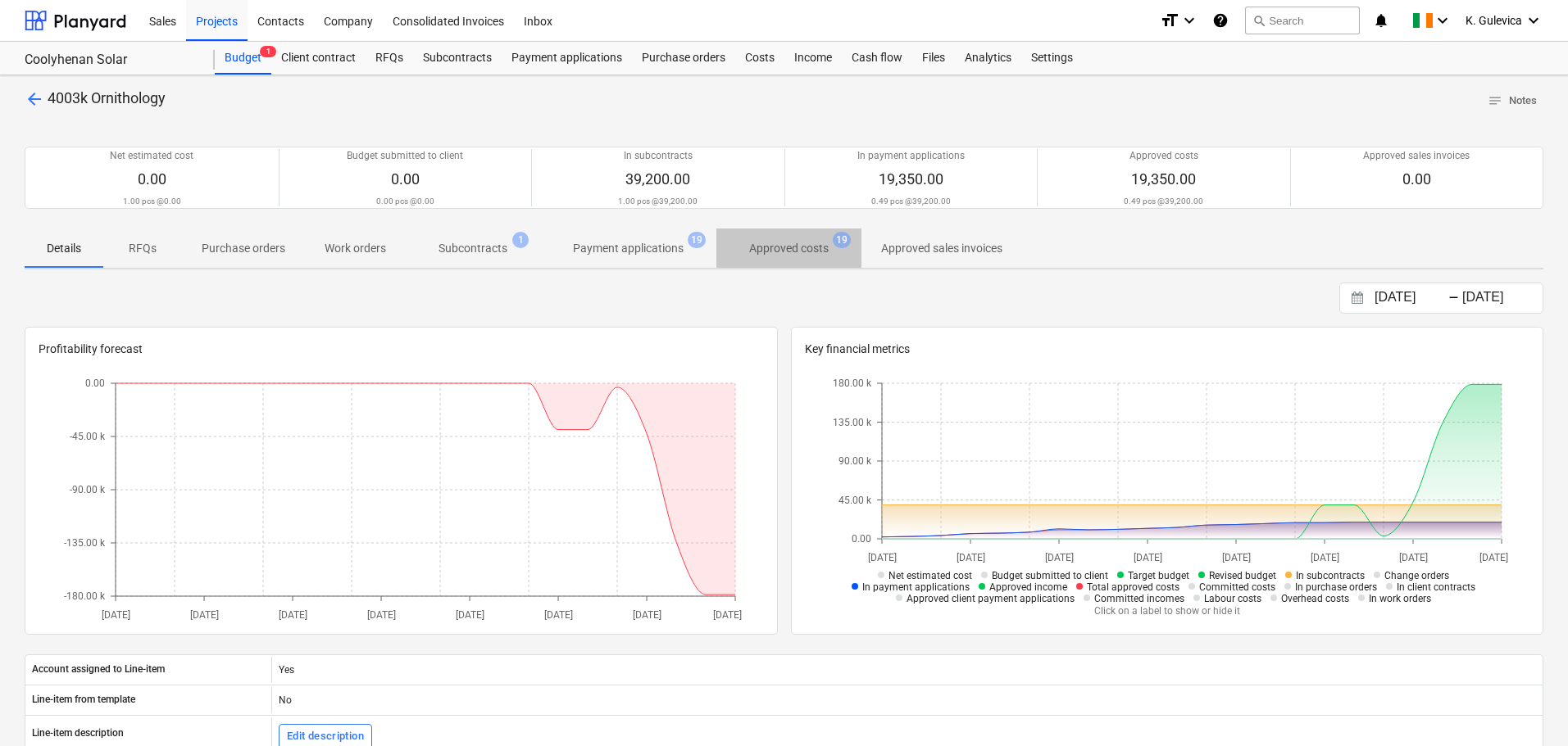
click at [801, 247] on p "Approved costs" at bounding box center [789, 249] width 80 height 17
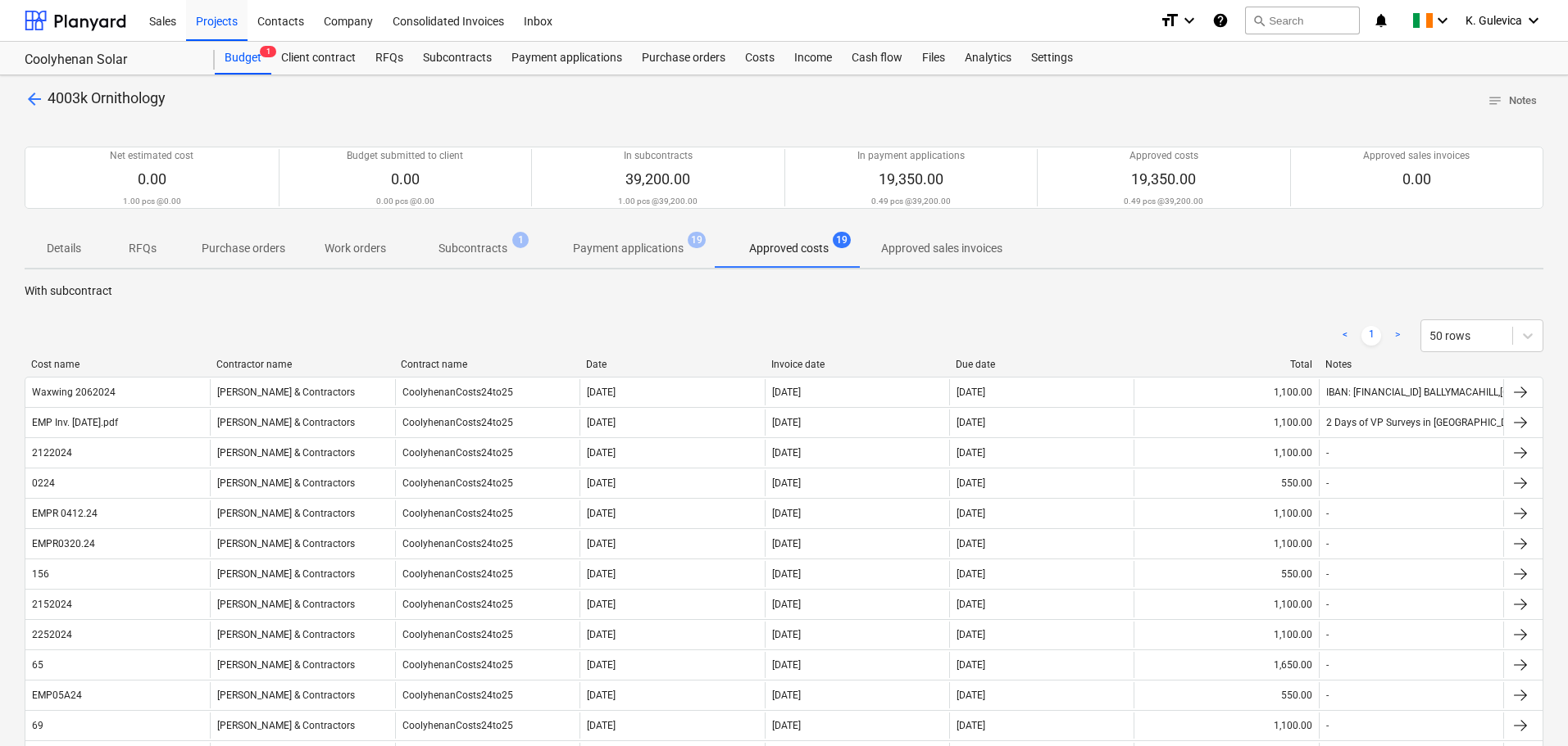
click at [601, 362] on div "Date" at bounding box center [671, 364] width 172 height 11
click at [789, 364] on div "Invoice date" at bounding box center [857, 364] width 172 height 11
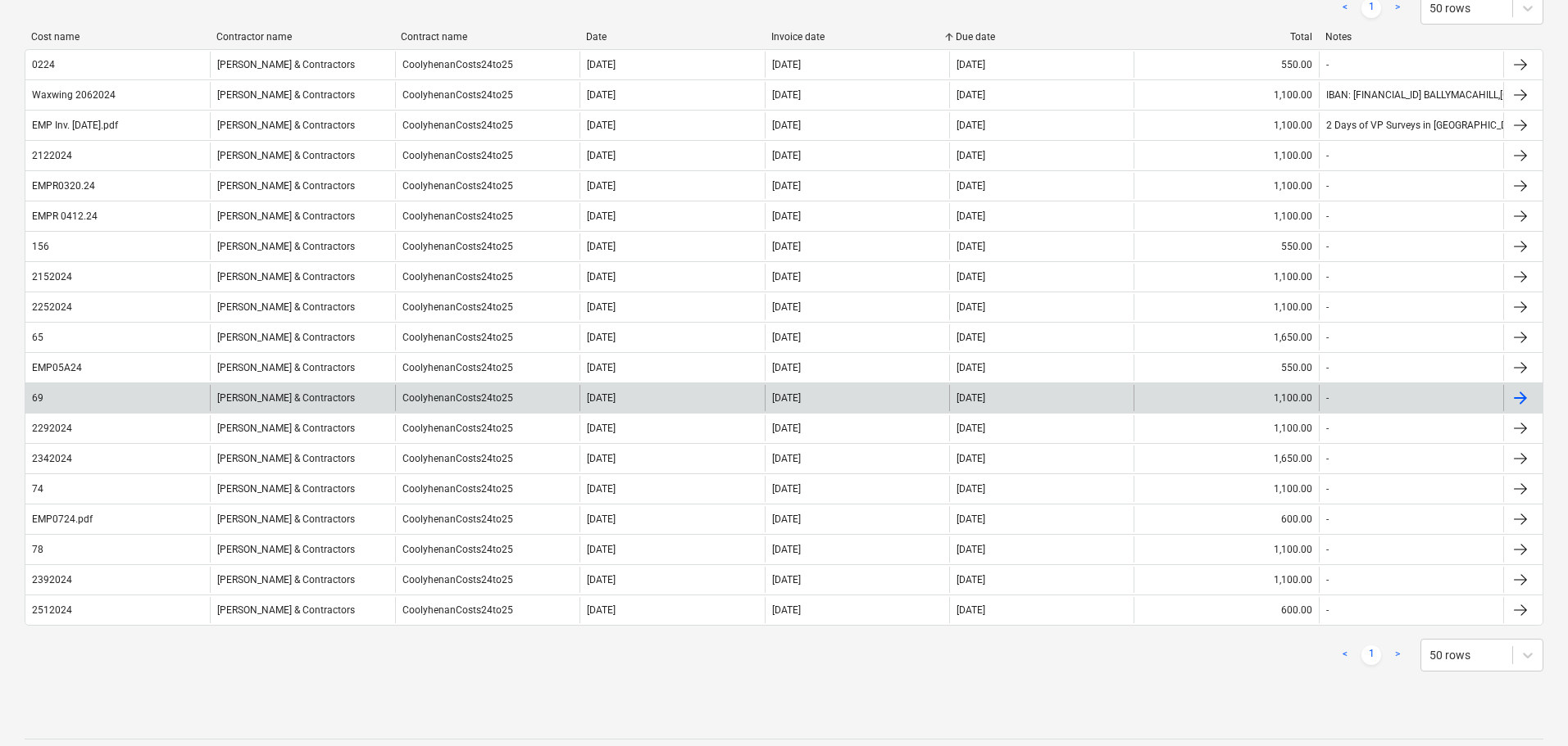
scroll to position [82, 0]
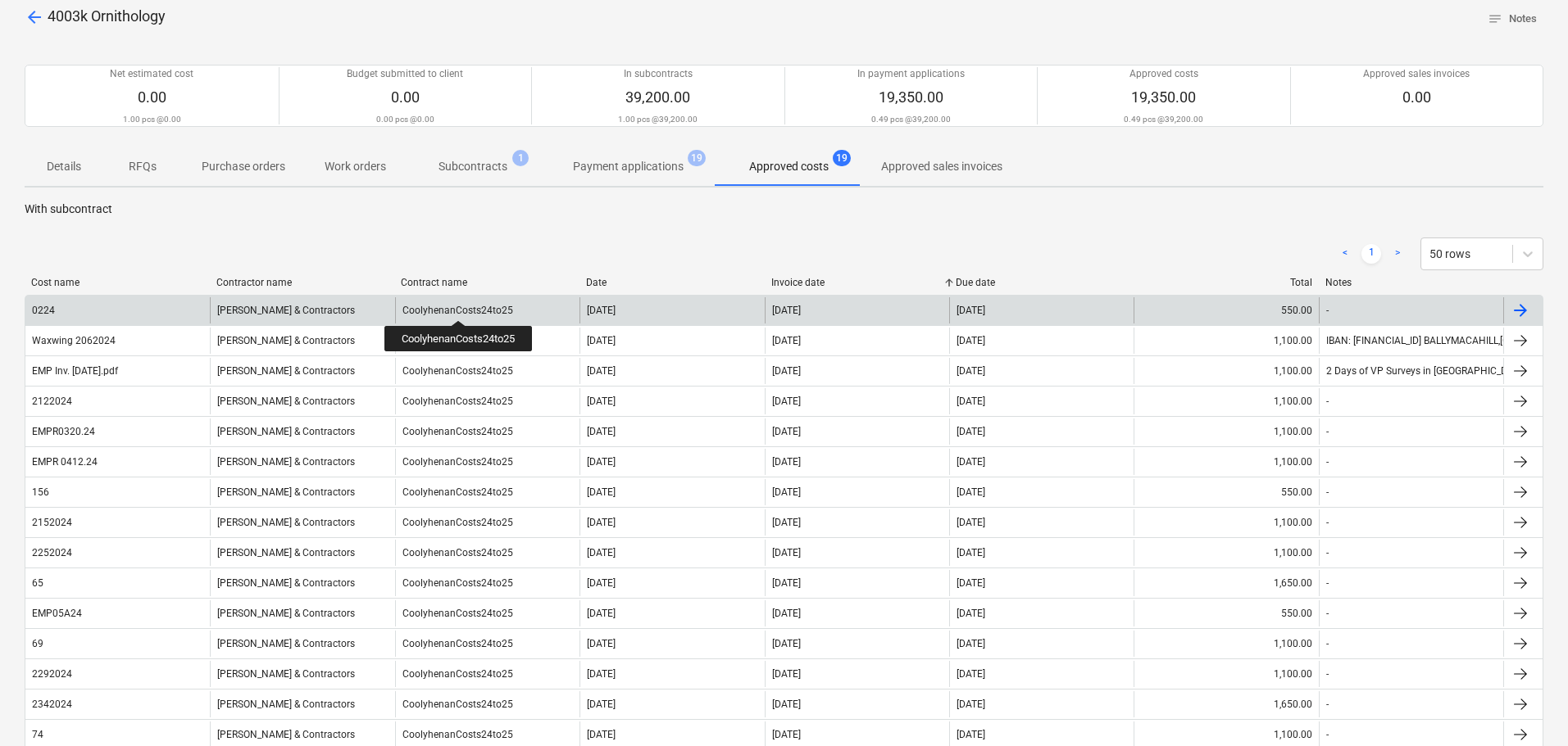
click at [455, 306] on div "CoolyhenanCosts24to25" at bounding box center [457, 310] width 111 height 11
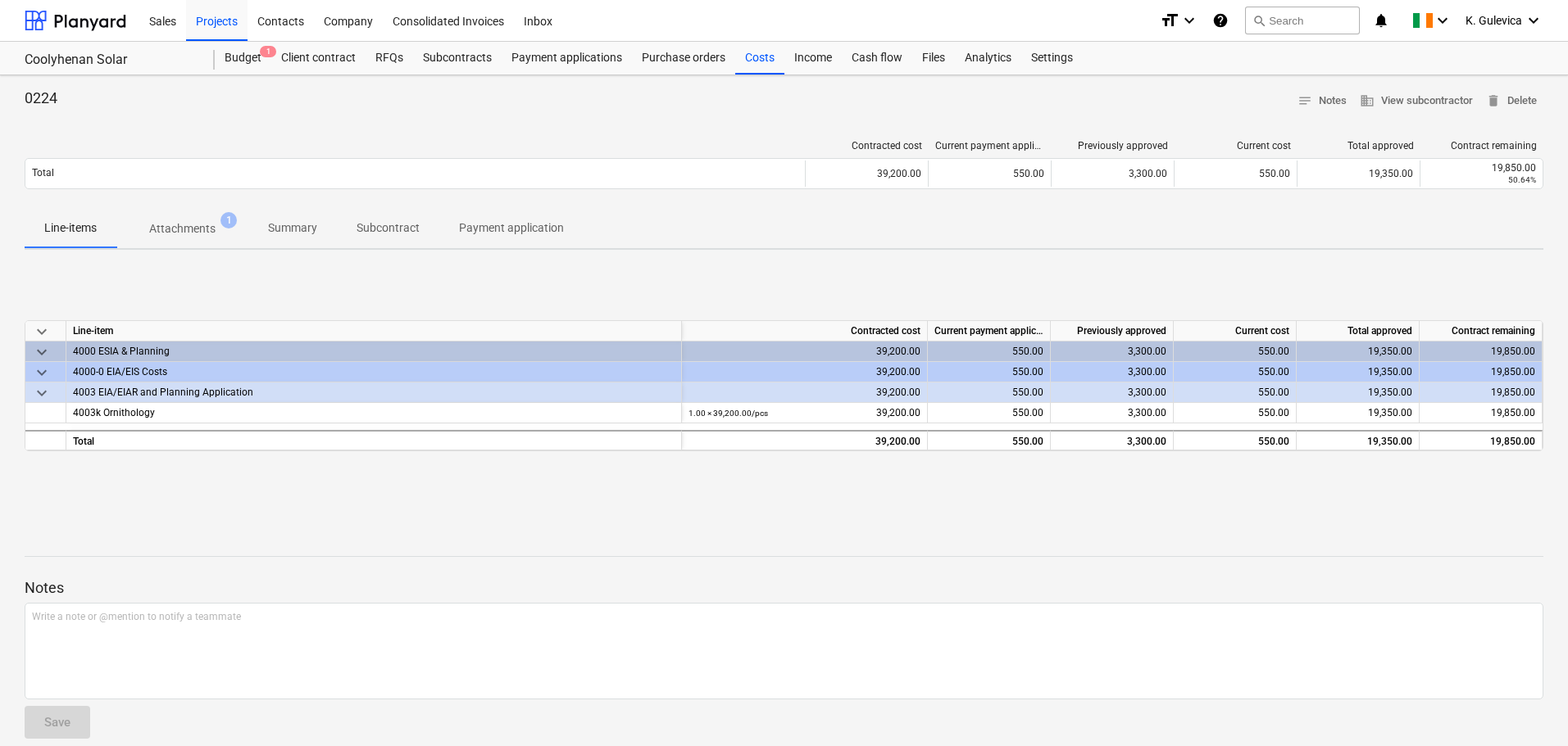
drag, startPoint x: 199, startPoint y: 222, endPoint x: 207, endPoint y: 228, distance: 10.0
click at [198, 223] on p "Attachments" at bounding box center [182, 228] width 66 height 17
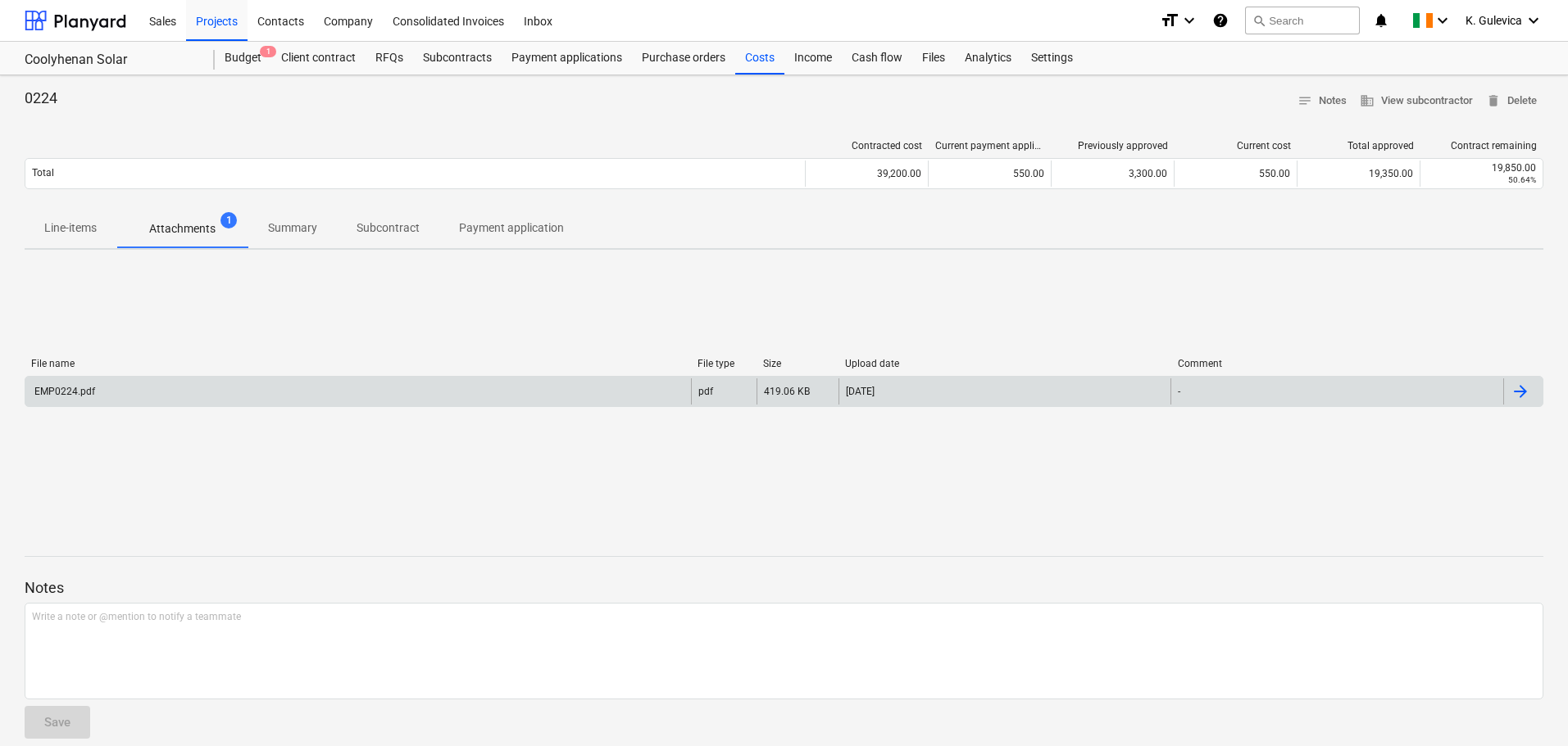
click at [263, 395] on div "EMP0224.pdf" at bounding box center [358, 391] width 666 height 27
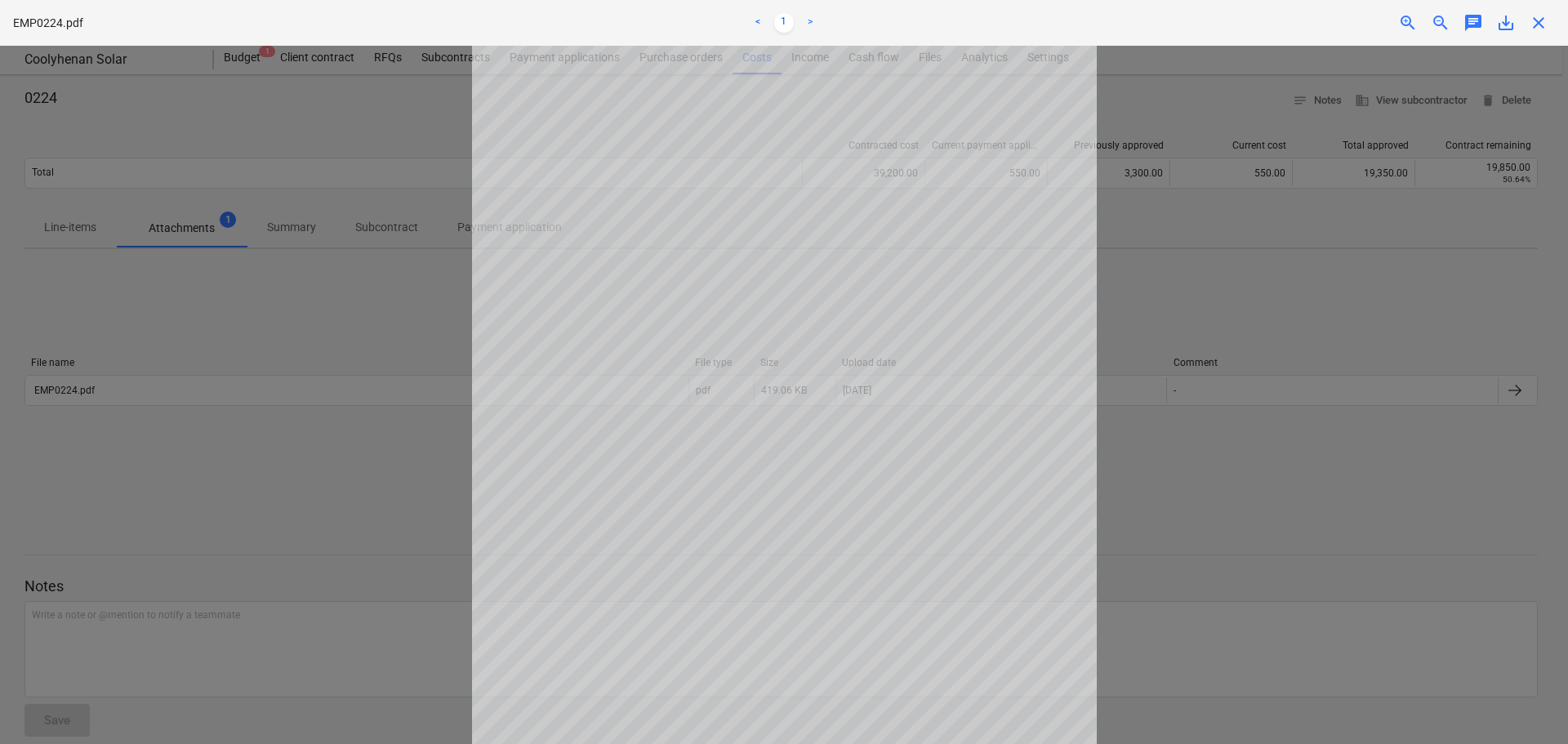
drag, startPoint x: 1518, startPoint y: 24, endPoint x: 1529, endPoint y: 24, distance: 11.0
click at [1529, 24] on div "zoom_in zoom_out chat 0 save_alt close" at bounding box center [1298, 22] width 514 height 19
click at [1530, 23] on span "close" at bounding box center [1538, 22] width 19 height 19
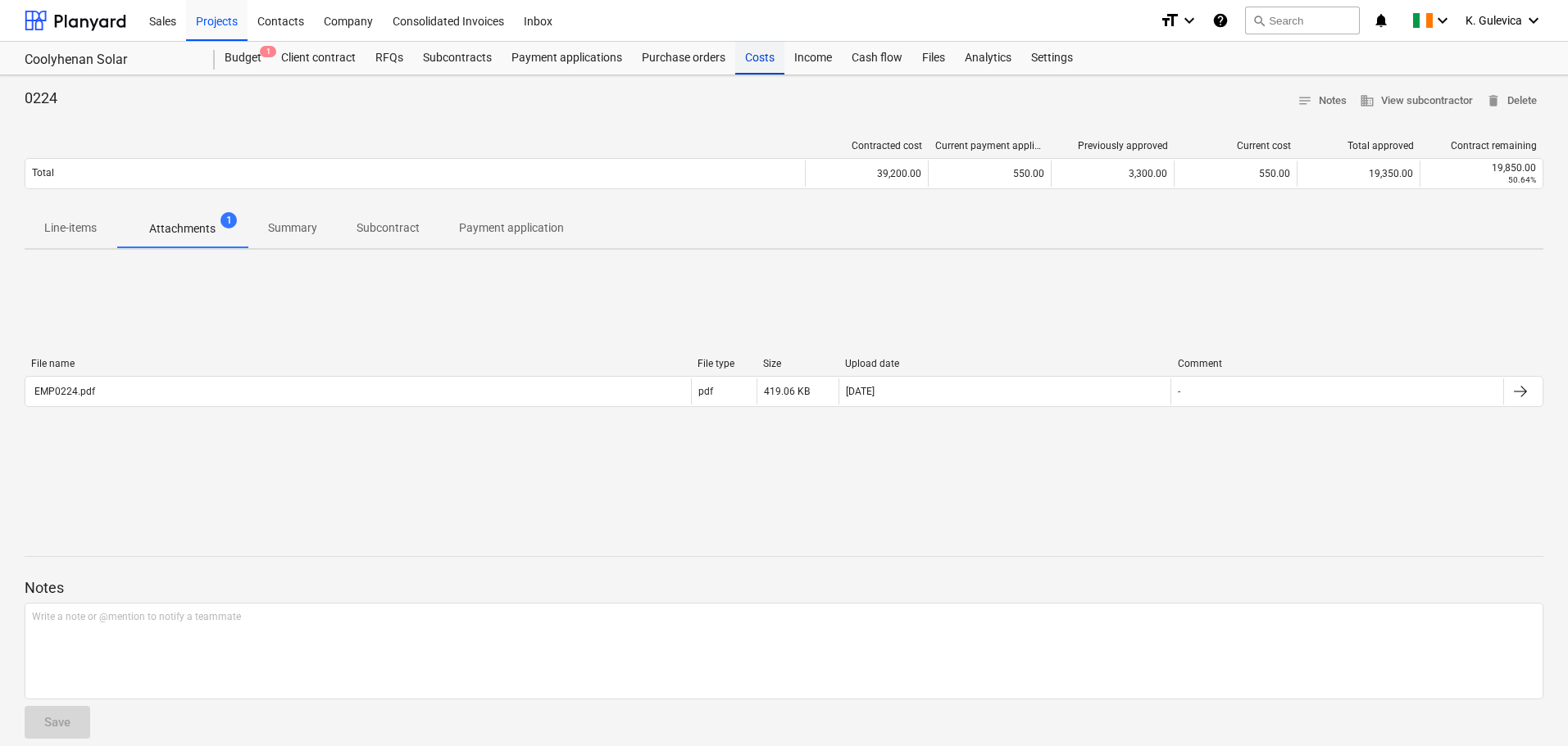
click at [748, 63] on div "Costs" at bounding box center [760, 59] width 50 height 33
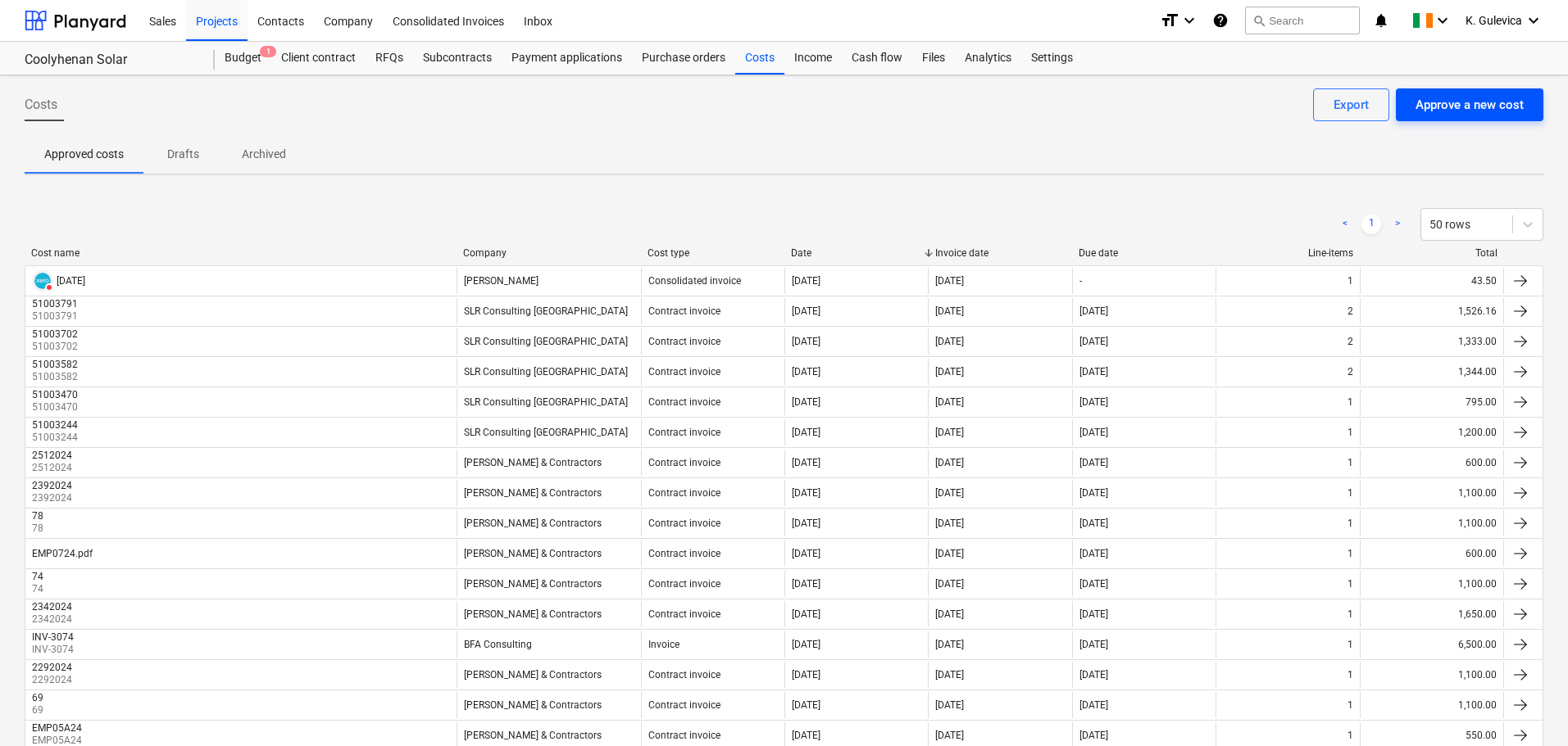
click at [1456, 93] on button "Approve a new cost" at bounding box center [1470, 105] width 148 height 33
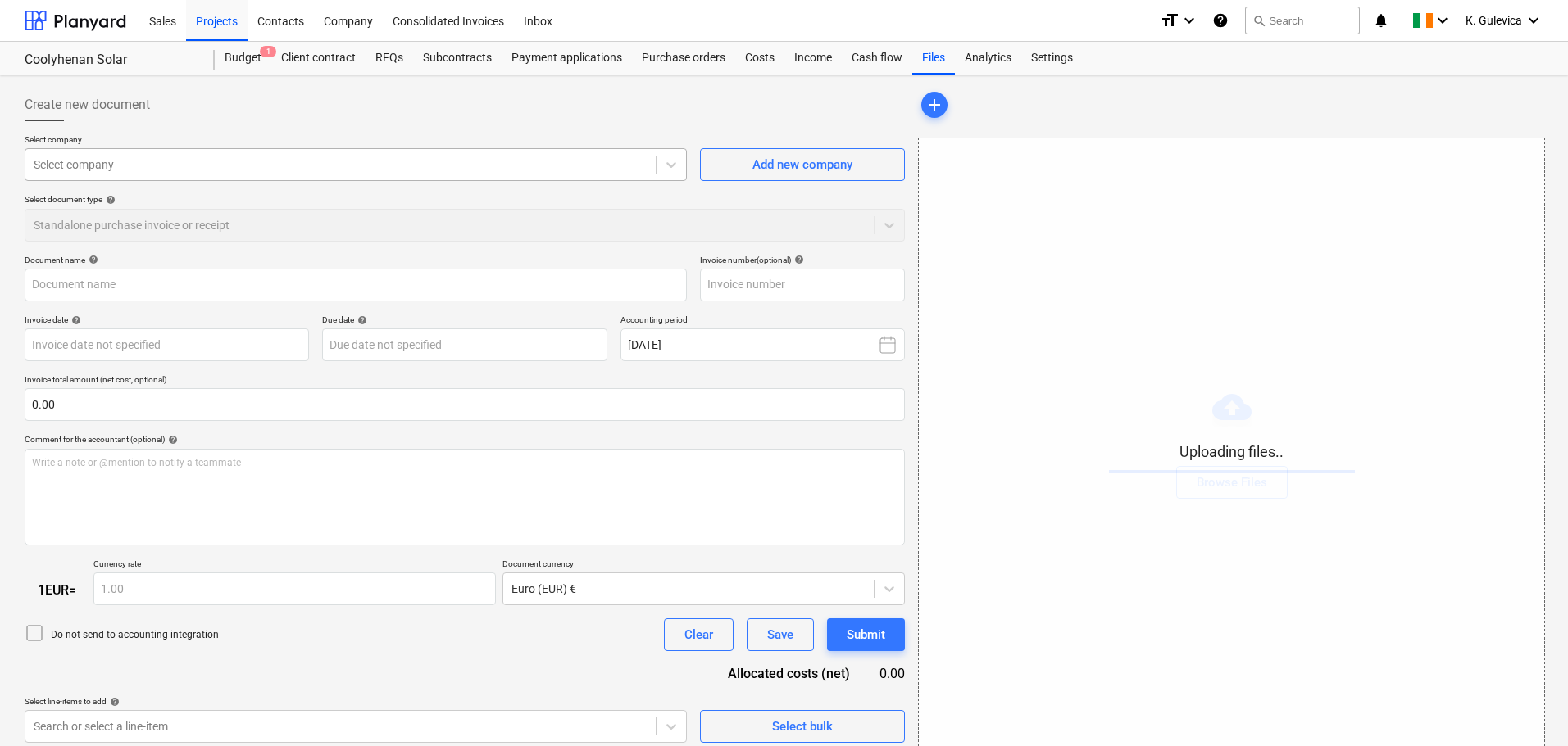
click at [233, 162] on div at bounding box center [341, 165] width 614 height 17
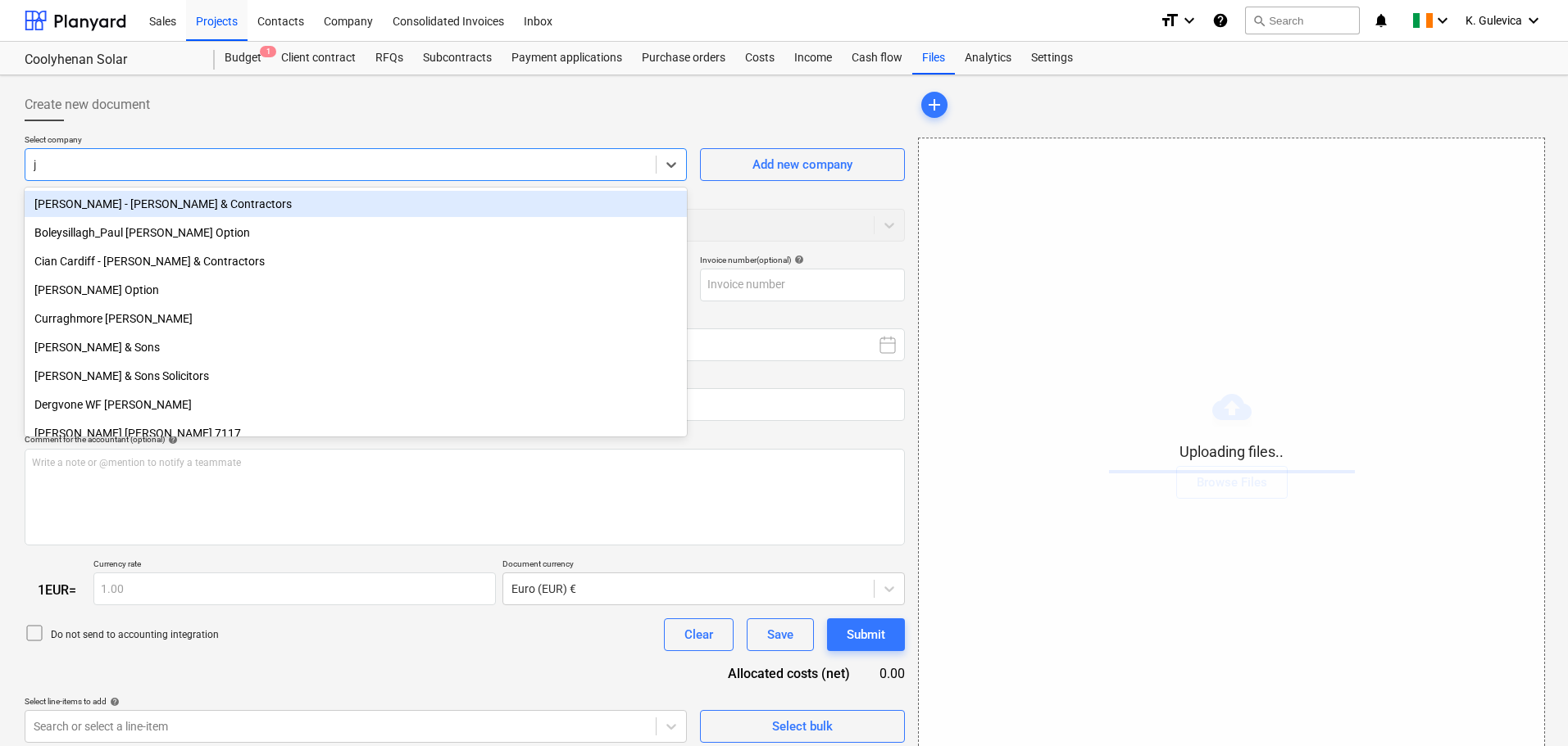
type input "jo"
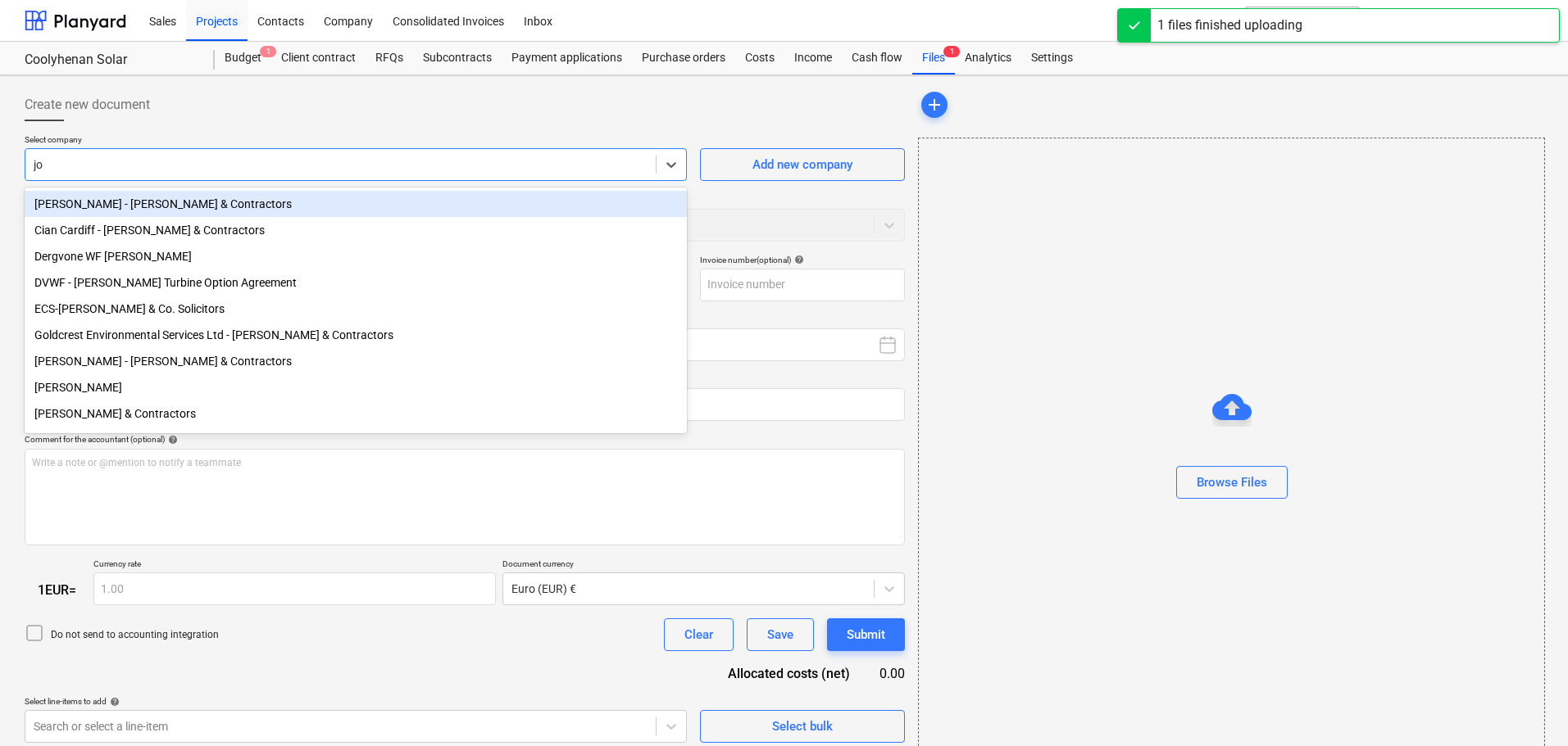
type input "Paidi.pdf"
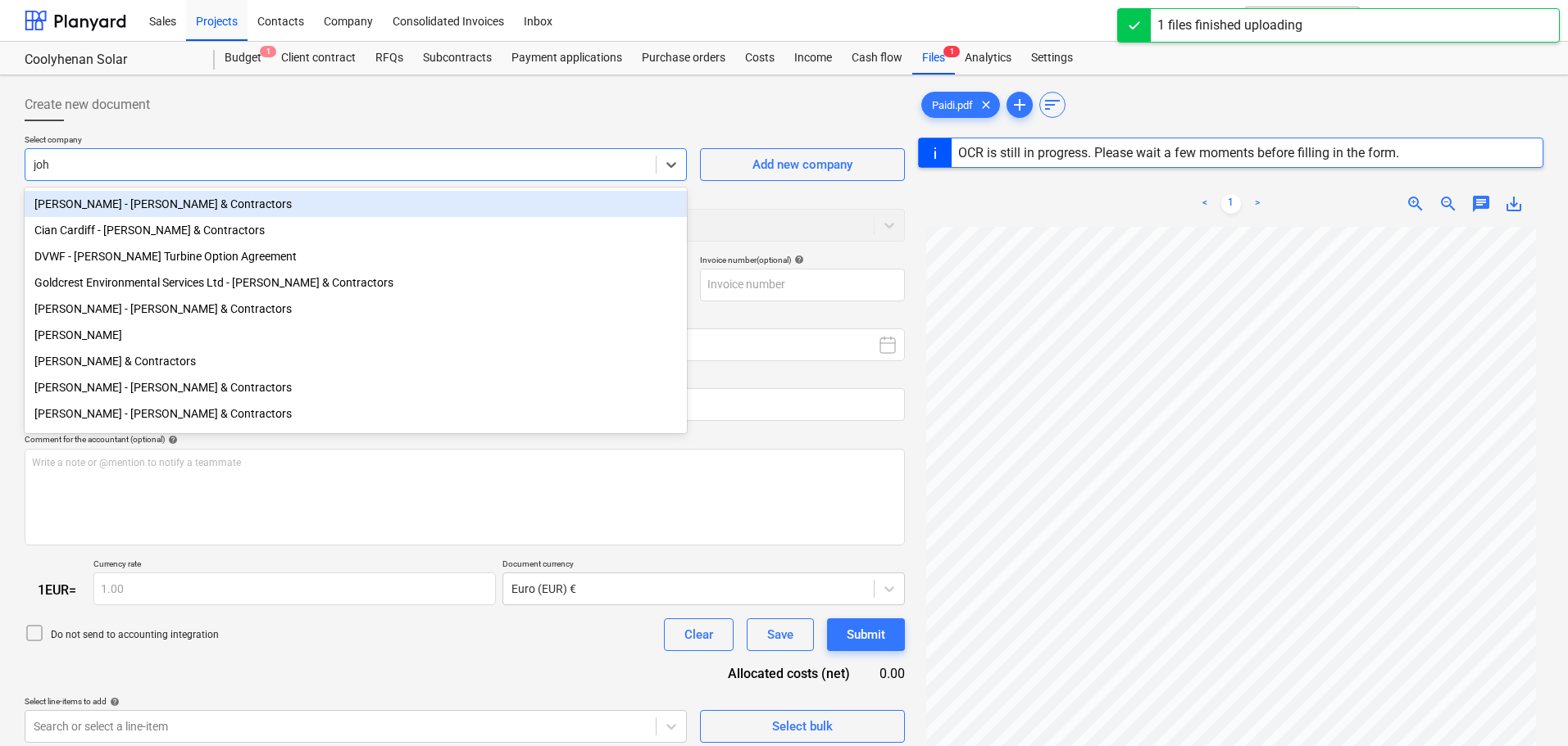
type input "john"
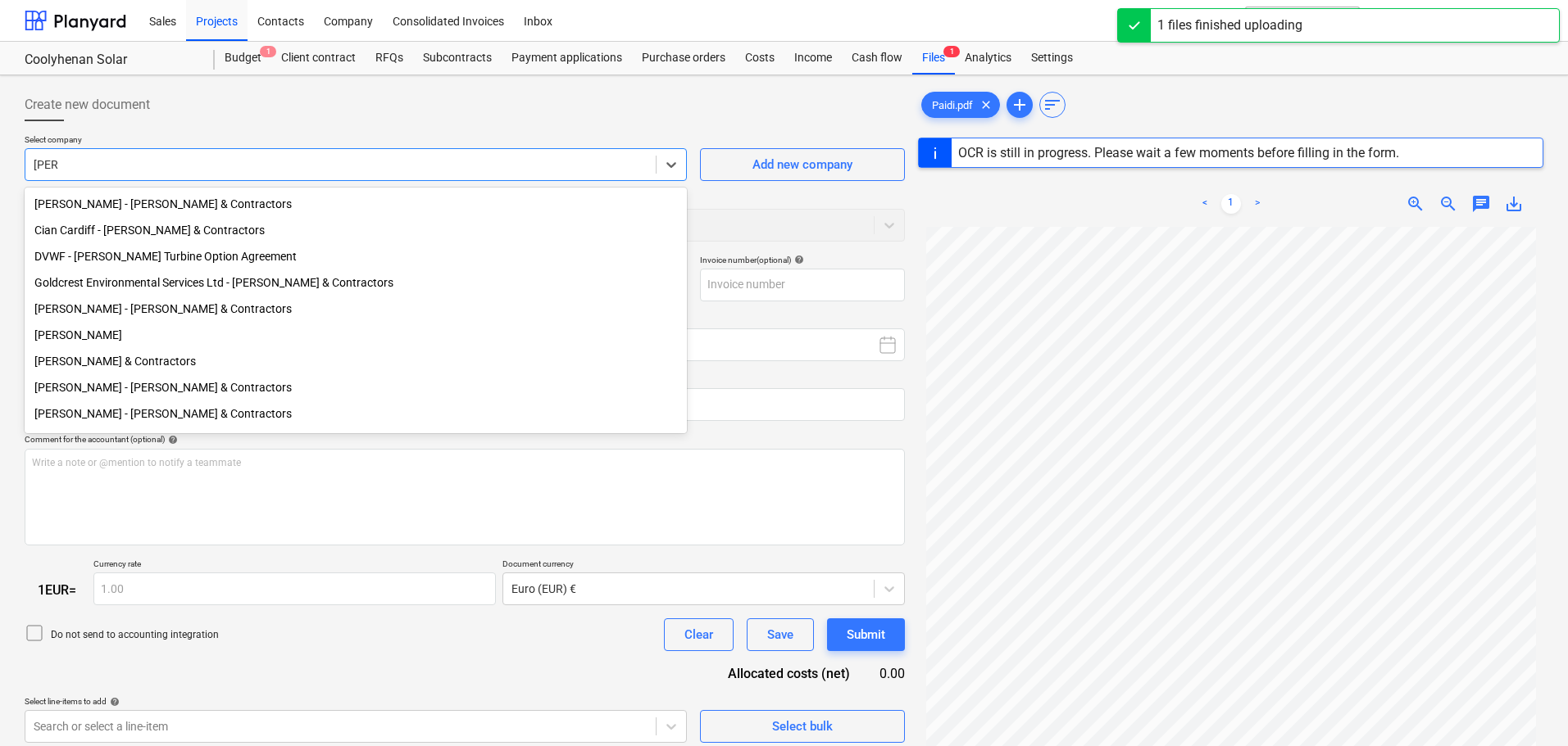
type input "55"
type input "25 Mar 2024"
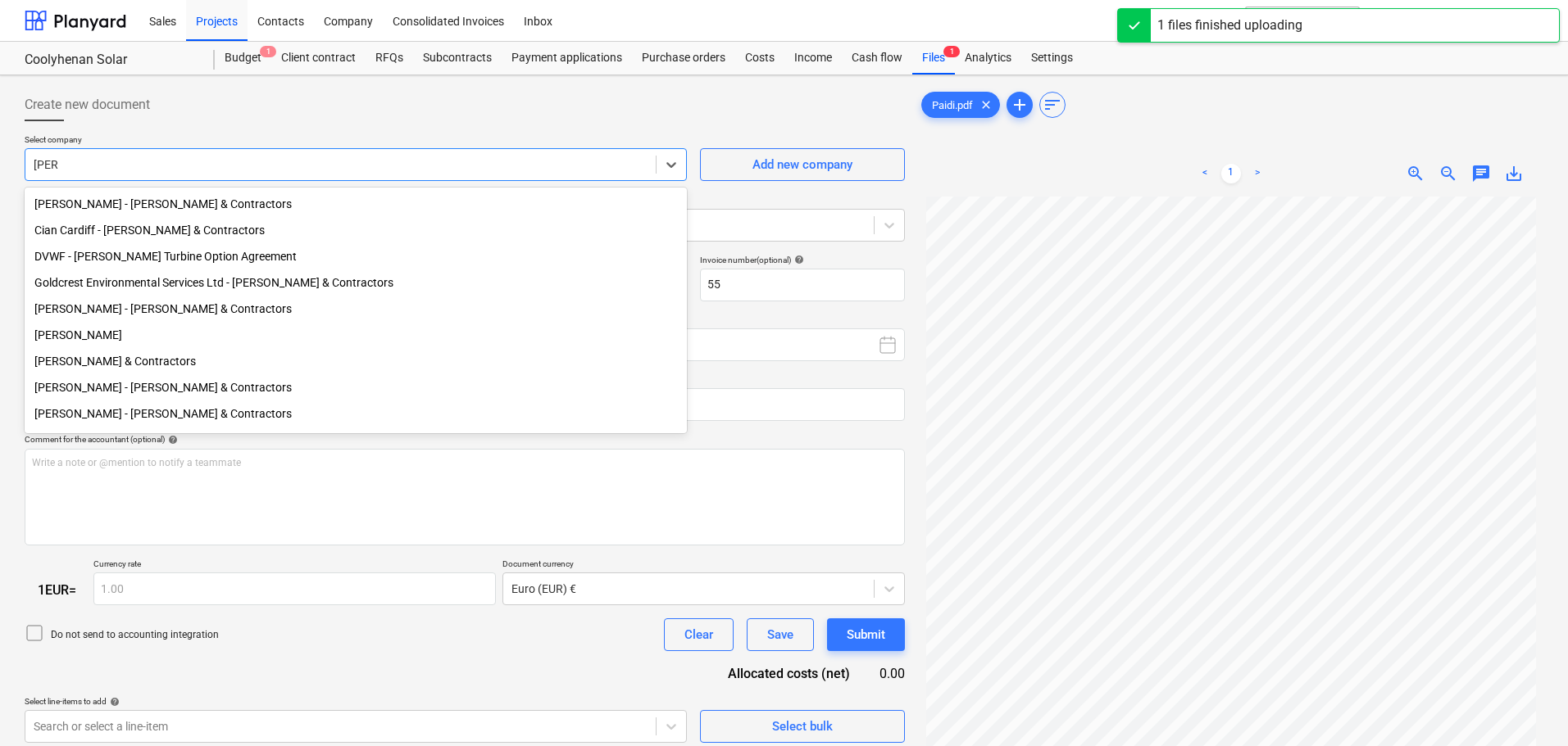
click at [141, 368] on div "John Murphy & Contractors" at bounding box center [355, 361] width 662 height 27
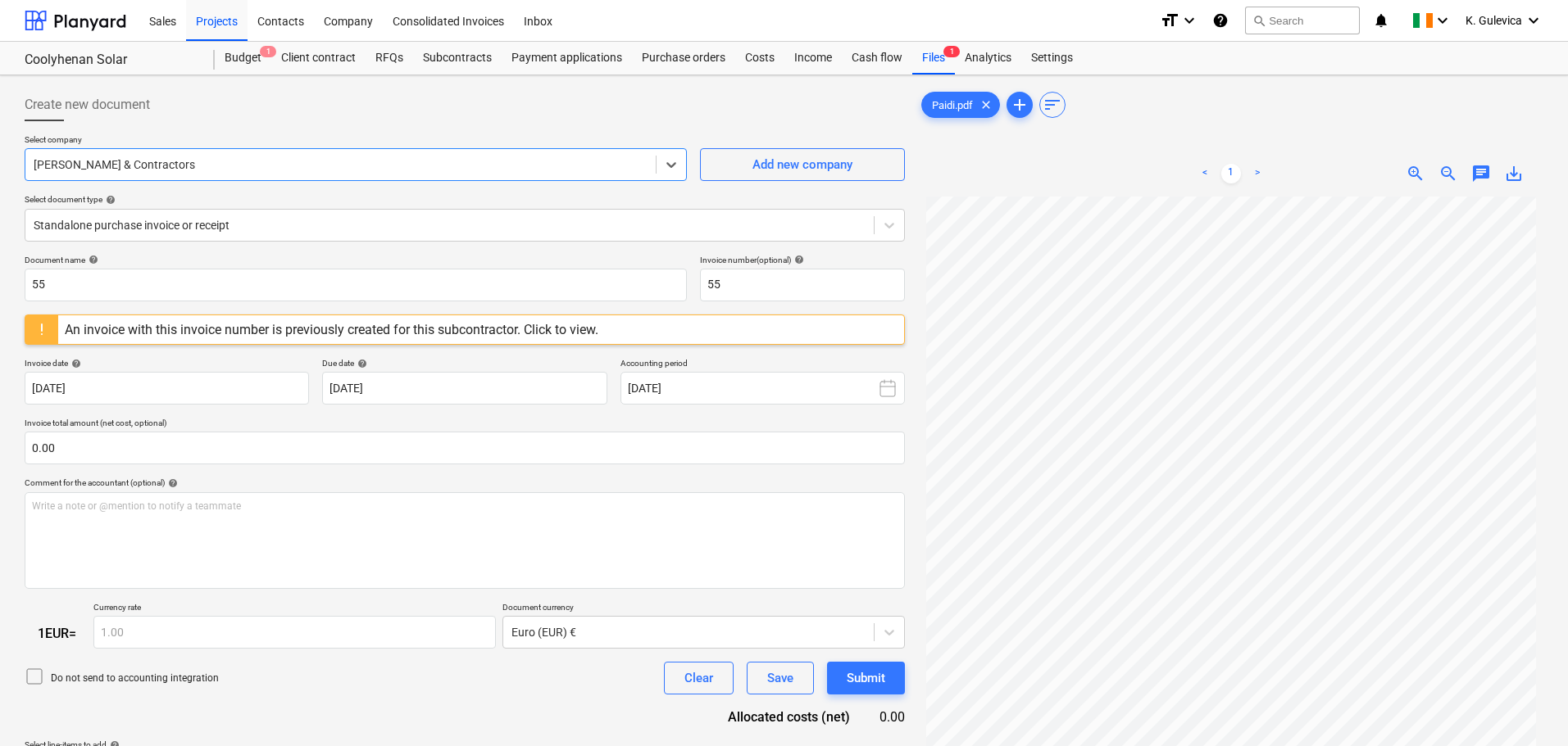
click at [507, 332] on div "An invoice with this invoice number is previously created for this subcontracto…" at bounding box center [331, 329] width 533 height 16
click at [257, 222] on div at bounding box center [450, 226] width 832 height 17
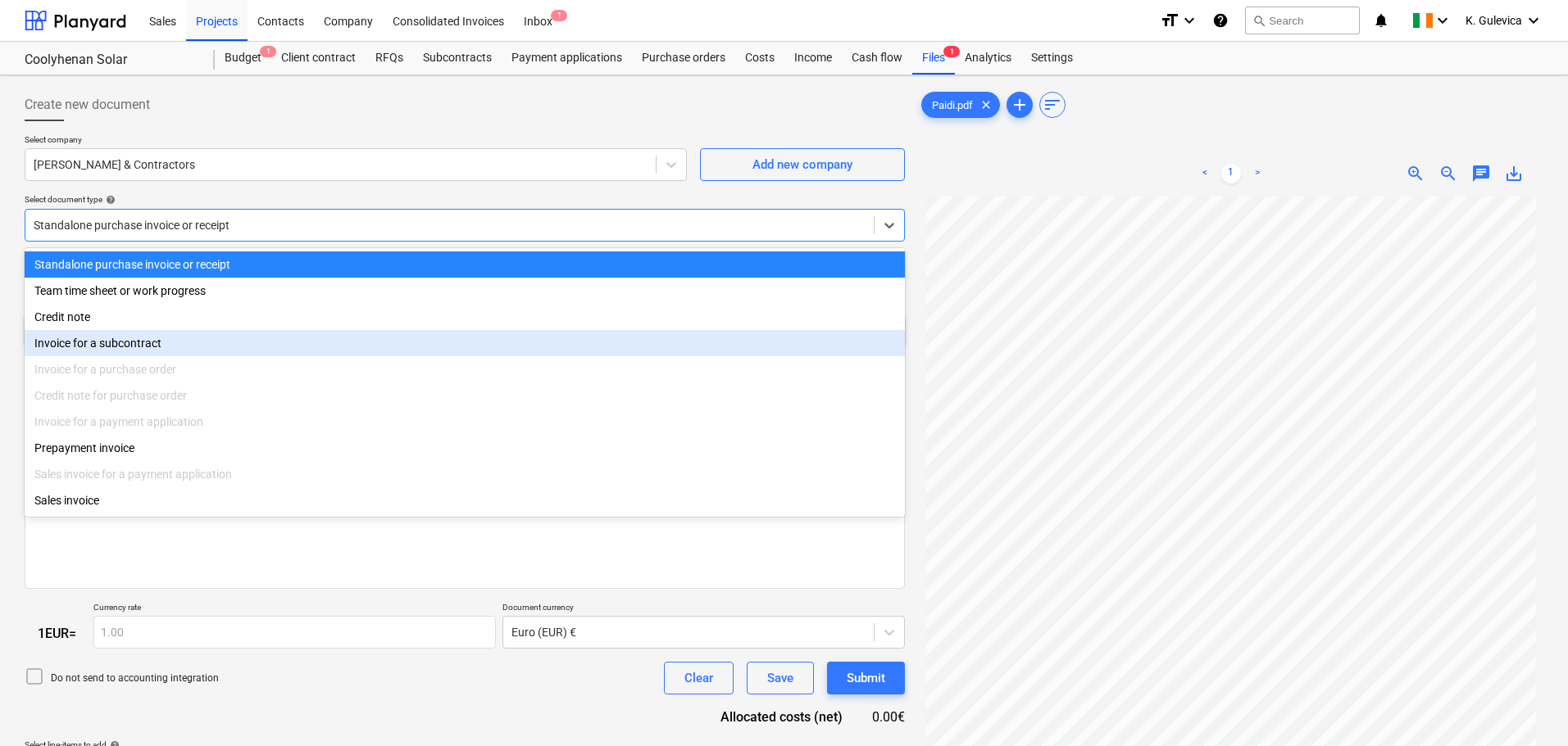
click at [87, 348] on div "Invoice for a subcontract" at bounding box center [465, 343] width 880 height 27
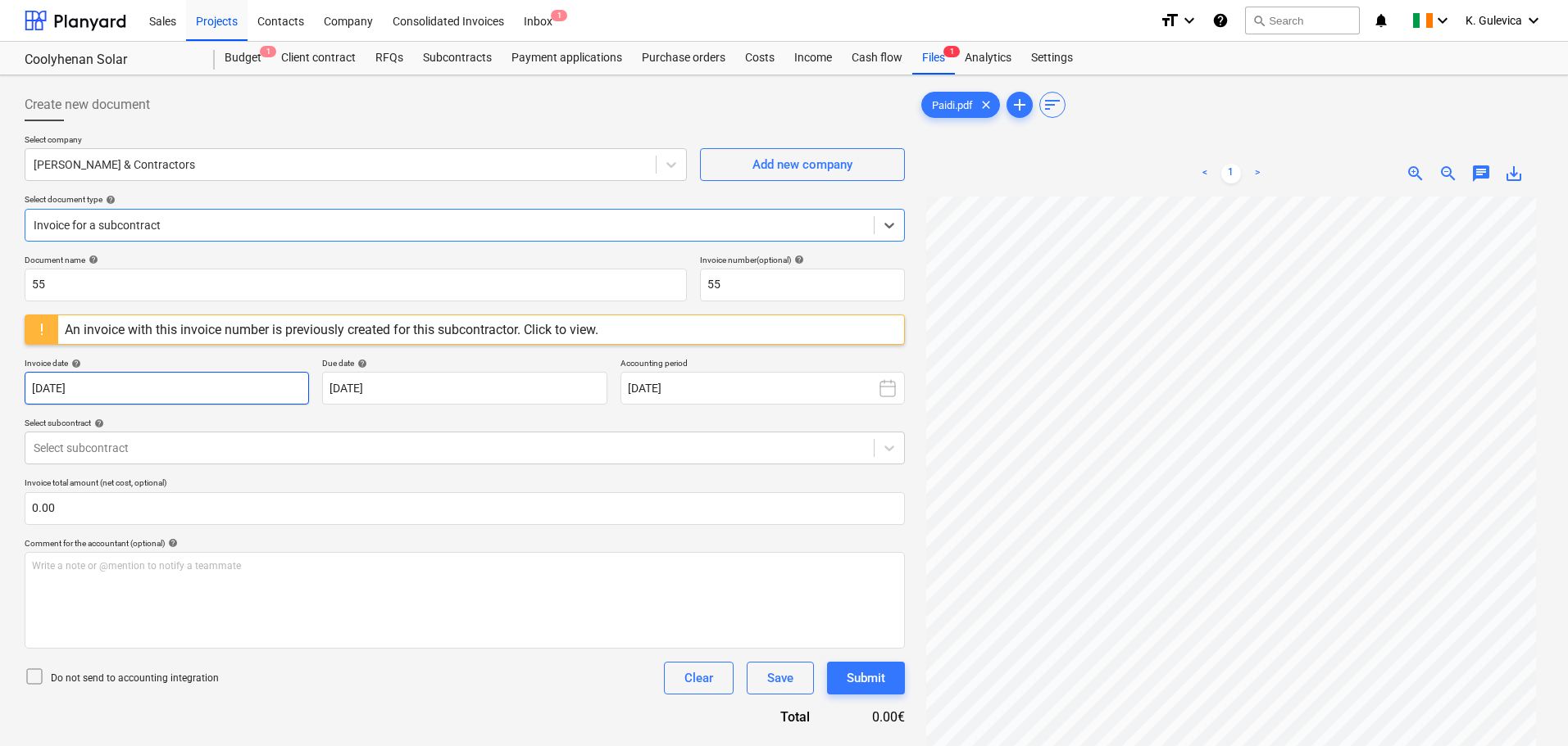
click at [191, 400] on body "Sales Projects Contacts Company Consolidated Invoices Inbox 1 format_size keybo…" at bounding box center [784, 373] width 1568 height 746
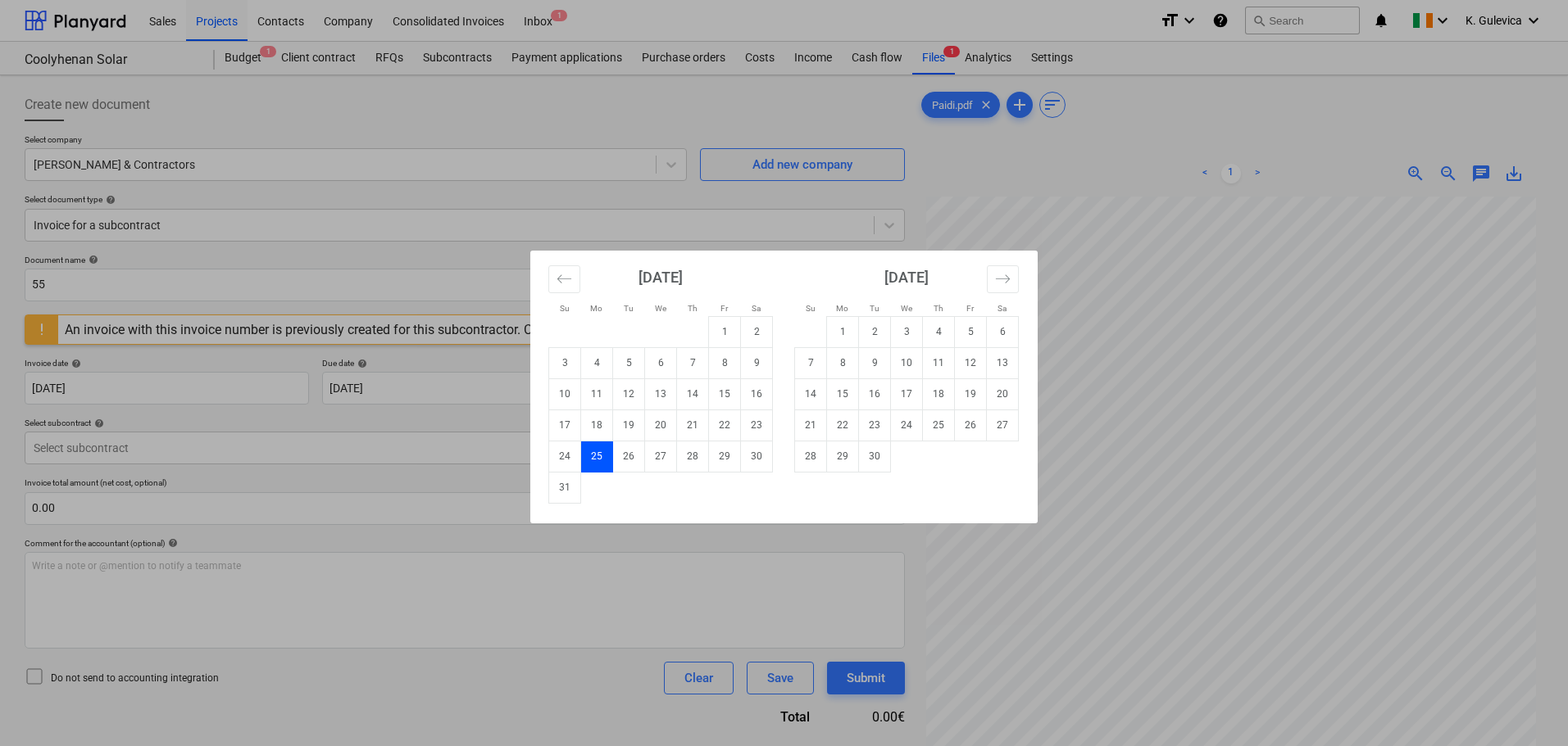
click at [212, 351] on div "Su Mo Tu We Th Fr Sa Su Mo Tu We Th Fr Sa February 2024 1 2 3 4 5 6 7 8 9 10 11…" at bounding box center [784, 373] width 1568 height 746
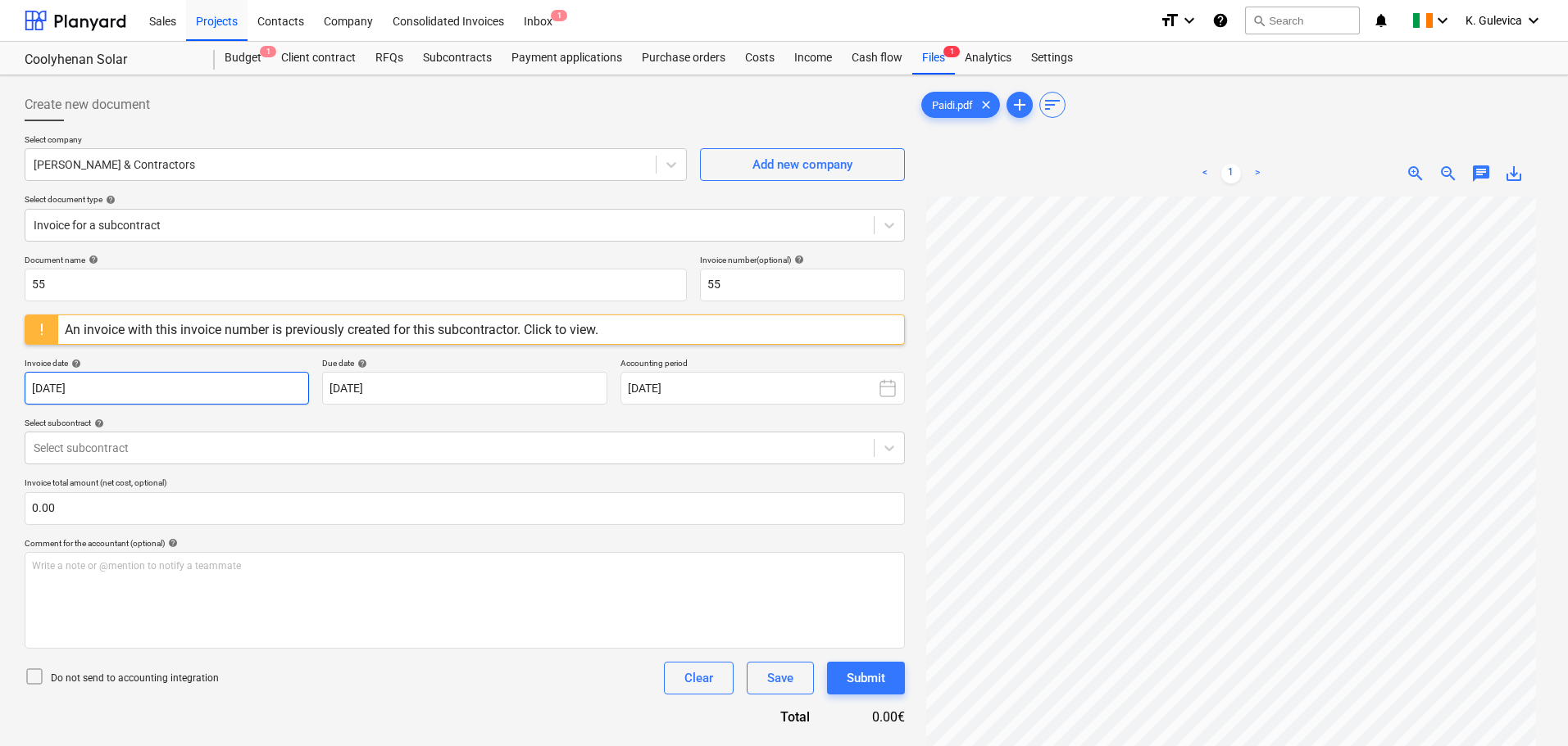
click at [118, 387] on body "Sales Projects Contacts Company Consolidated Invoices Inbox 1 format_size keybo…" at bounding box center [784, 373] width 1568 height 746
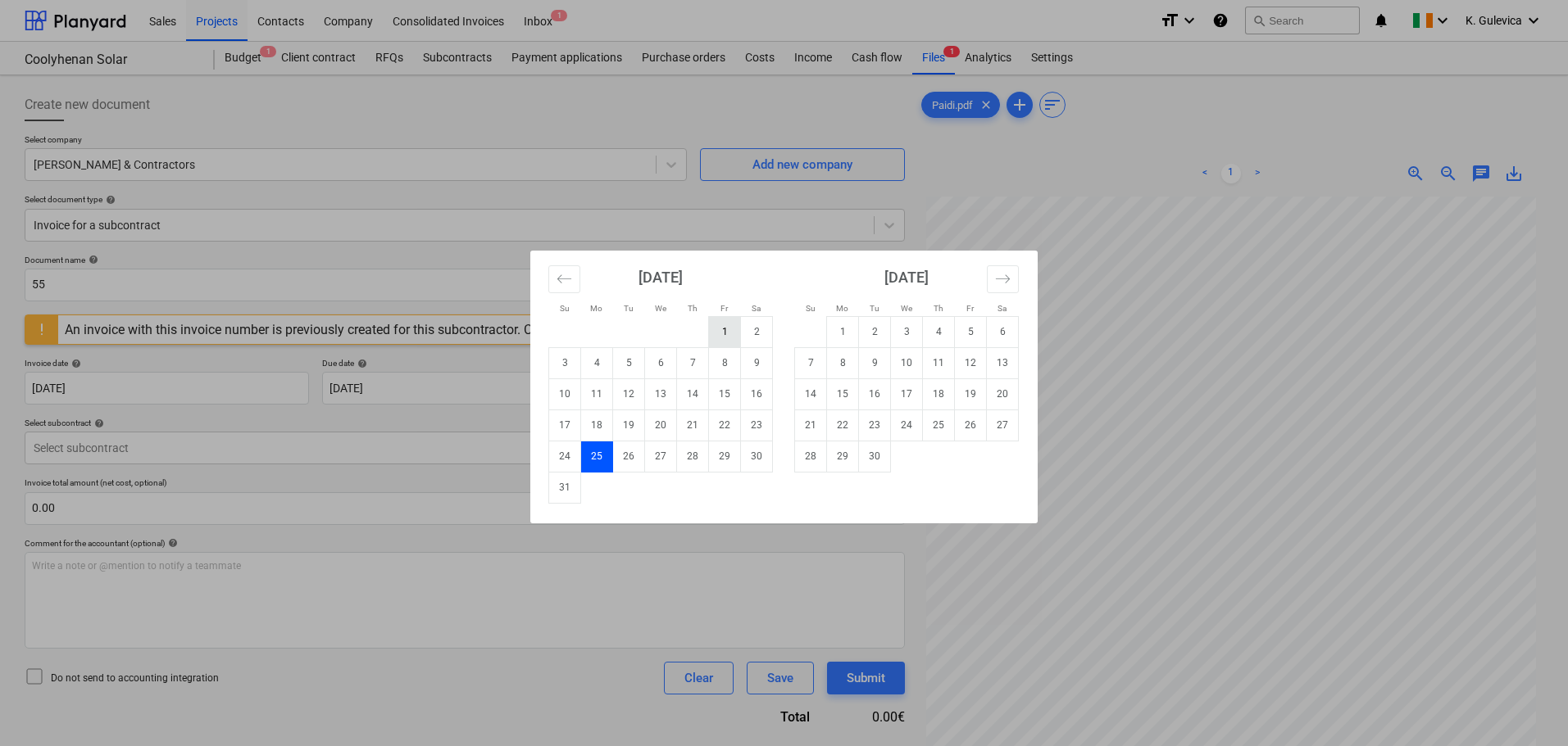
click at [720, 328] on td "1" at bounding box center [724, 332] width 32 height 31
type input "01 Mar 2024"
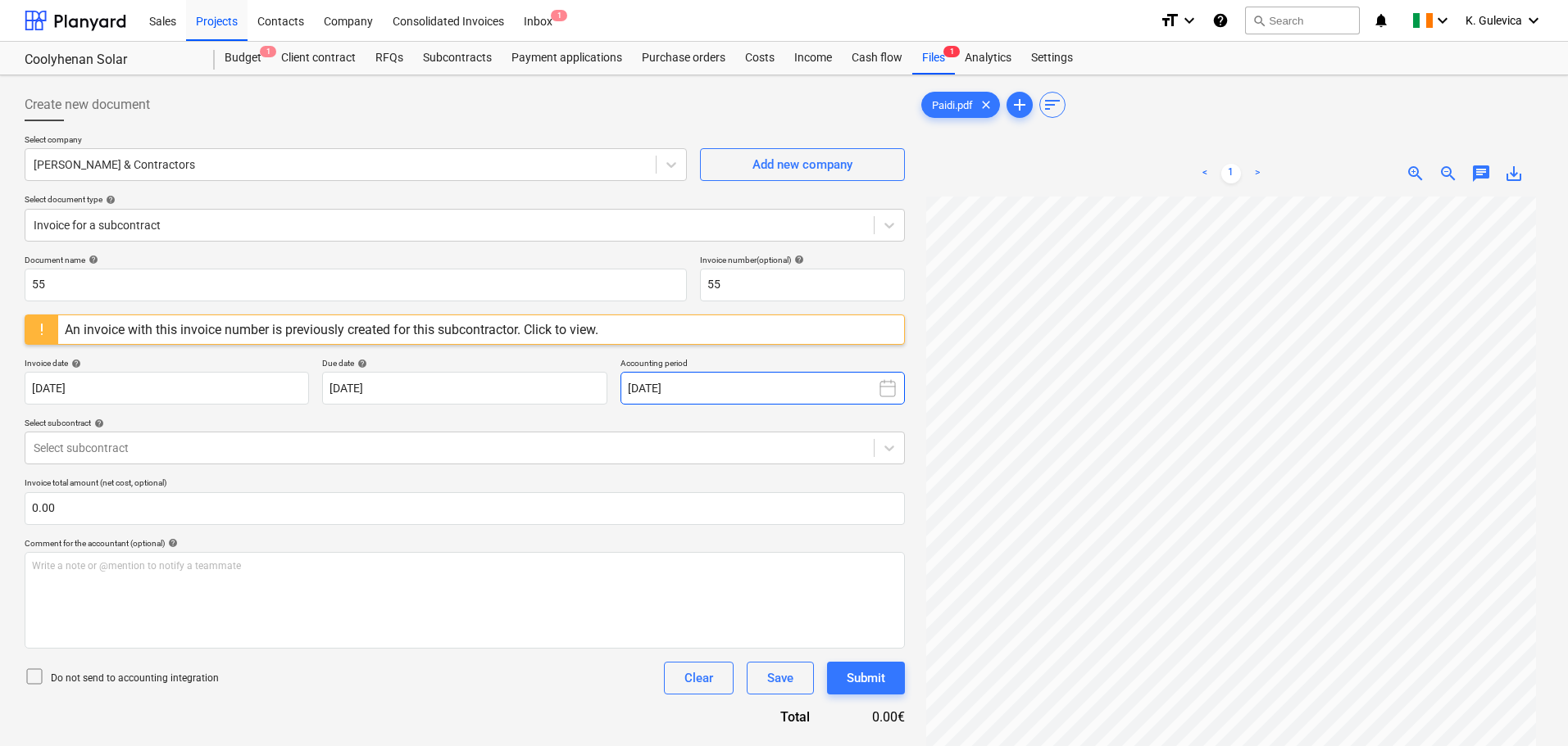
click at [736, 387] on button "September 2025" at bounding box center [763, 388] width 285 height 33
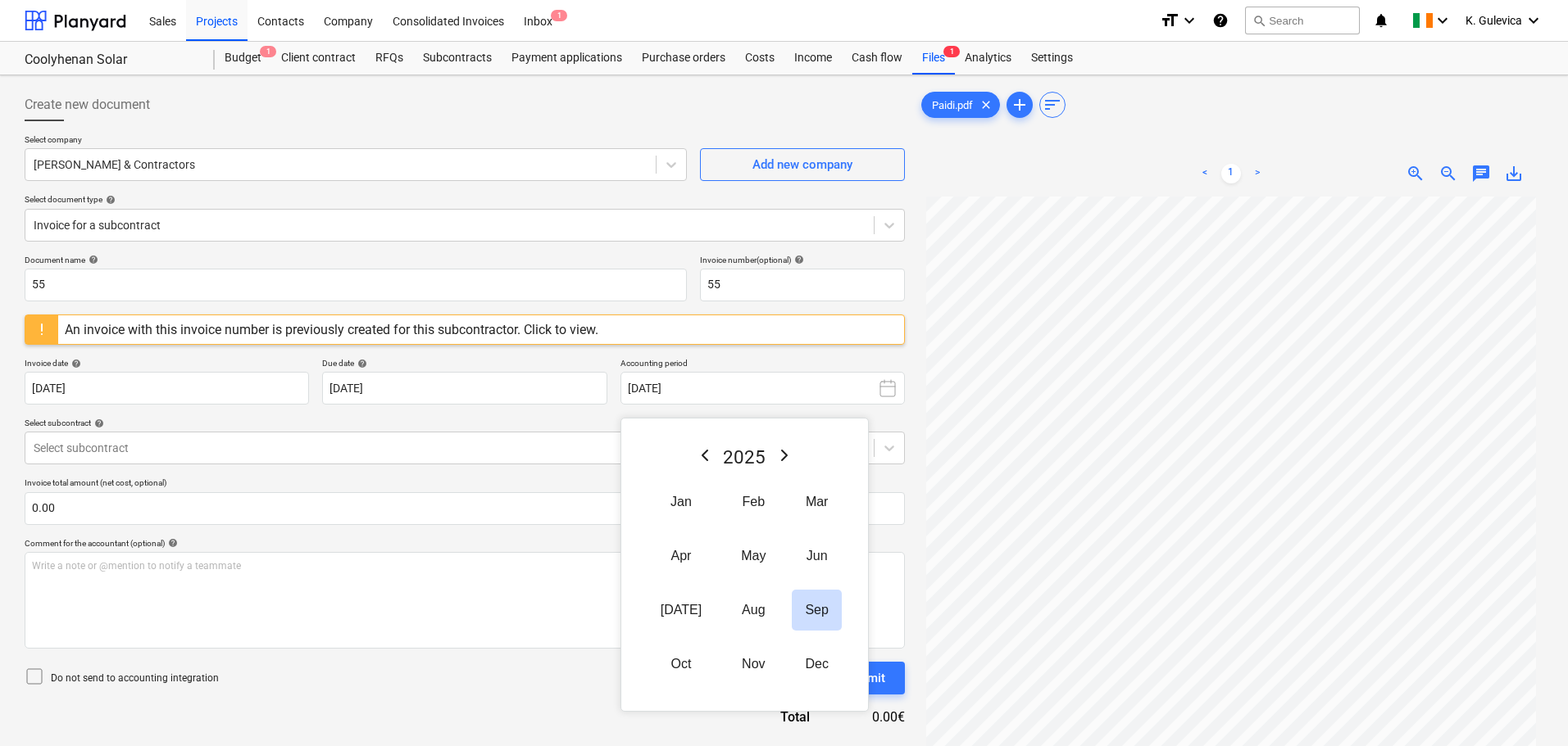
click at [695, 455] on icon "Previous Year" at bounding box center [704, 455] width 19 height 19
click at [796, 501] on button "Mar" at bounding box center [816, 502] width 50 height 41
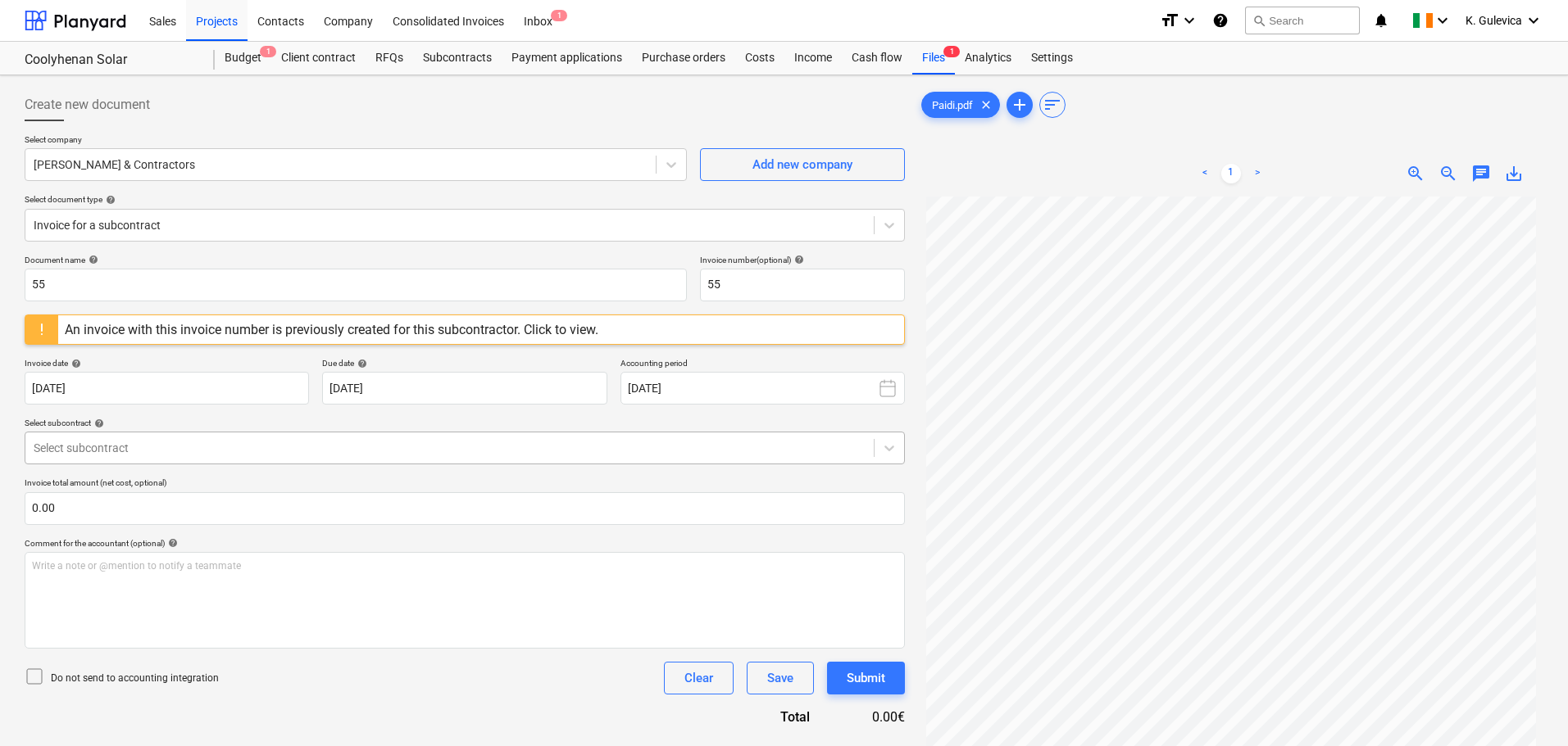
click at [245, 443] on div at bounding box center [450, 448] width 832 height 17
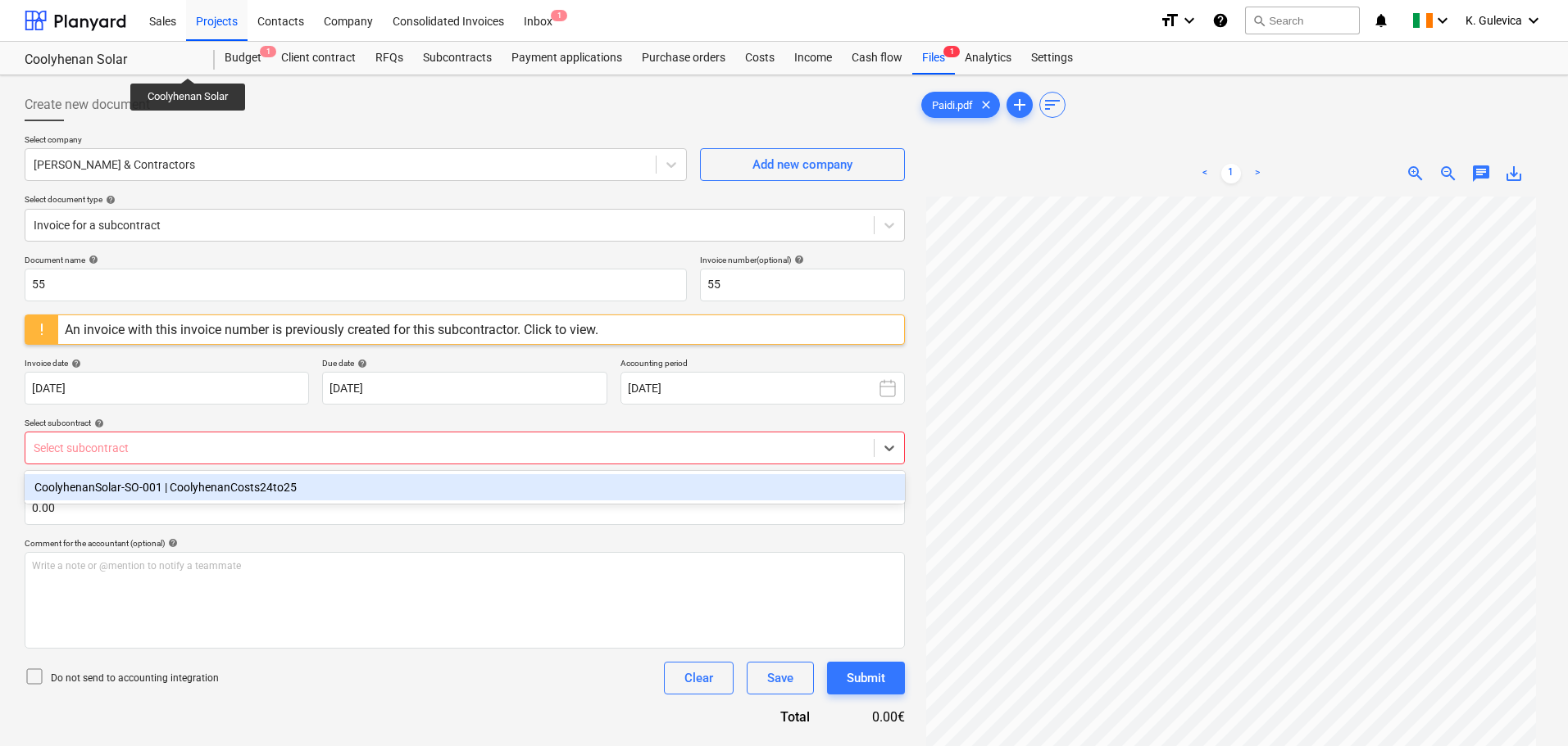
drag, startPoint x: 141, startPoint y: 450, endPoint x: 129, endPoint y: 472, distance: 25.1
click at [141, 450] on div at bounding box center [450, 448] width 832 height 17
click at [115, 478] on div "CoolyhenanSolar-SO-001 | CoolyhenanCosts24to25" at bounding box center [465, 487] width 880 height 27
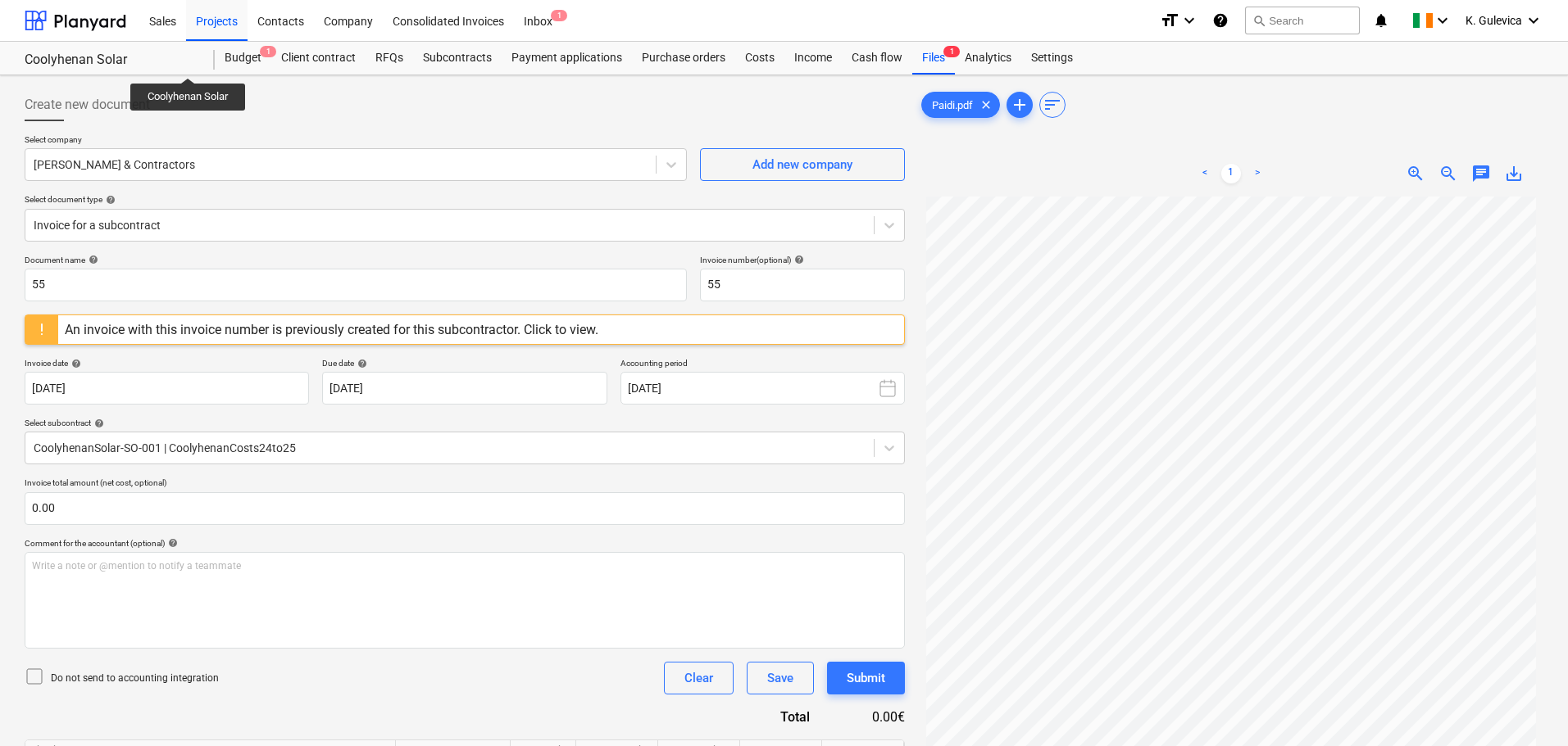
click at [271, 421] on div "Select subcontract help" at bounding box center [465, 423] width 880 height 11
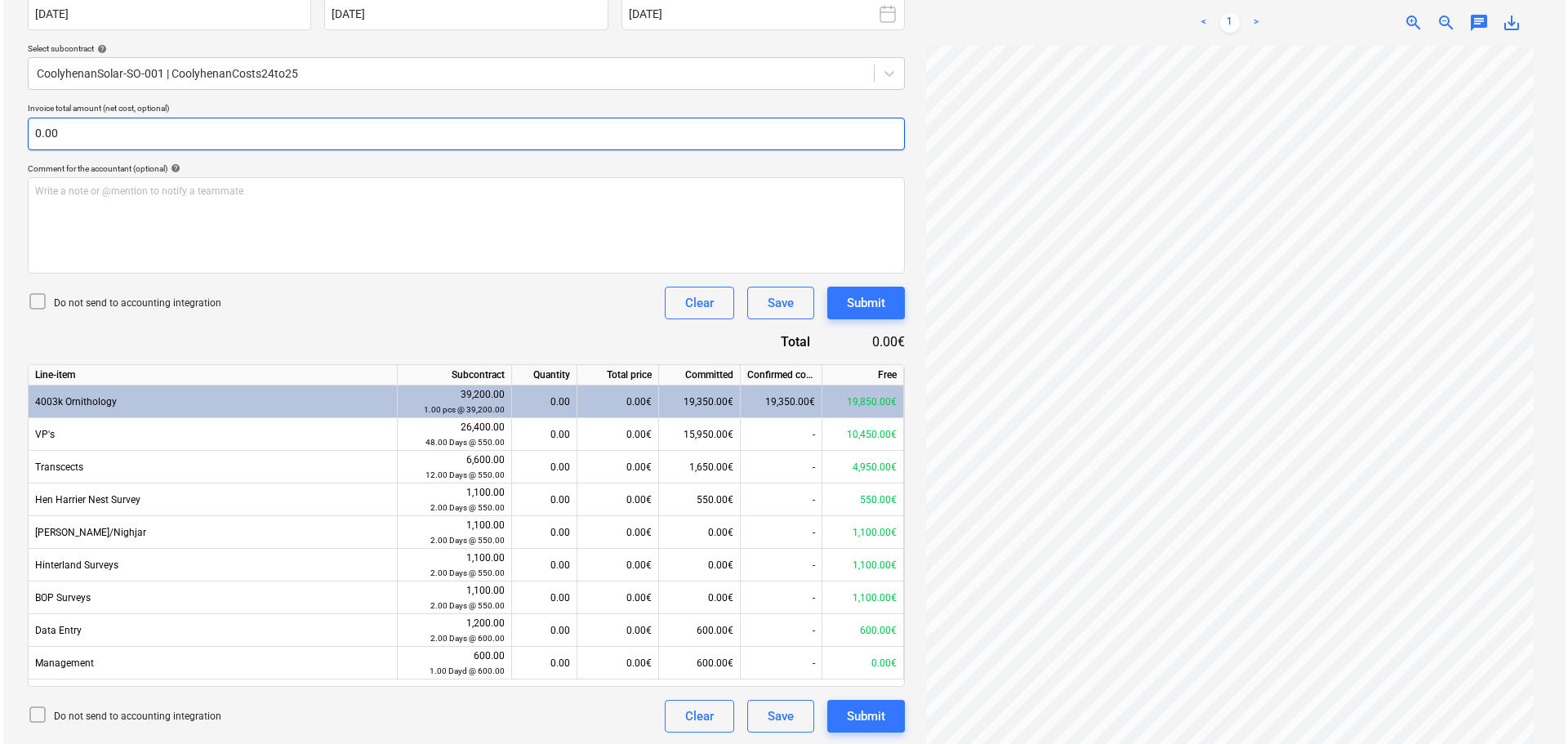
scroll to position [375, 0]
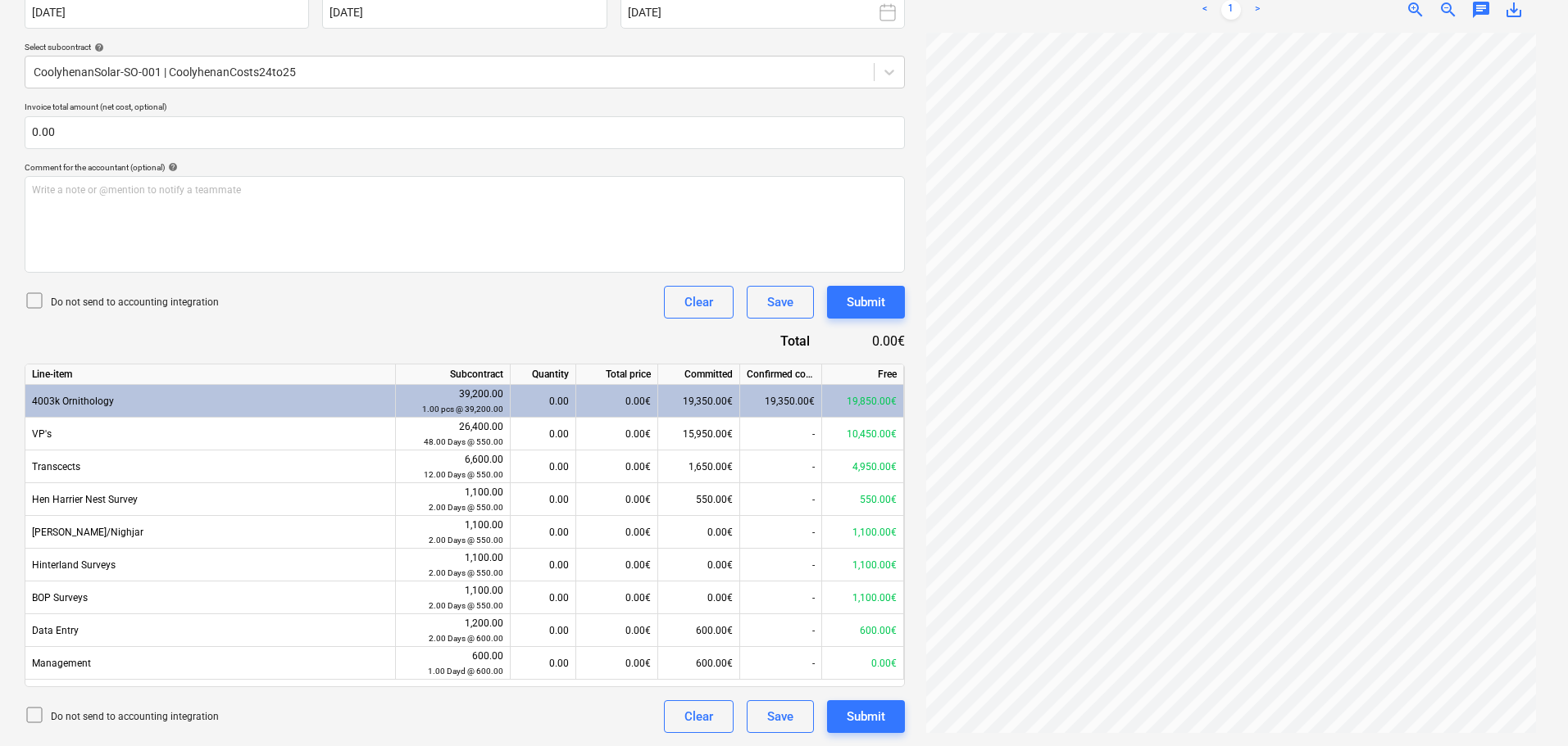
click at [34, 302] on icon at bounding box center [34, 300] width 19 height 19
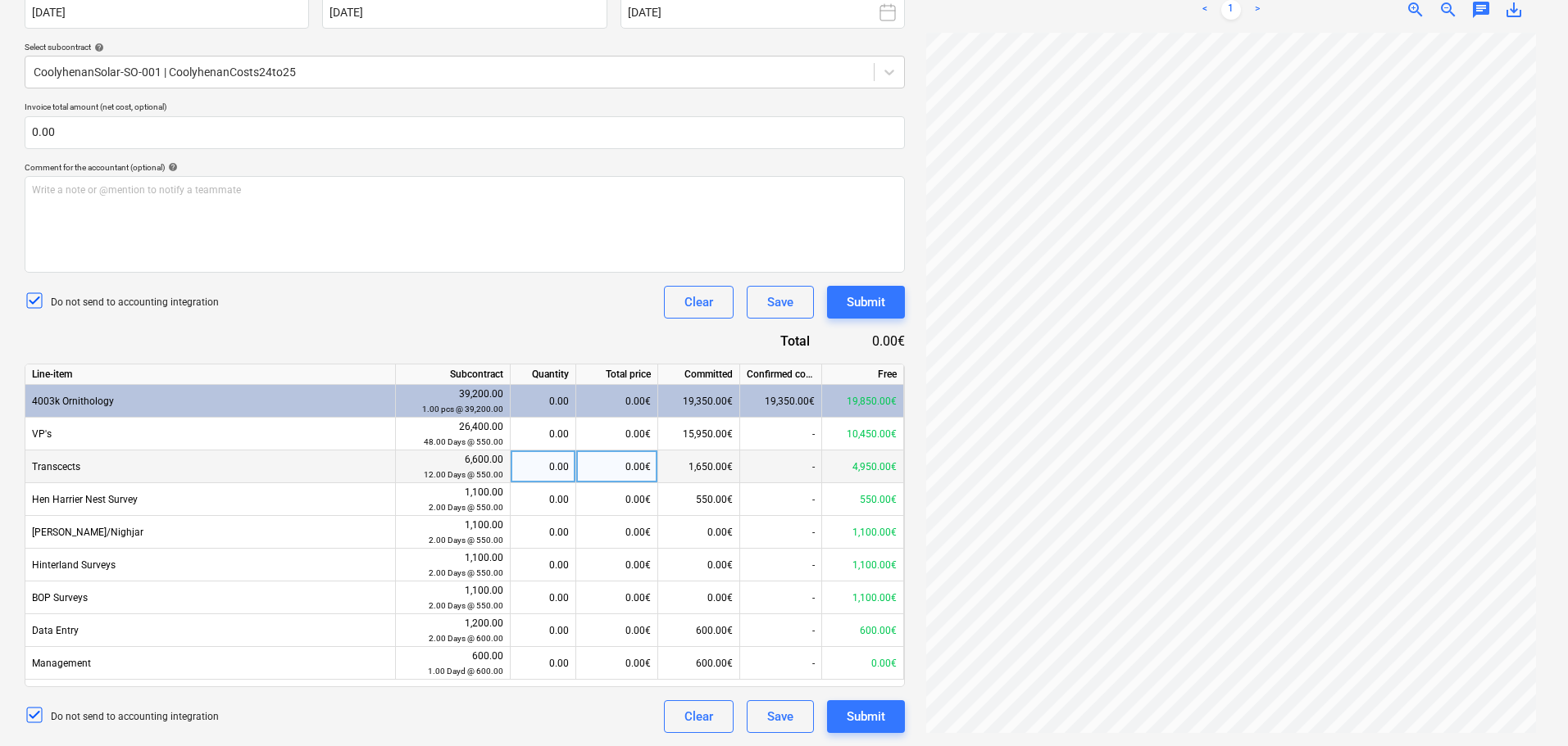
click at [551, 462] on div "0.00" at bounding box center [543, 467] width 51 height 33
type input "1"
click at [860, 715] on div "Submit" at bounding box center [866, 717] width 39 height 21
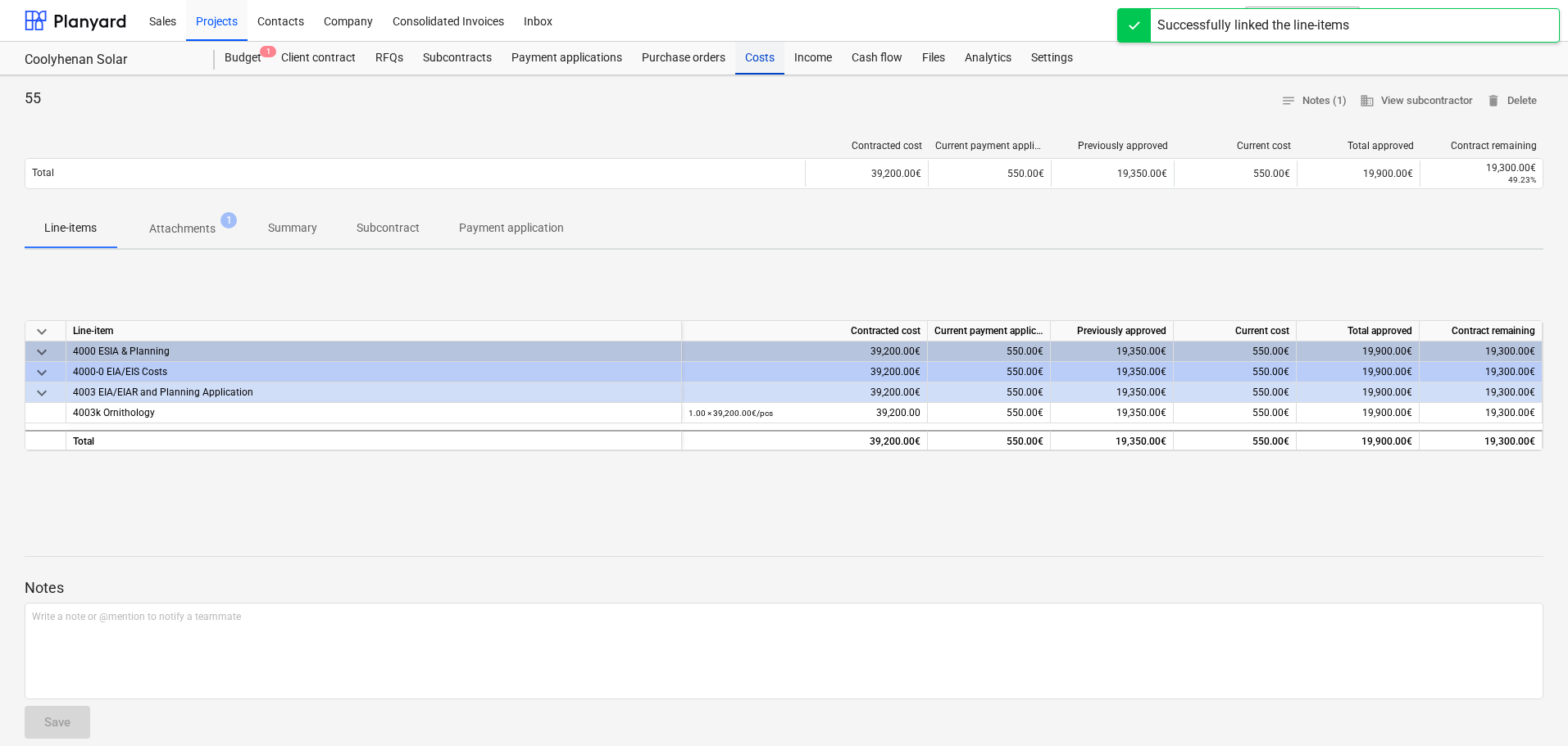
drag, startPoint x: 745, startPoint y: 57, endPoint x: 740, endPoint y: 71, distance: 14.9
click at [745, 57] on div "Costs" at bounding box center [760, 59] width 50 height 33
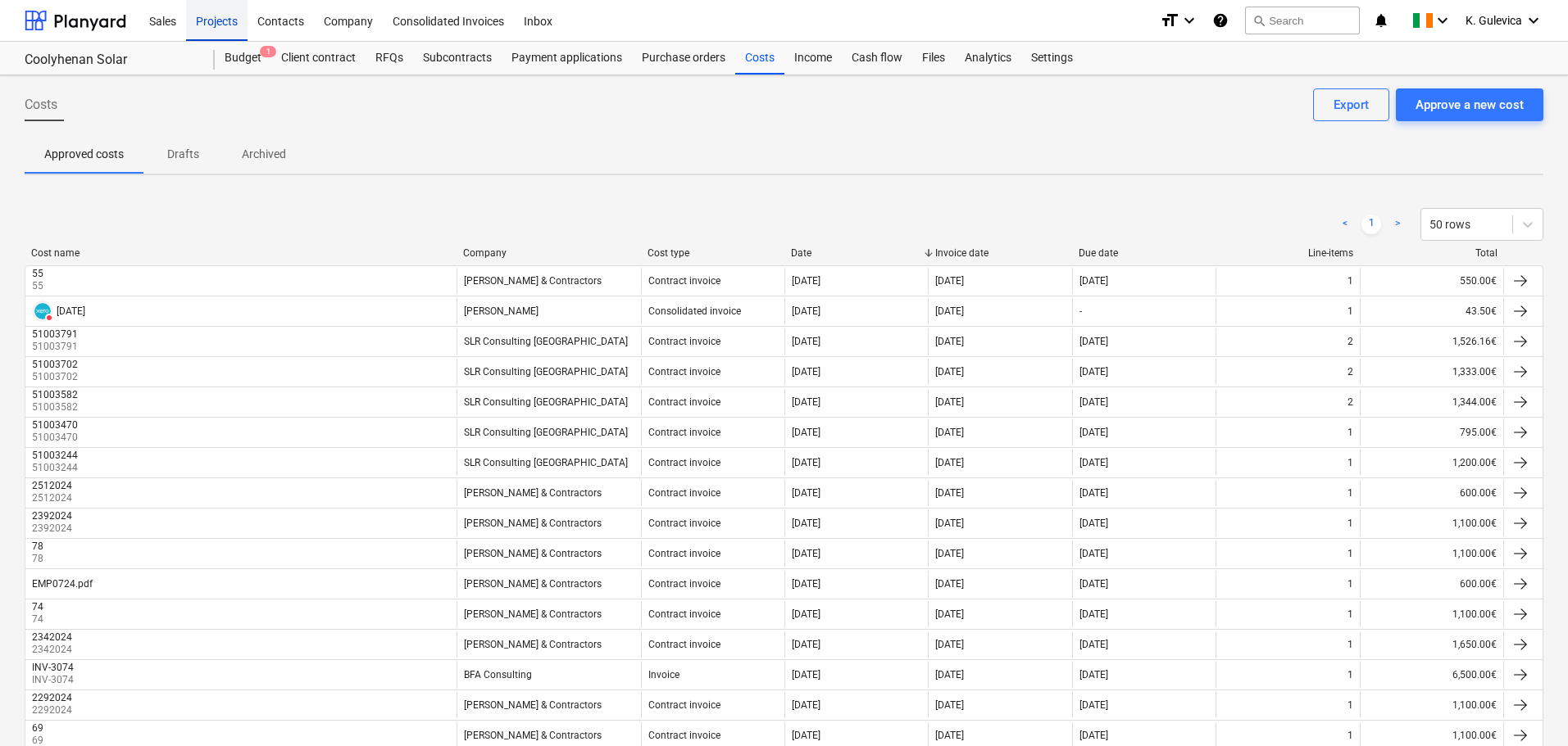
click at [208, 21] on div "Projects" at bounding box center [217, 20] width 62 height 42
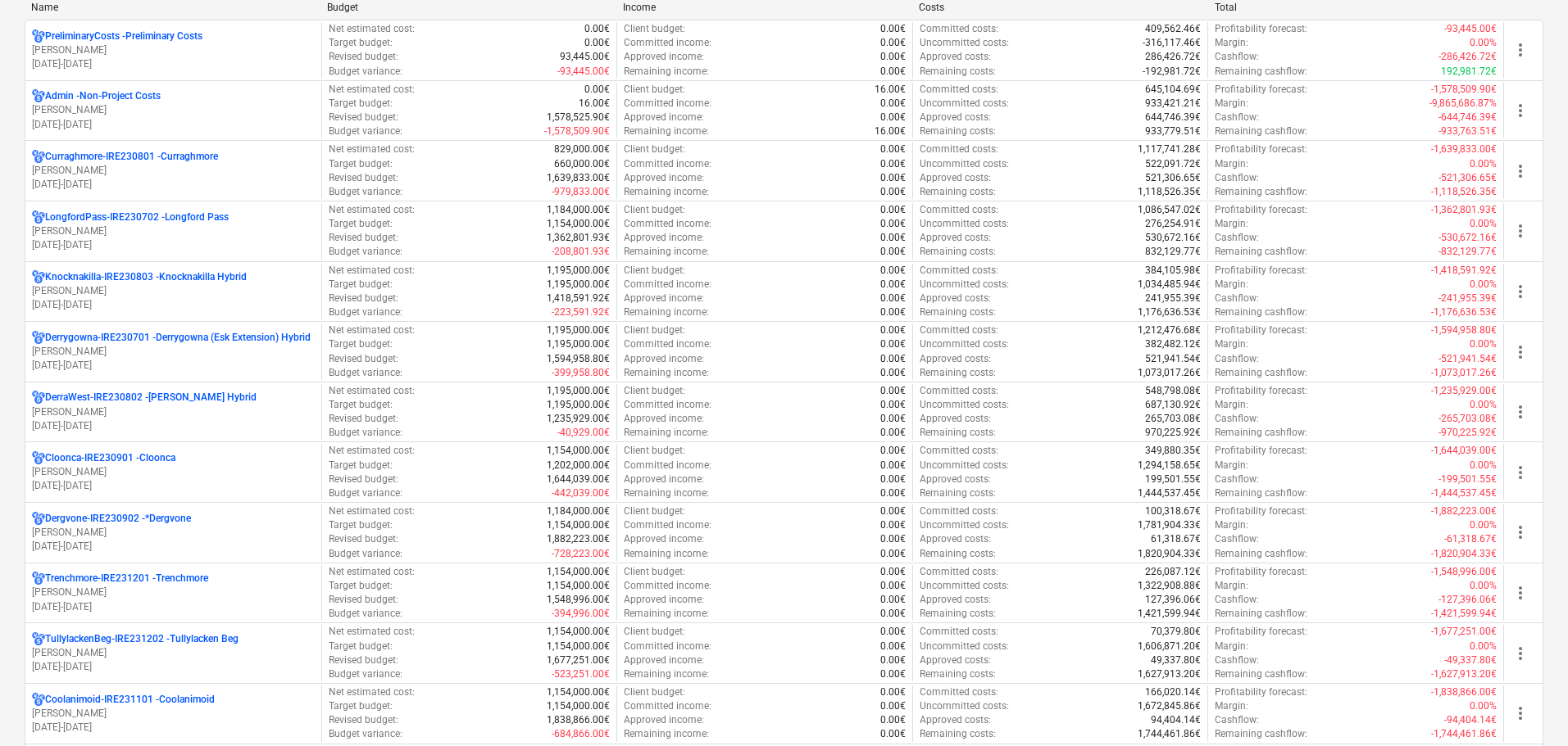
scroll to position [492, 0]
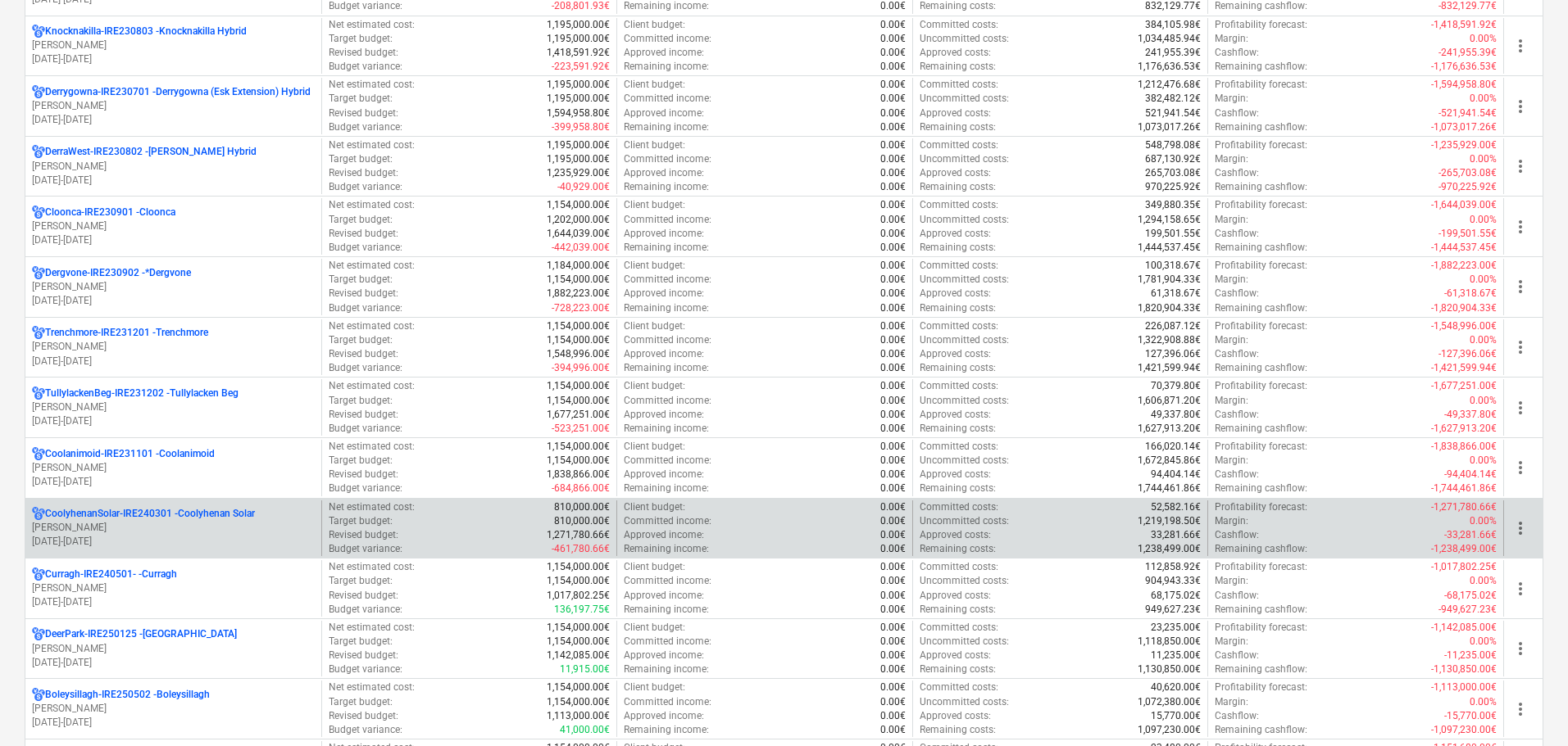
click at [138, 524] on p "A. O'Leary" at bounding box center [174, 528] width 283 height 14
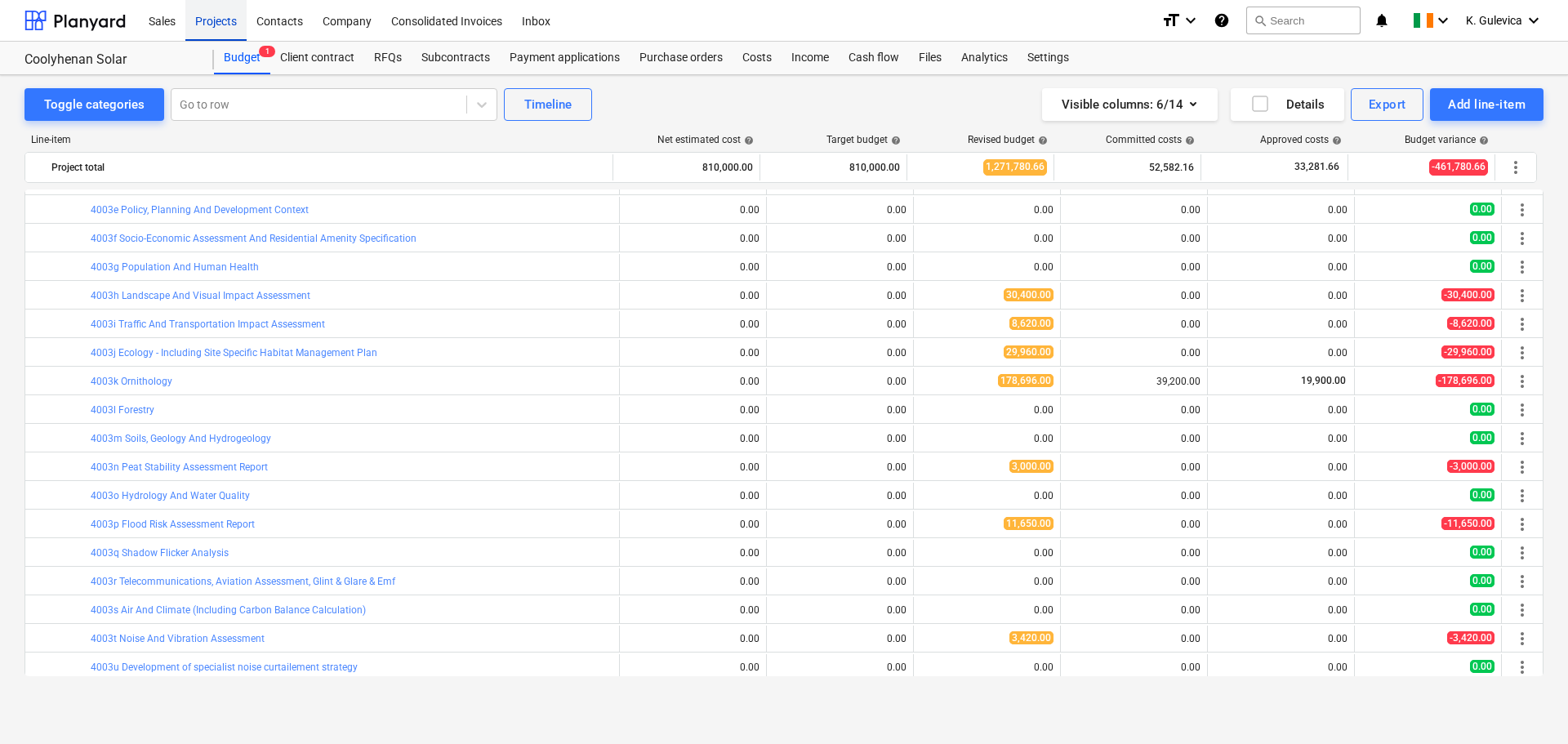
click at [218, 24] on div "Projects" at bounding box center [216, 20] width 61 height 42
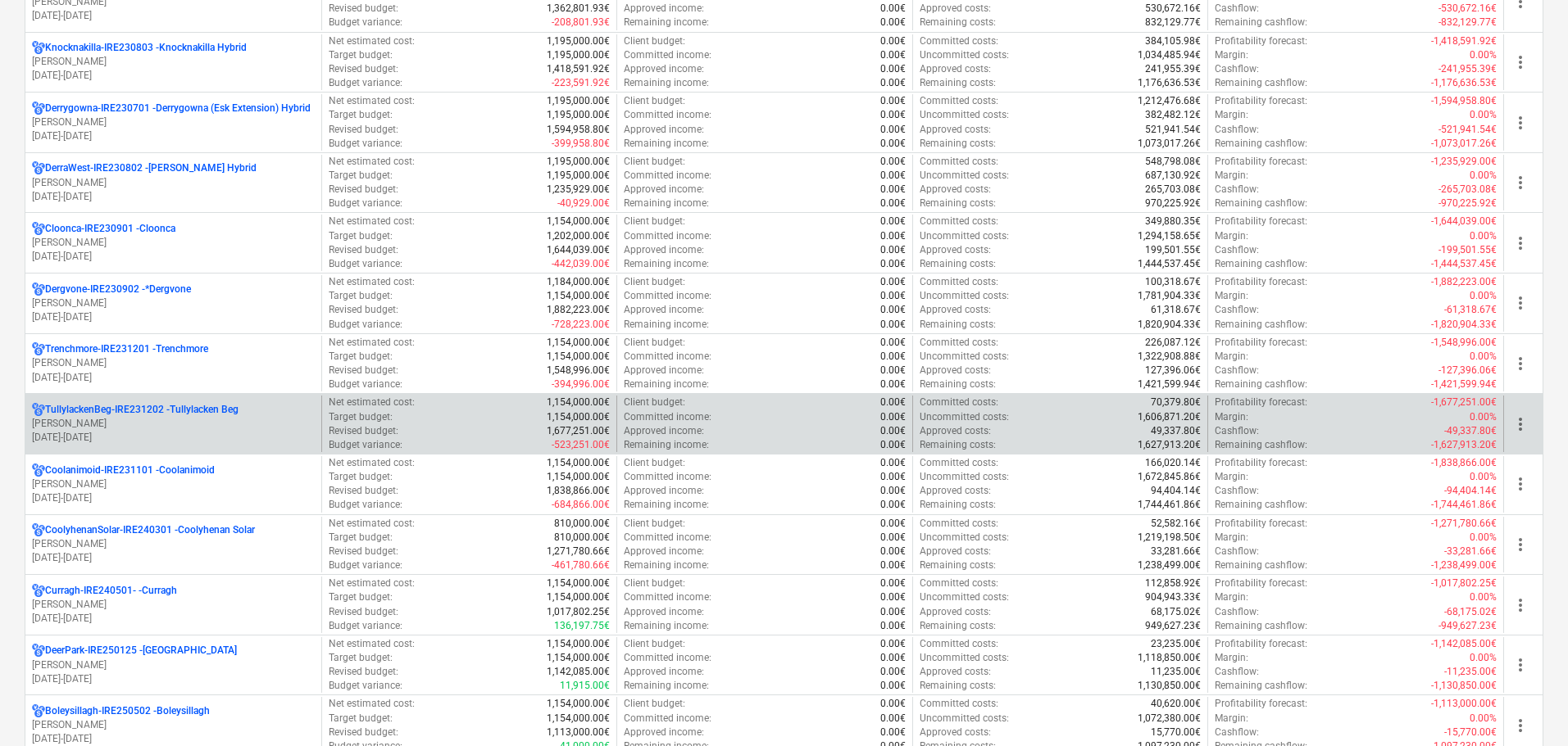
scroll to position [573, 0]
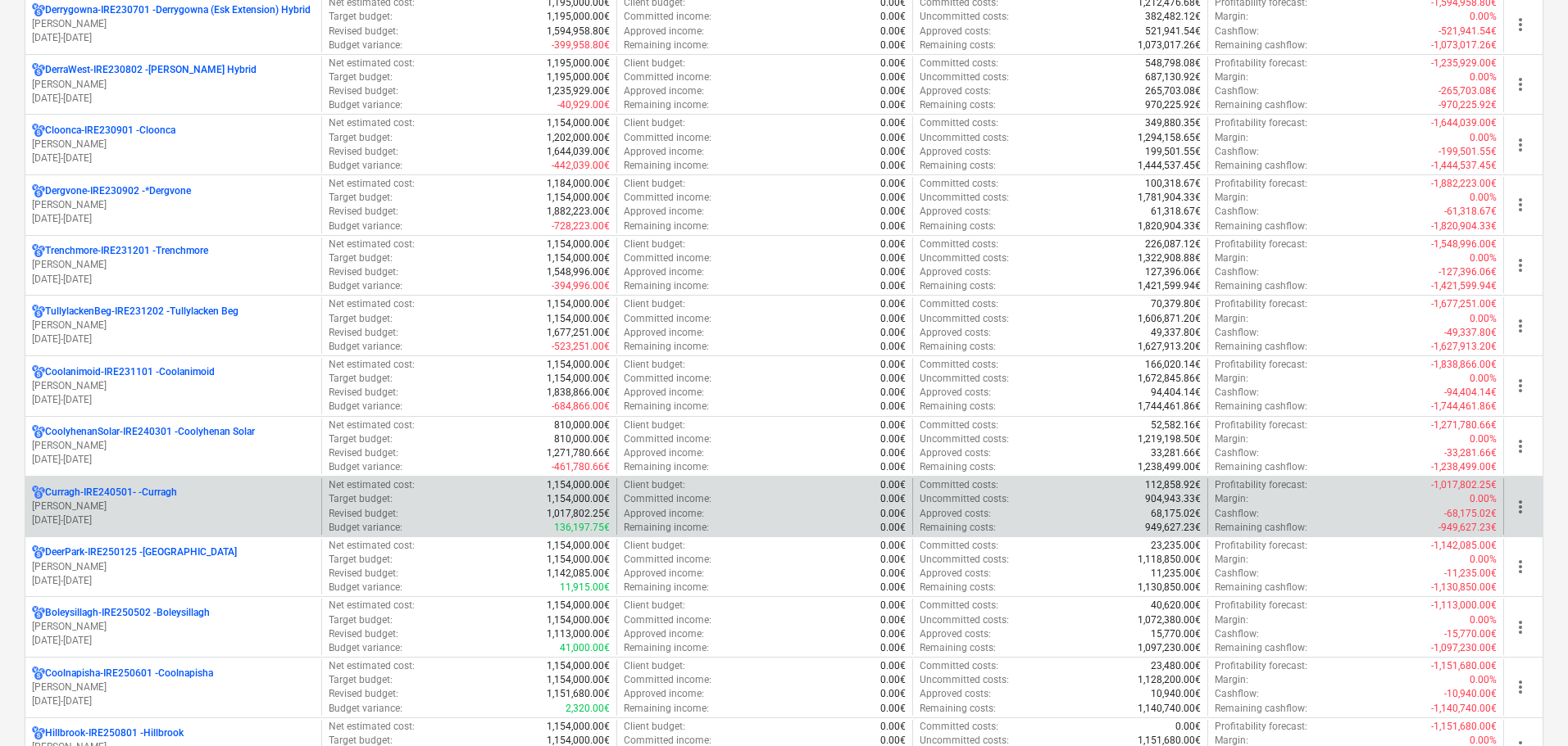
click at [172, 498] on p "Curragh-IRE240501- - Curragh" at bounding box center [111, 492] width 132 height 14
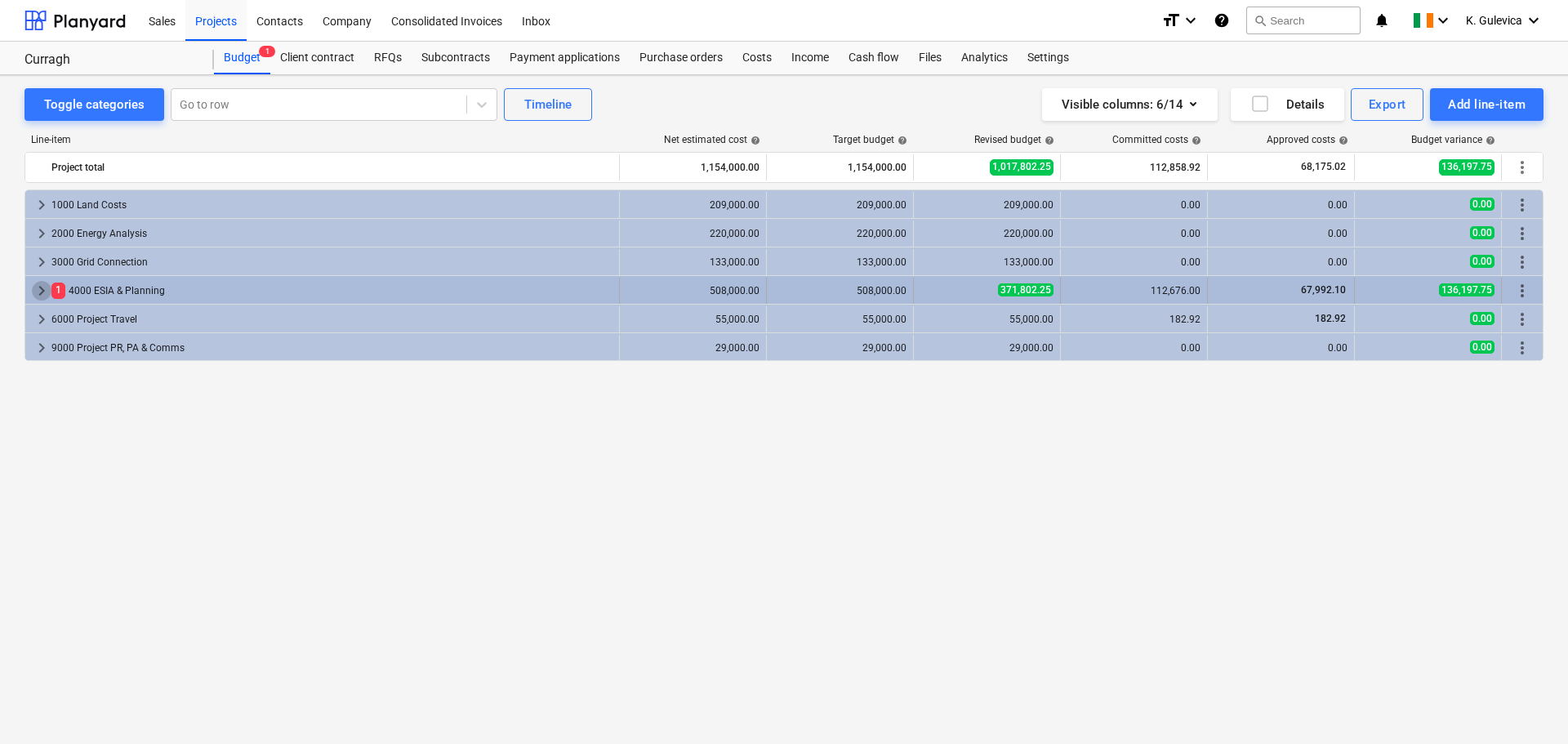
click at [42, 288] on span "keyboard_arrow_right" at bounding box center [41, 290] width 19 height 19
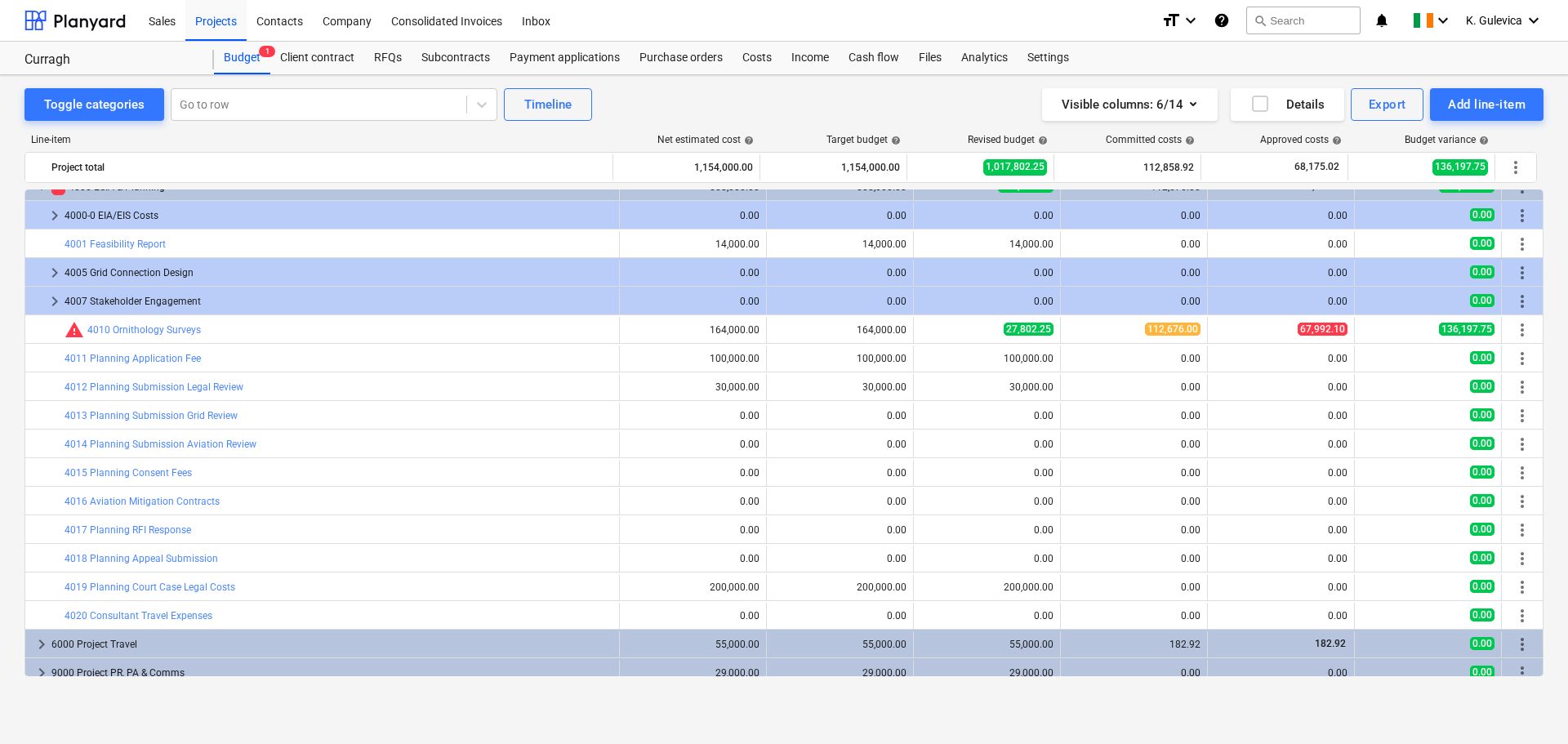
scroll to position [113, 0]
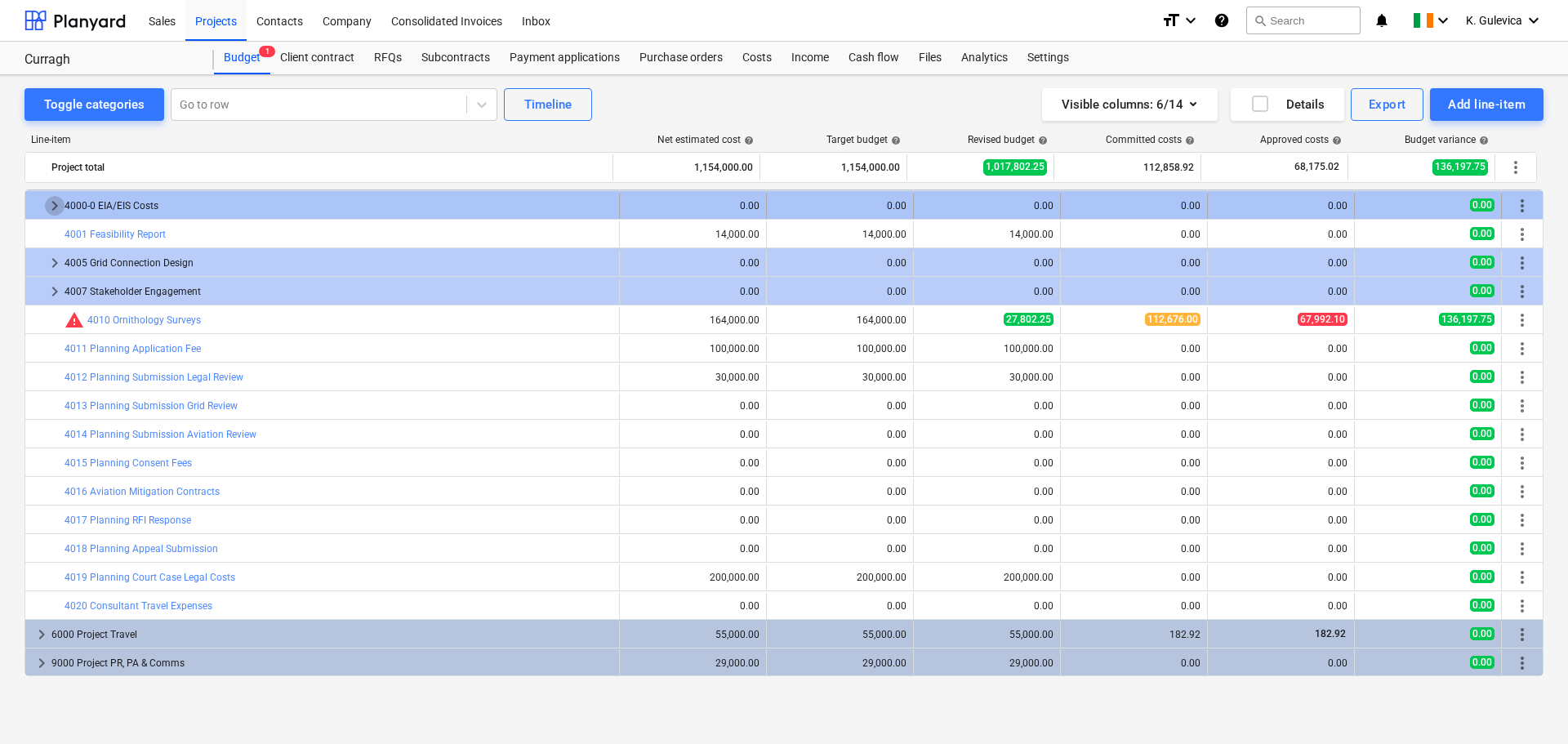
click at [52, 203] on span "keyboard_arrow_right" at bounding box center [54, 205] width 19 height 19
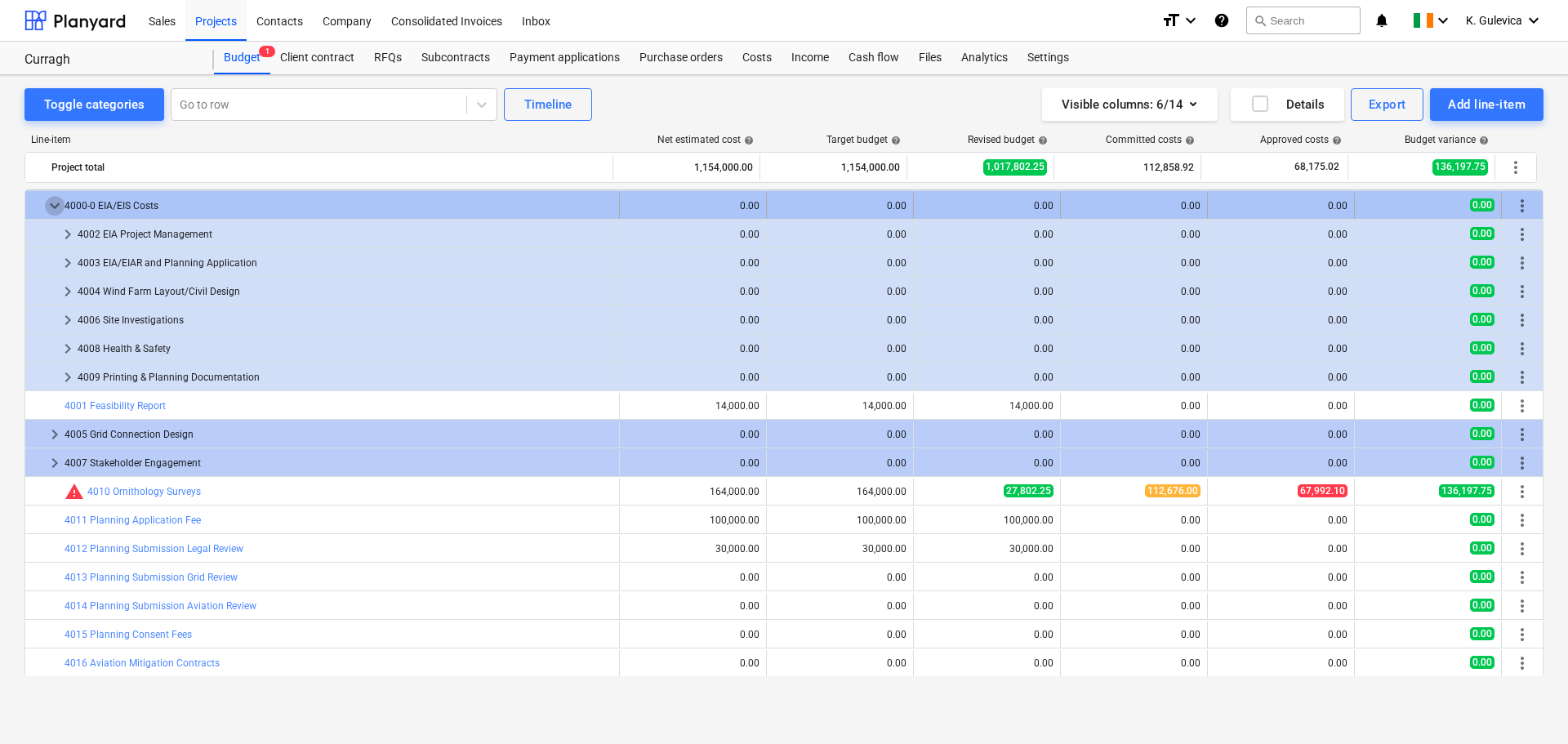
click at [49, 202] on span "keyboard_arrow_down" at bounding box center [54, 205] width 19 height 19
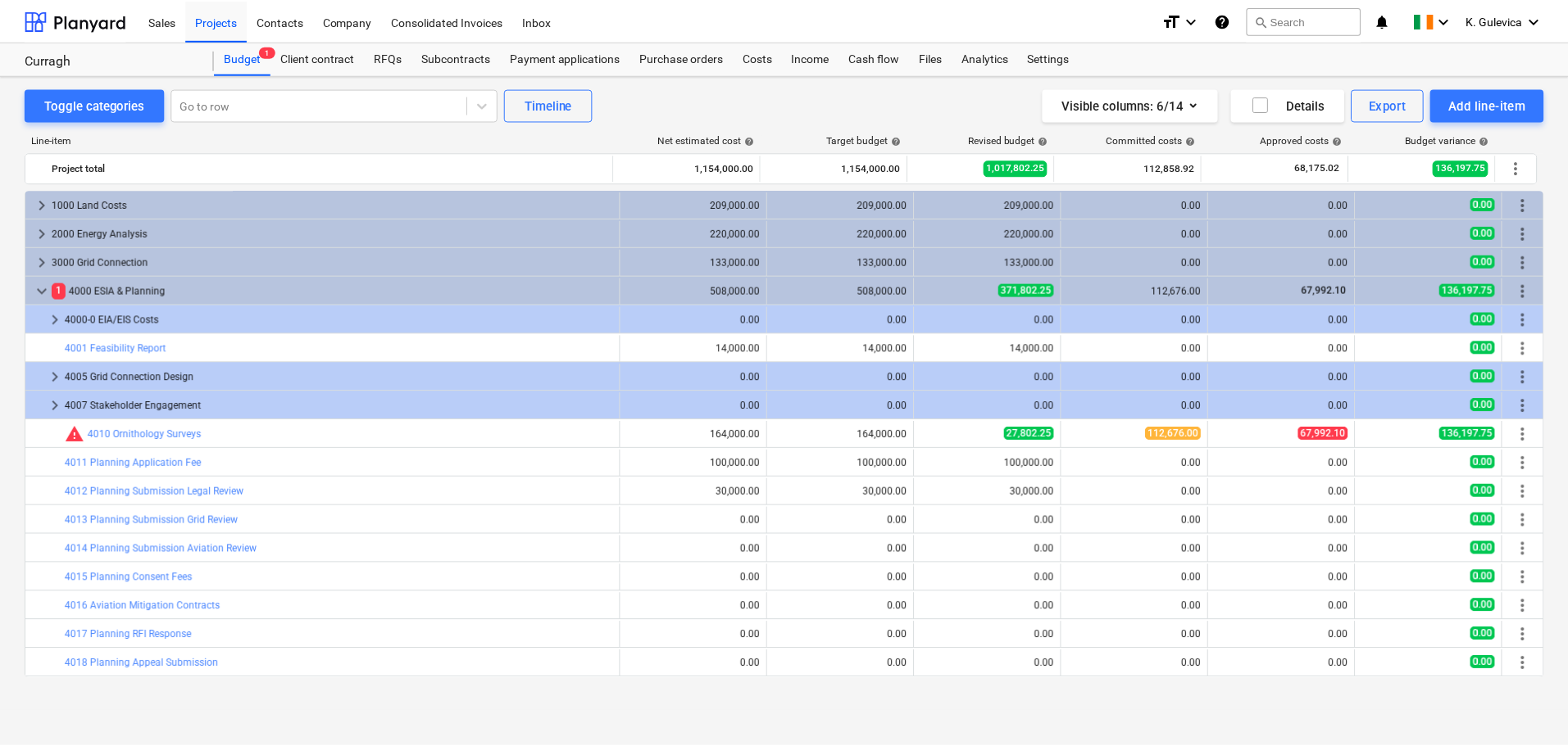
scroll to position [0, 0]
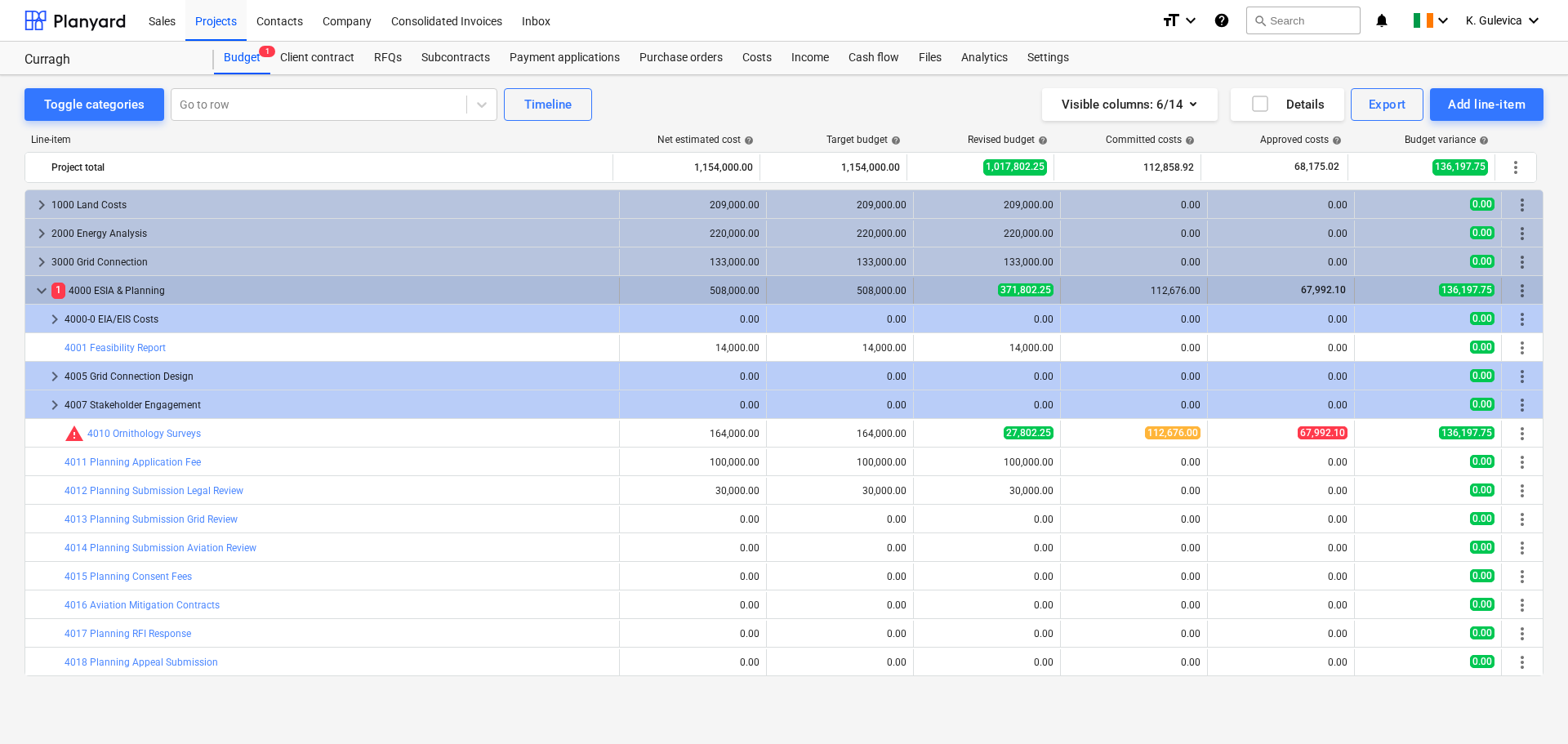
click at [39, 286] on span "keyboard_arrow_down" at bounding box center [41, 290] width 19 height 19
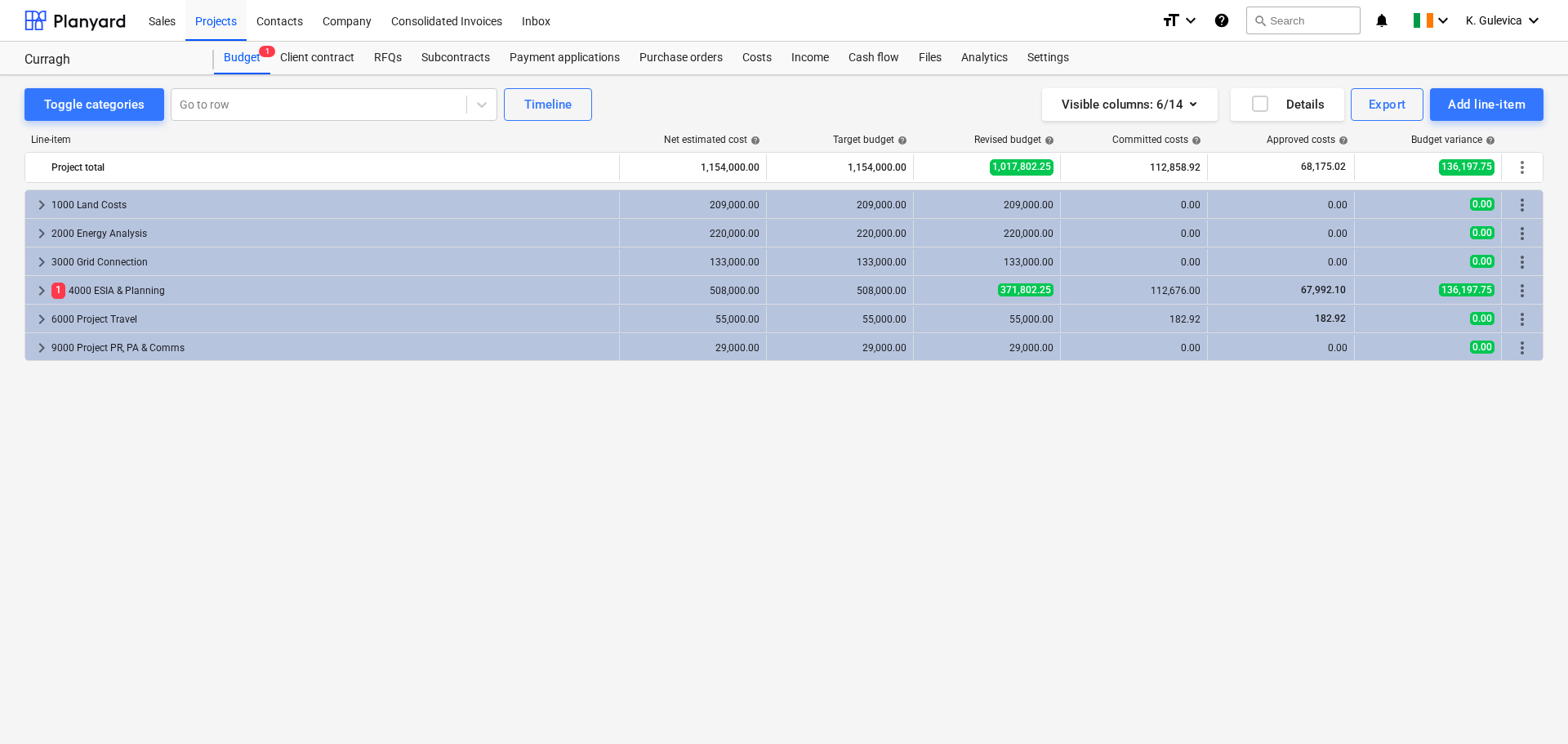
drag, startPoint x: 213, startPoint y: 14, endPoint x: 285, endPoint y: 179, distance: 180.0
click at [213, 14] on div "Projects" at bounding box center [216, 20] width 61 height 42
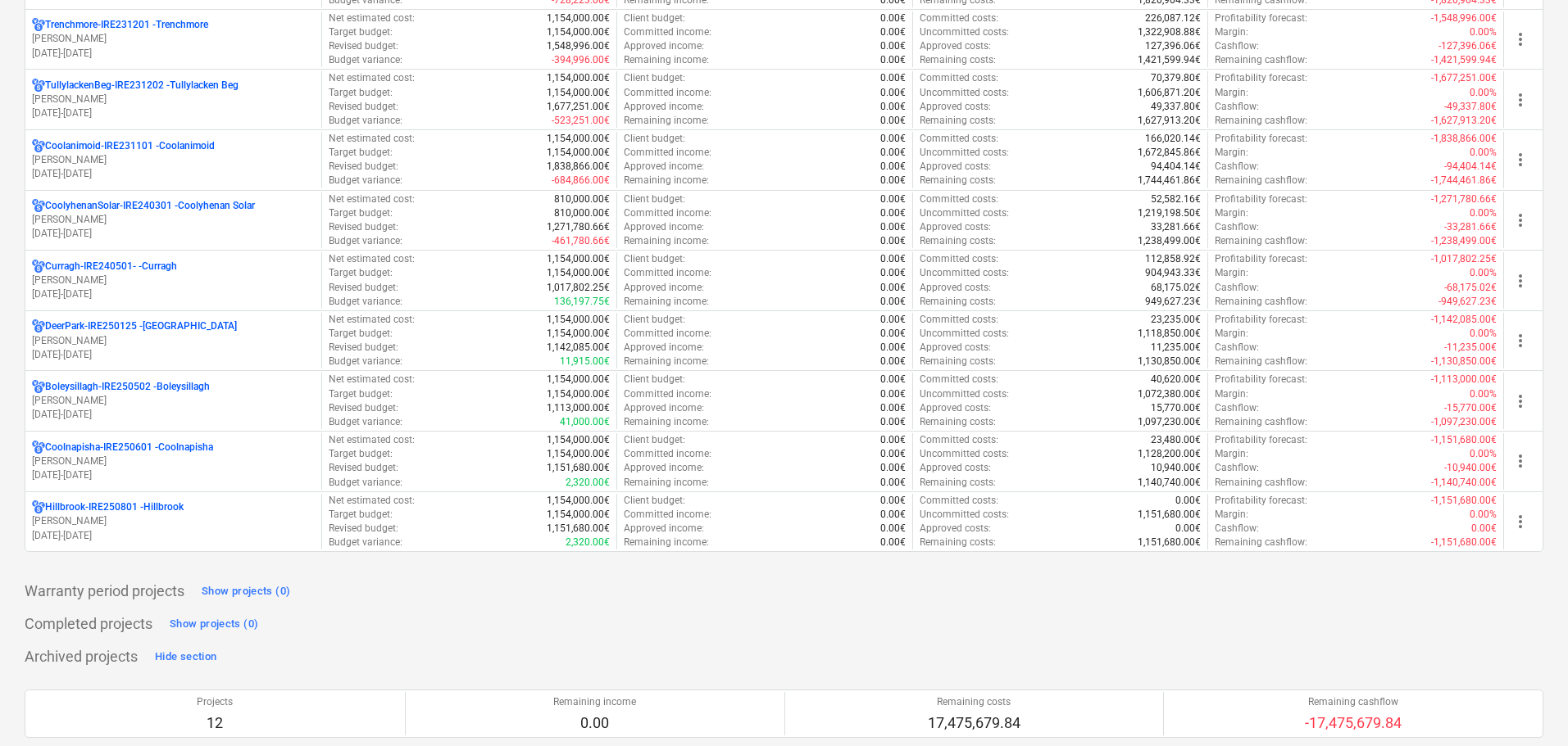
scroll to position [819, 0]
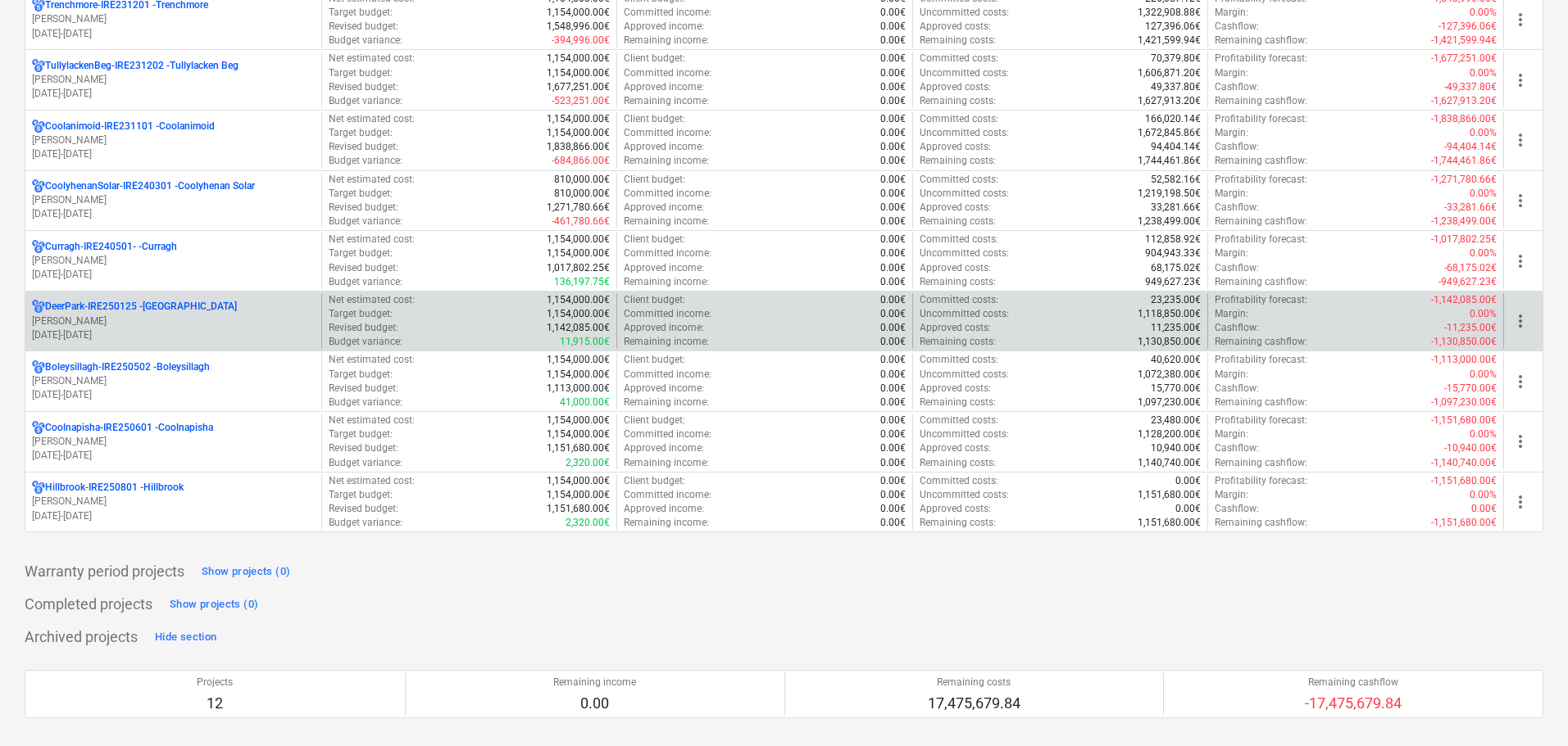
click at [171, 328] on p "01.01.2025 - 31.12.2030" at bounding box center [174, 335] width 283 height 14
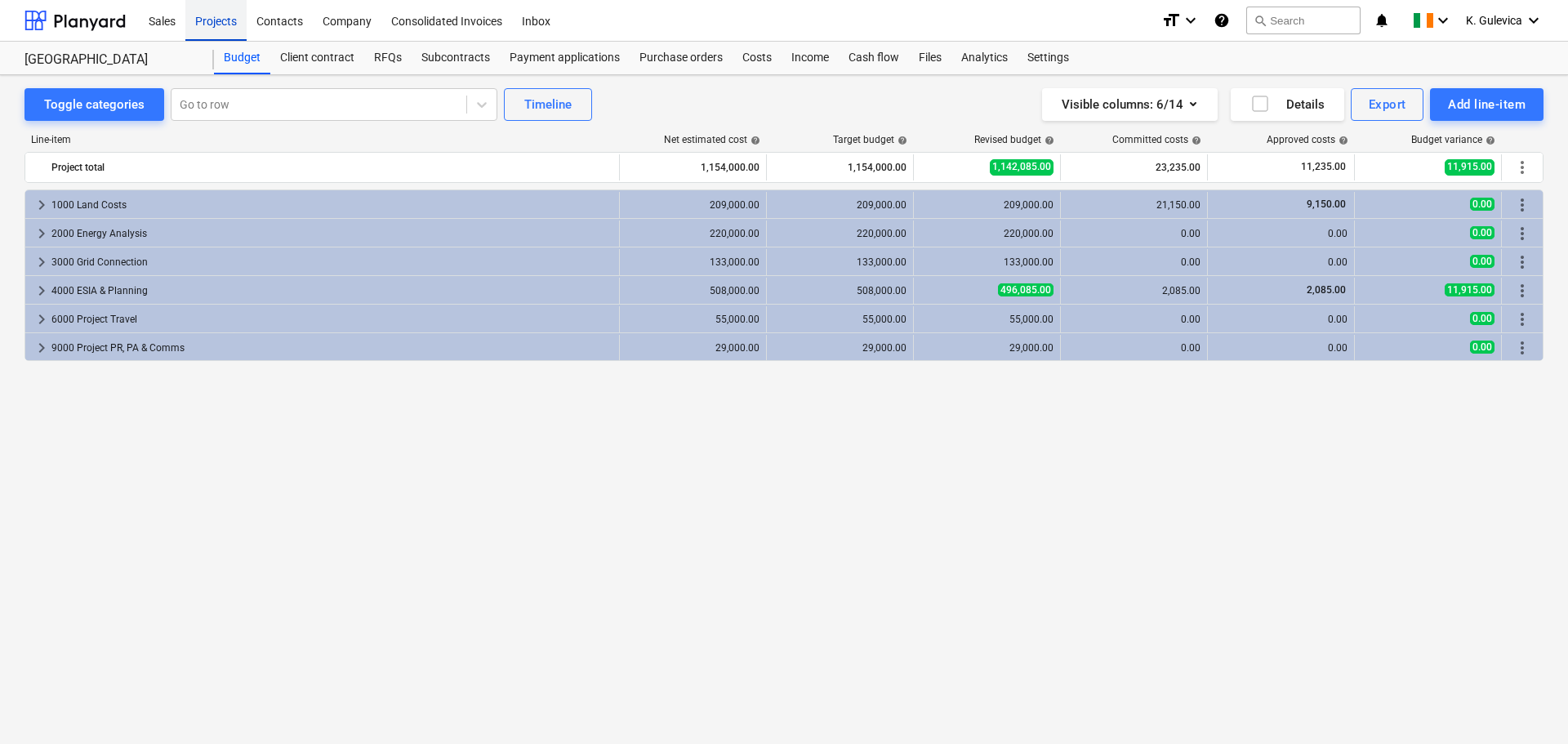
click at [224, 20] on div "Projects" at bounding box center [216, 20] width 61 height 42
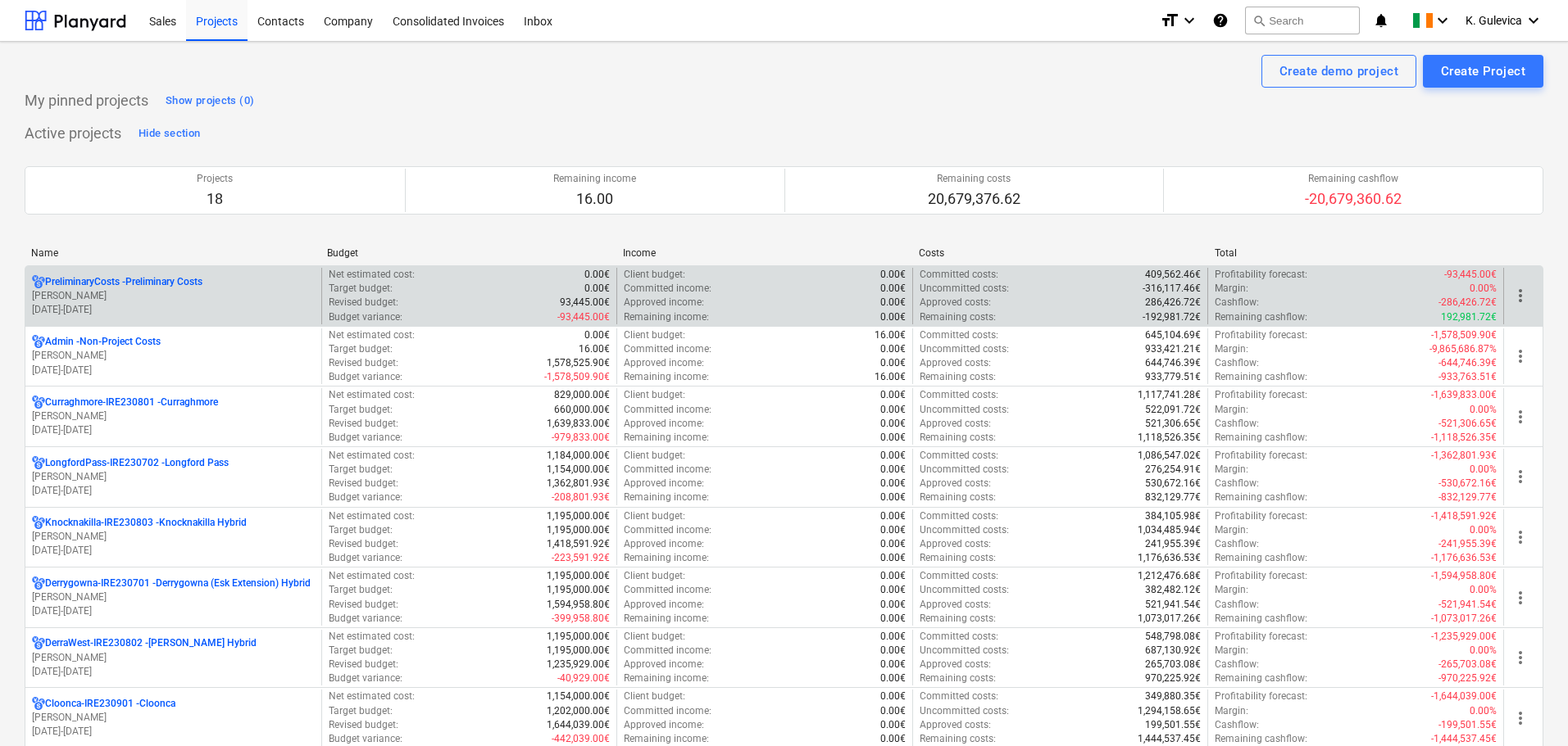
click at [144, 295] on p "U. Hannigan" at bounding box center [174, 295] width 283 height 14
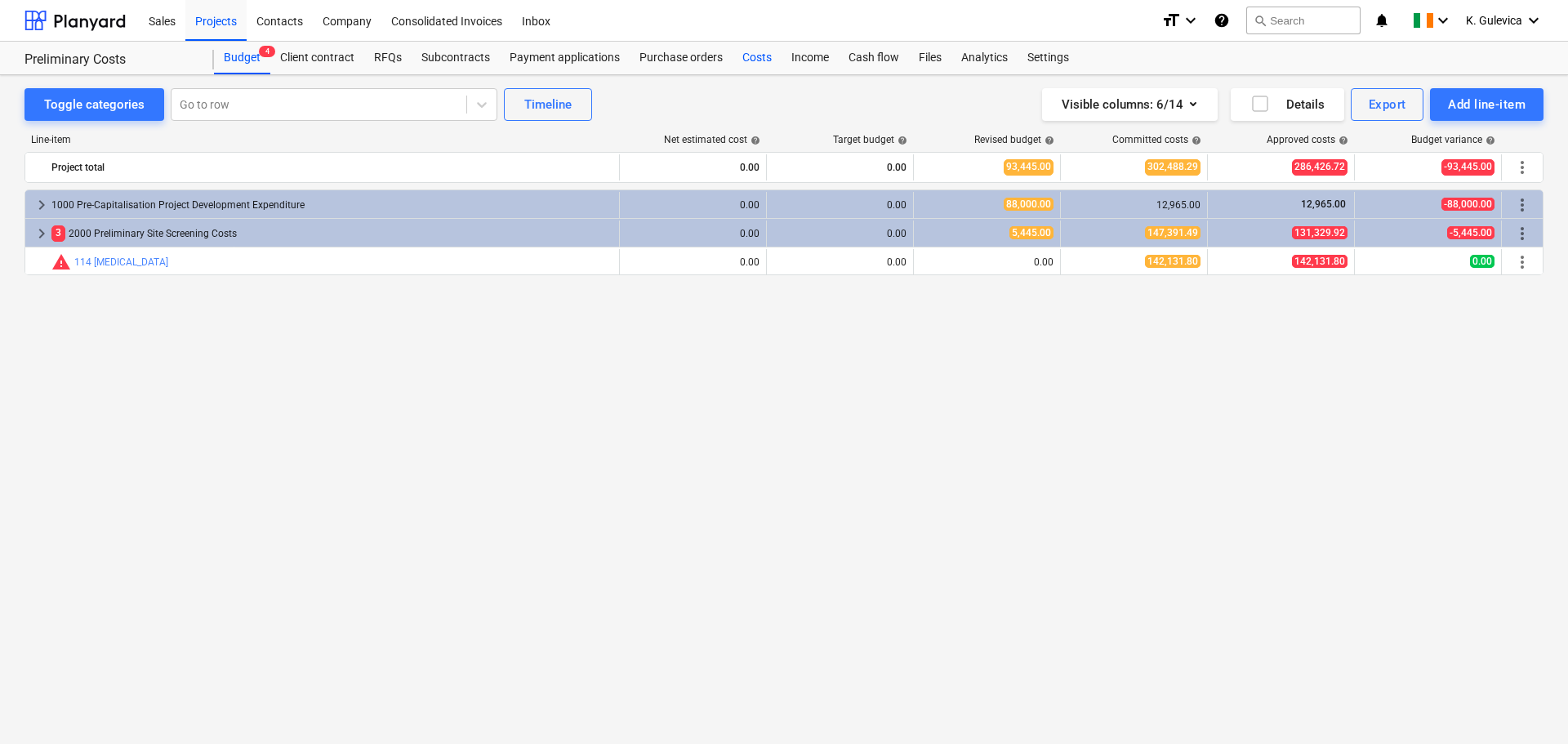
click at [749, 61] on div "Costs" at bounding box center [757, 59] width 49 height 33
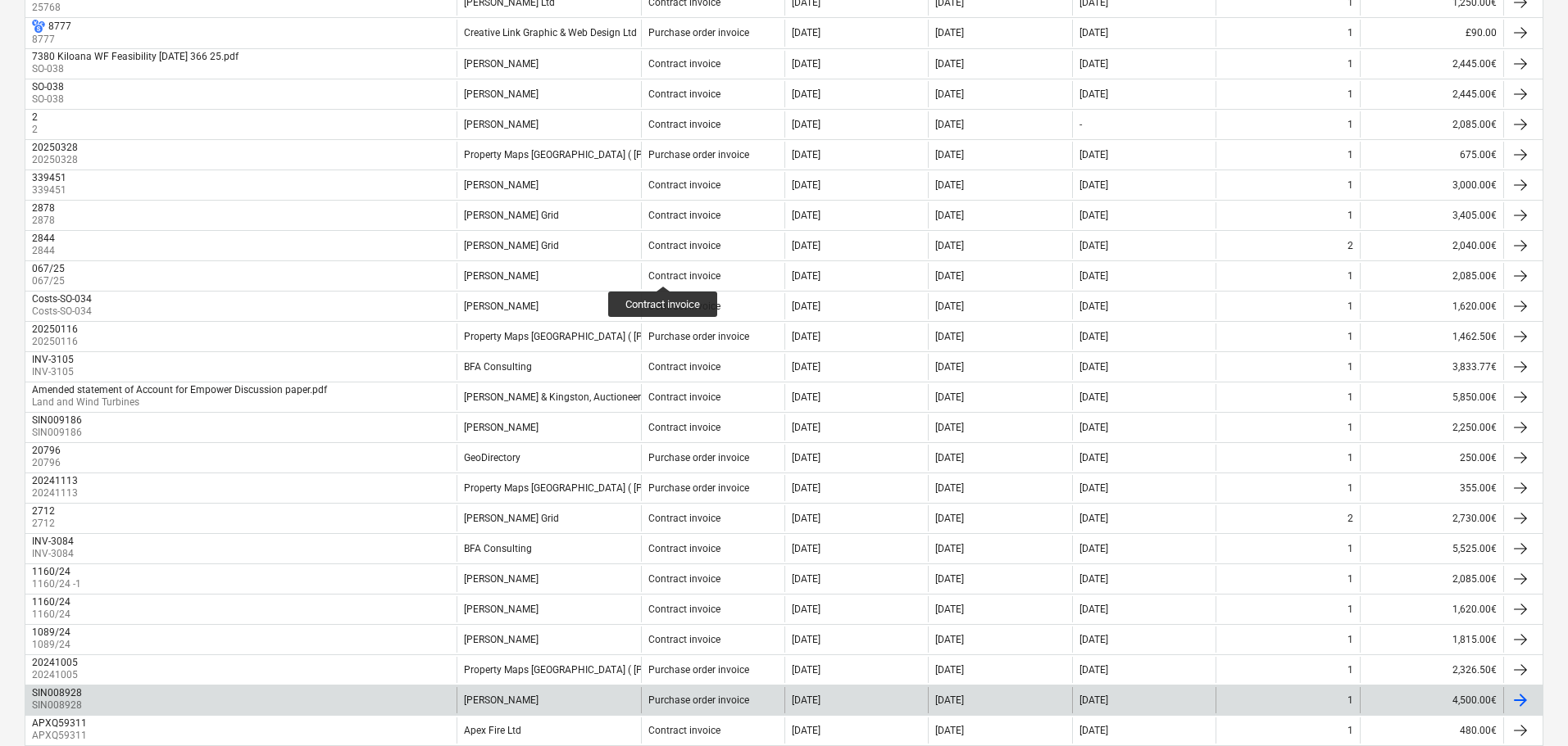
scroll to position [1219, 0]
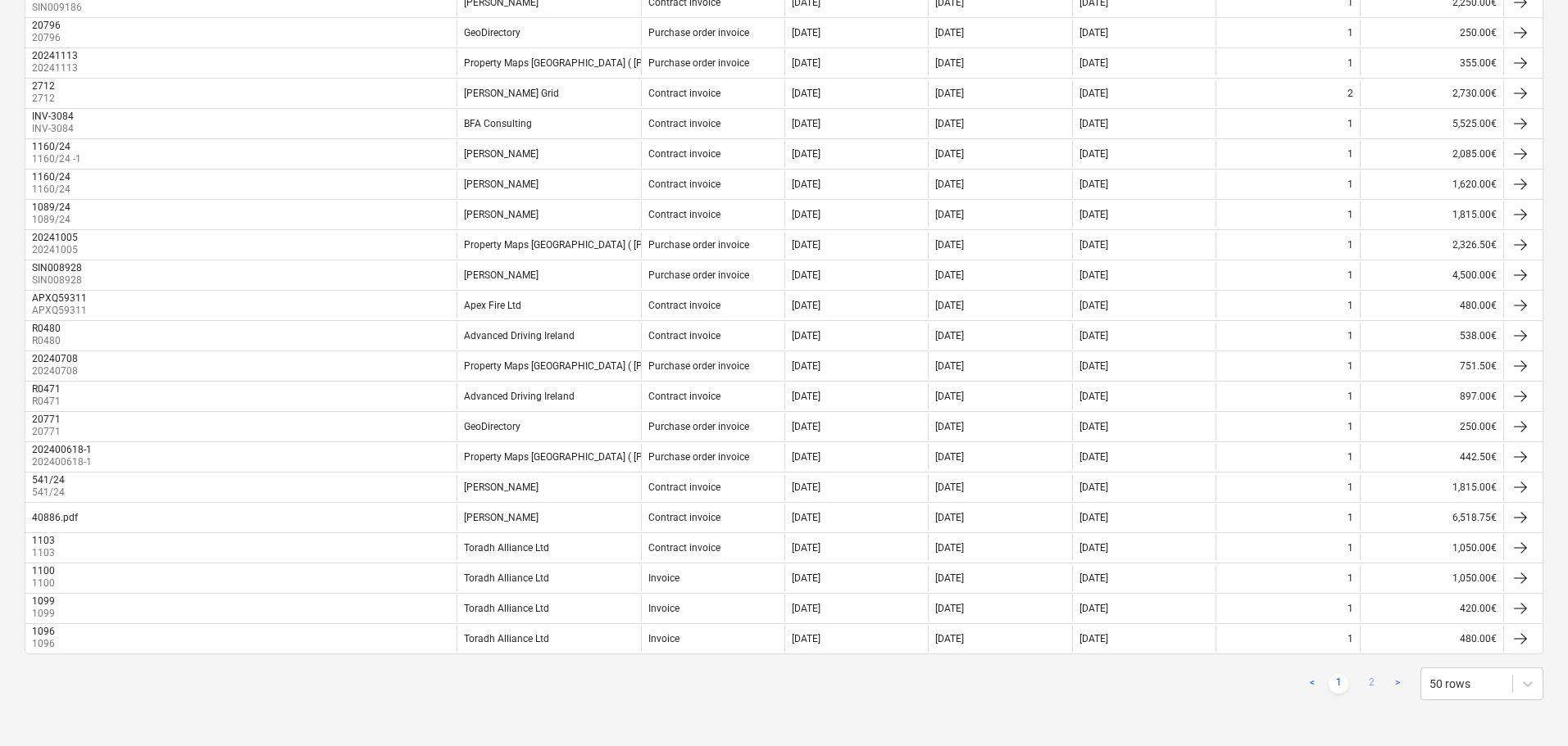
click at [1372, 685] on link "2" at bounding box center [1371, 684] width 19 height 19
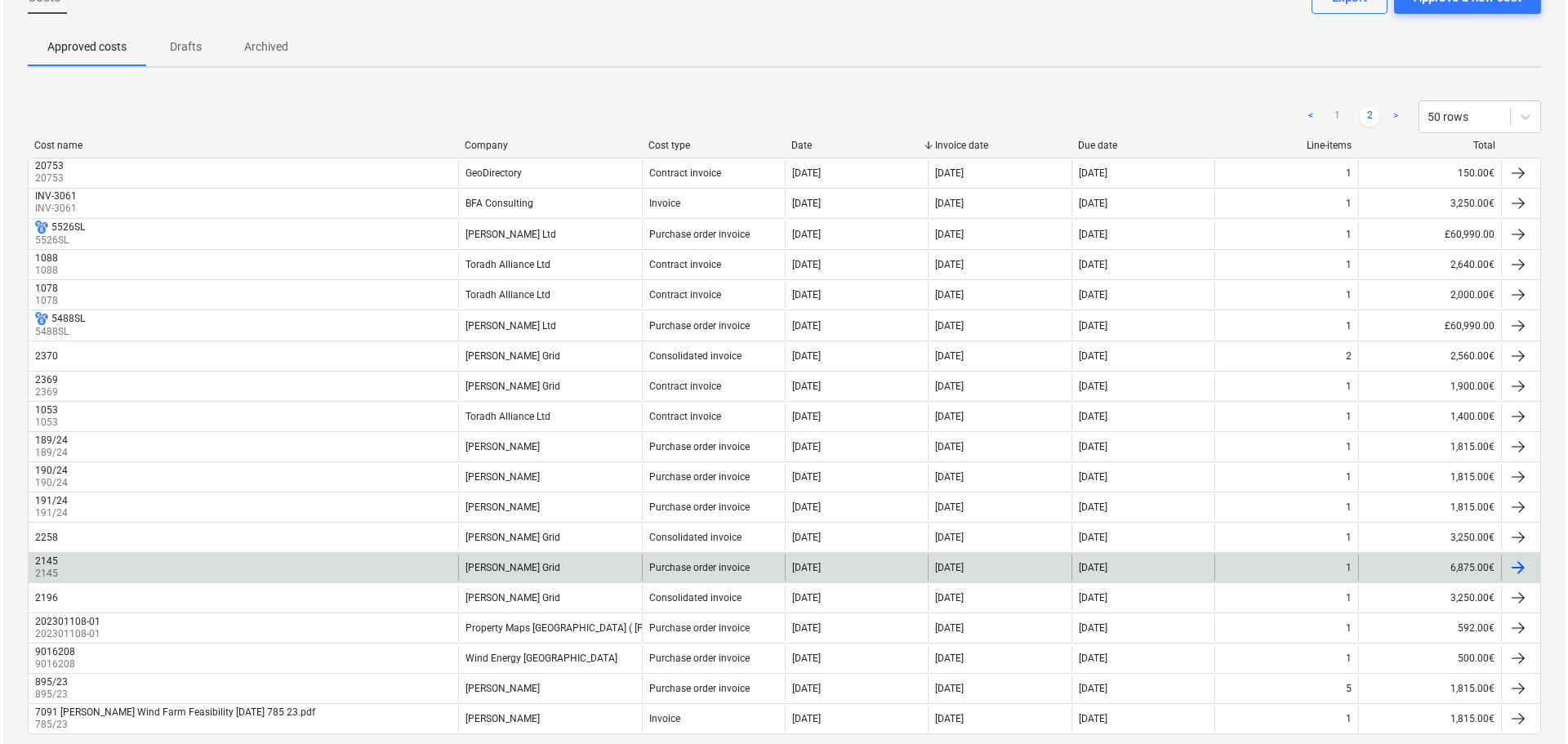
scroll to position [0, 0]
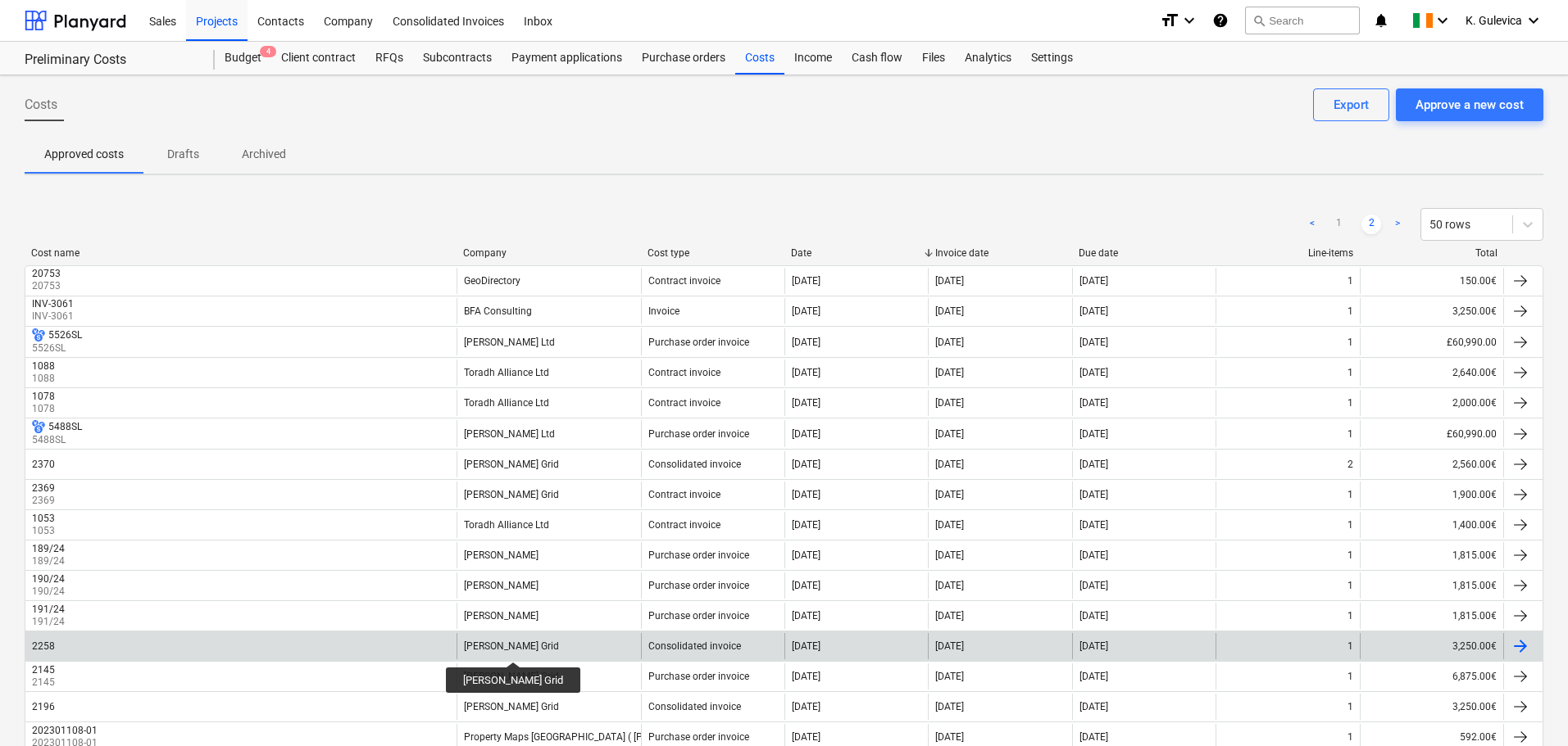
click at [490, 647] on div "Mullan Grid" at bounding box center [511, 646] width 95 height 11
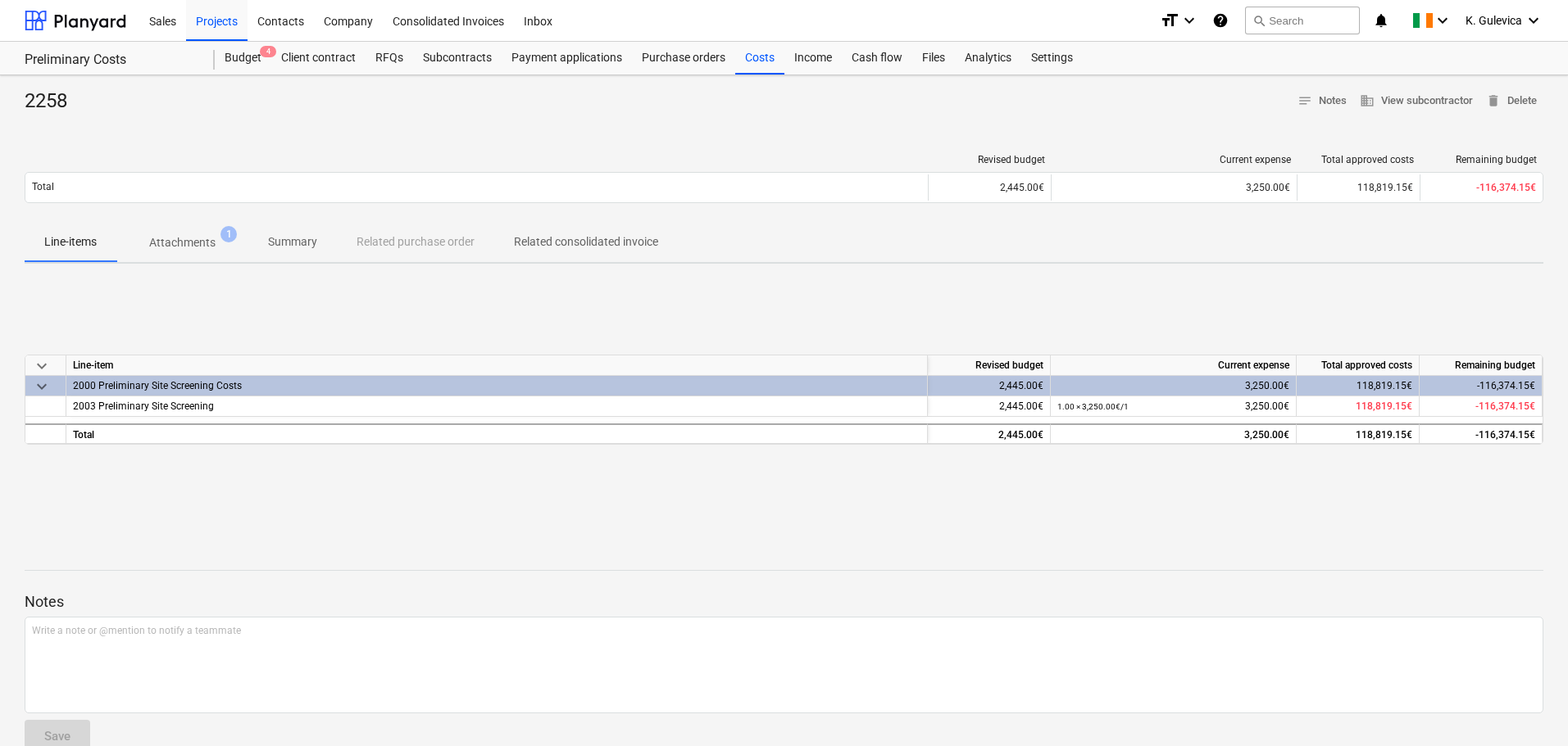
drag, startPoint x: 177, startPoint y: 243, endPoint x: 208, endPoint y: 285, distance: 52.2
click at [178, 243] on p "Attachments" at bounding box center [182, 242] width 66 height 17
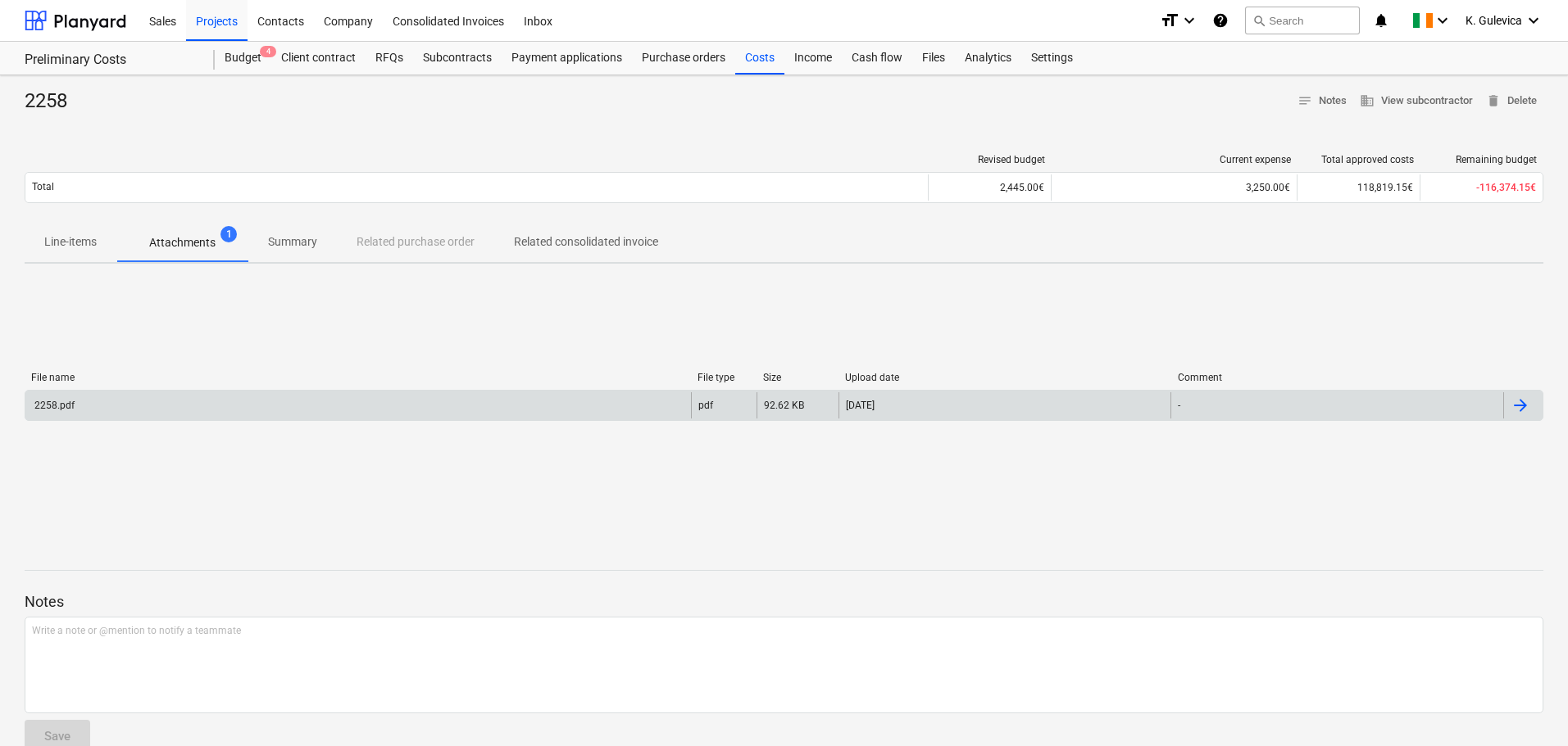
click at [209, 401] on div "2258.pdf" at bounding box center [358, 406] width 666 height 27
